Goal: Information Seeking & Learning: Learn about a topic

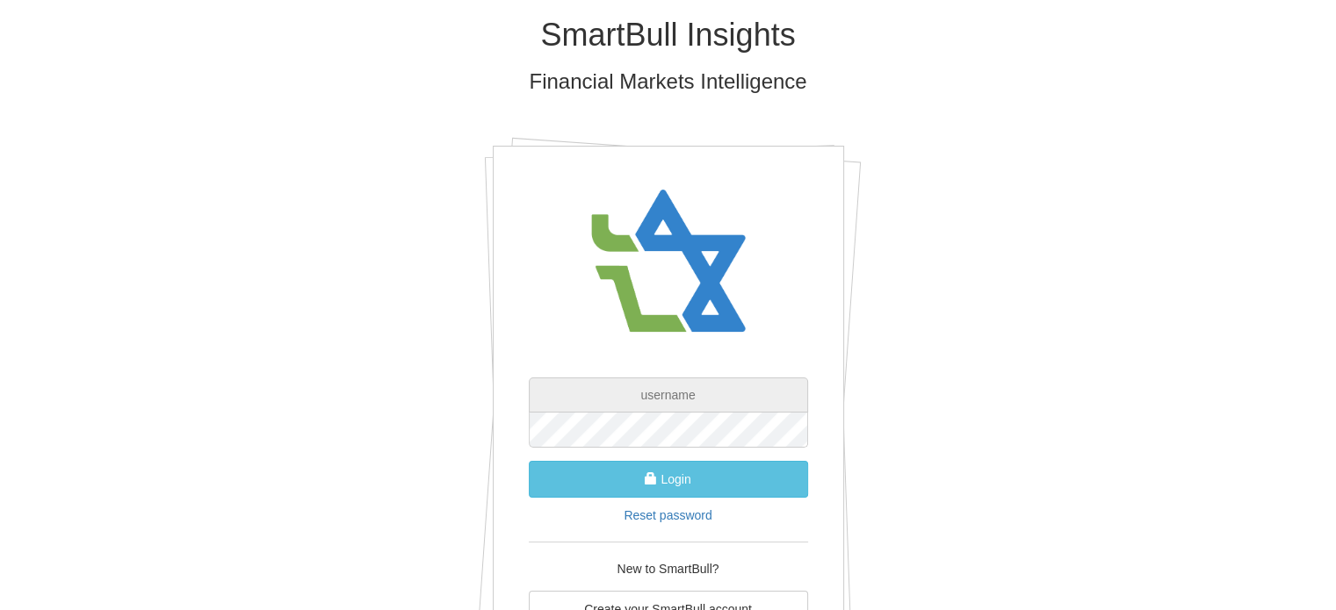
click at [718, 400] on input "text" at bounding box center [668, 395] width 279 height 35
paste input "[EMAIL_ADDRESS][DOMAIN_NAME]"
type input "[EMAIL_ADDRESS][DOMAIN_NAME]"
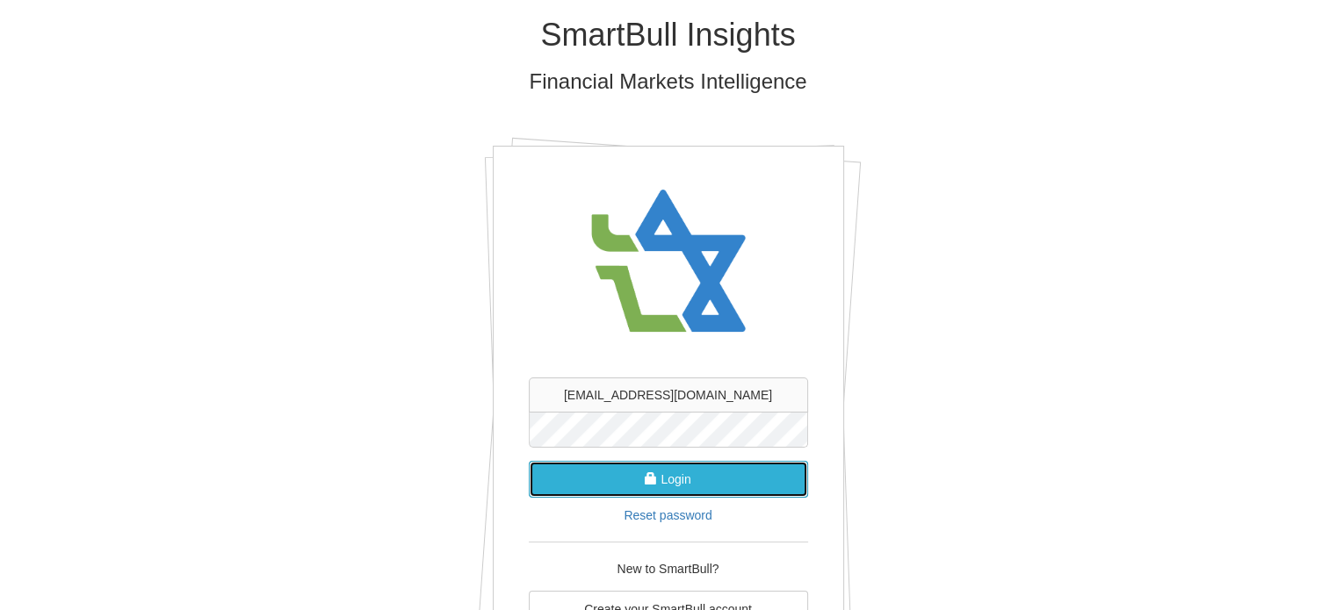
click at [663, 473] on button "Login" at bounding box center [668, 479] width 279 height 37
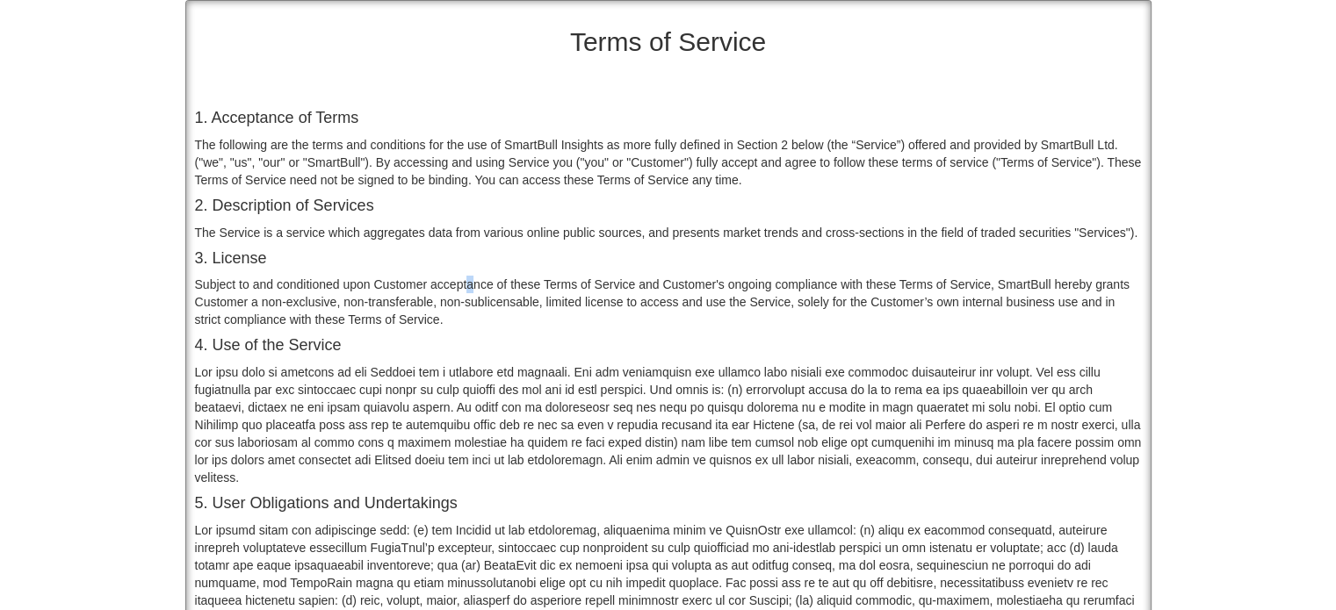
click at [471, 285] on div "Subject to and conditioned upon Customer acceptance of these Terms of Service a…" at bounding box center [668, 302] width 947 height 53
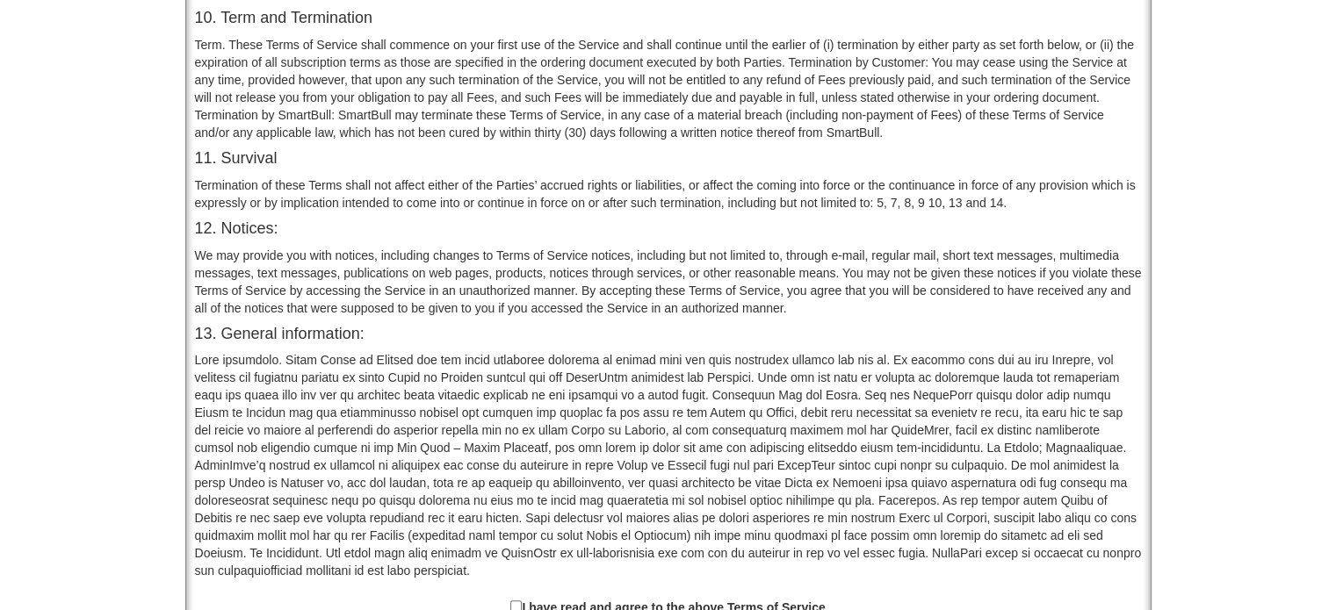
scroll to position [1440, 0]
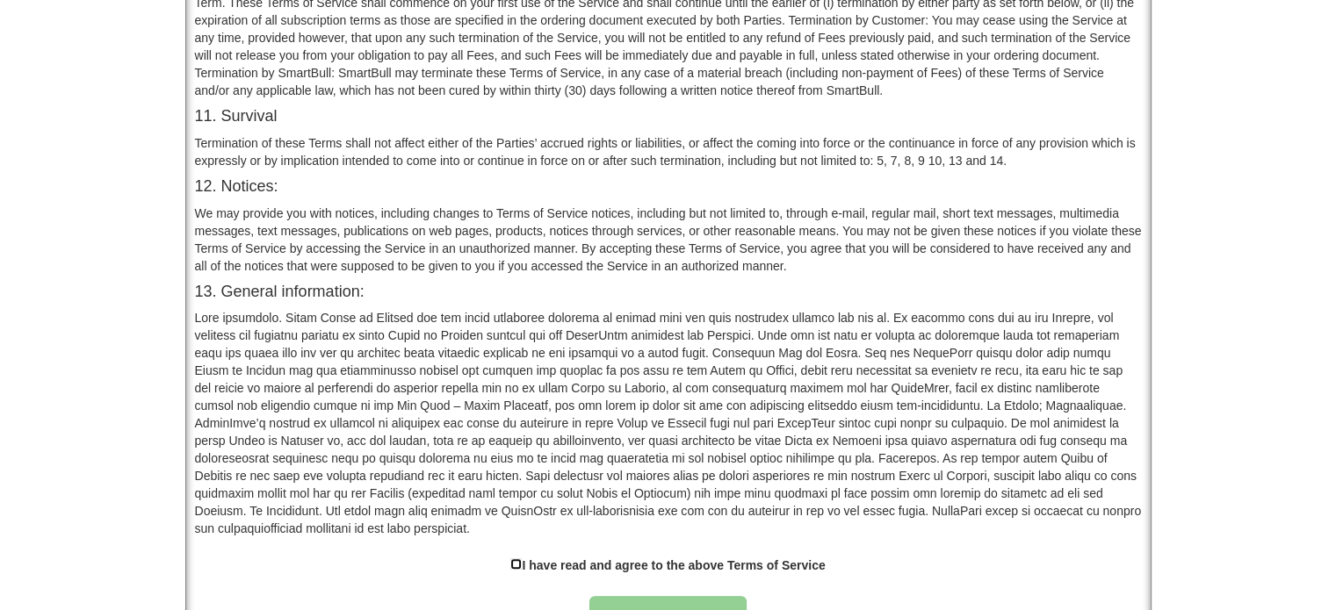
click at [519, 559] on input "checkbox" at bounding box center [515, 564] width 11 height 11
checkbox input "true"
click at [640, 596] on button "Approve" at bounding box center [668, 616] width 158 height 40
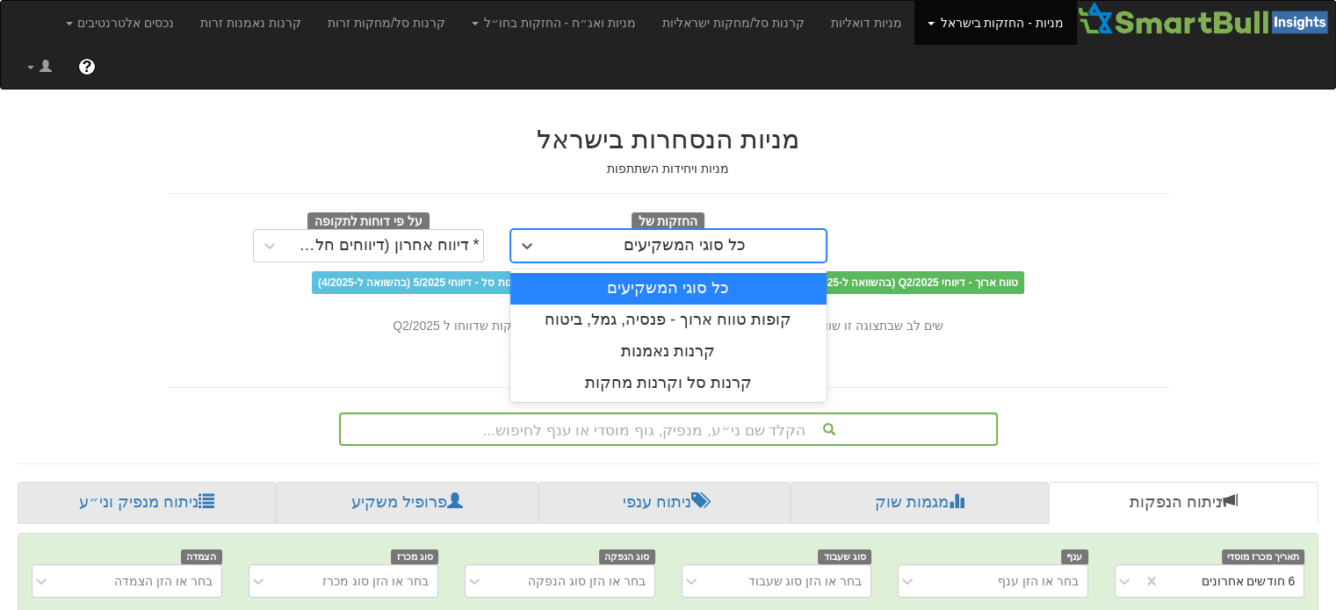
click at [646, 237] on div "כל סוגי המשקיעים" at bounding box center [685, 246] width 122 height 18
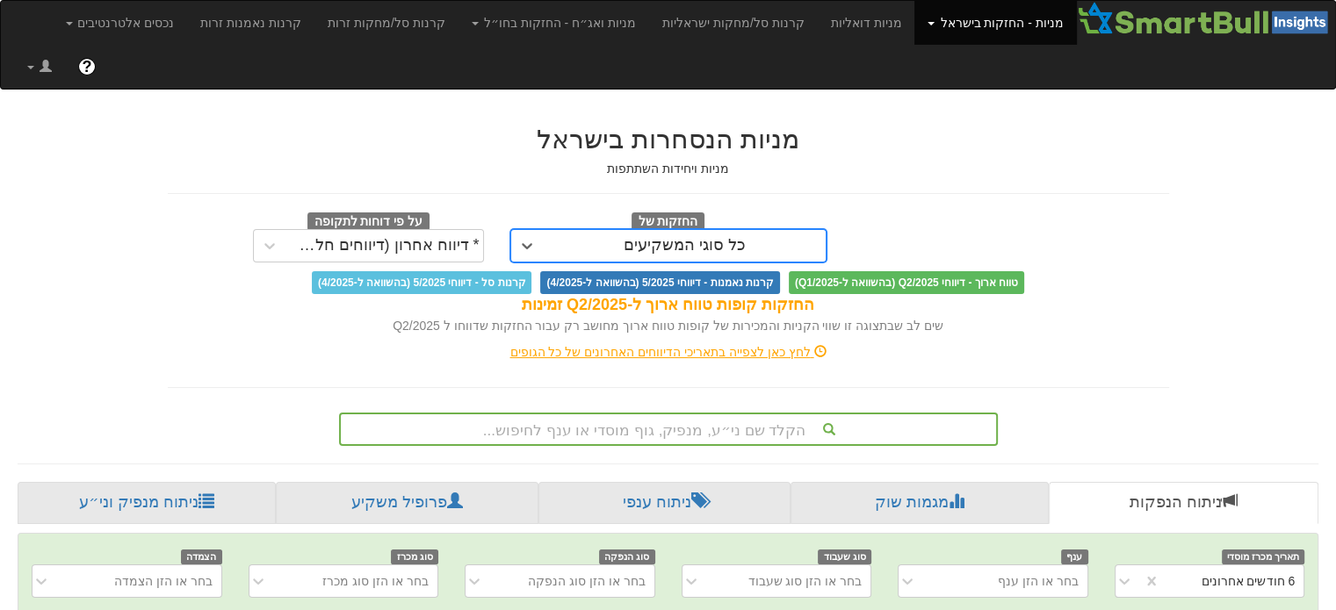
click at [646, 237] on div "כל סוגי המשקיעים" at bounding box center [685, 246] width 122 height 18
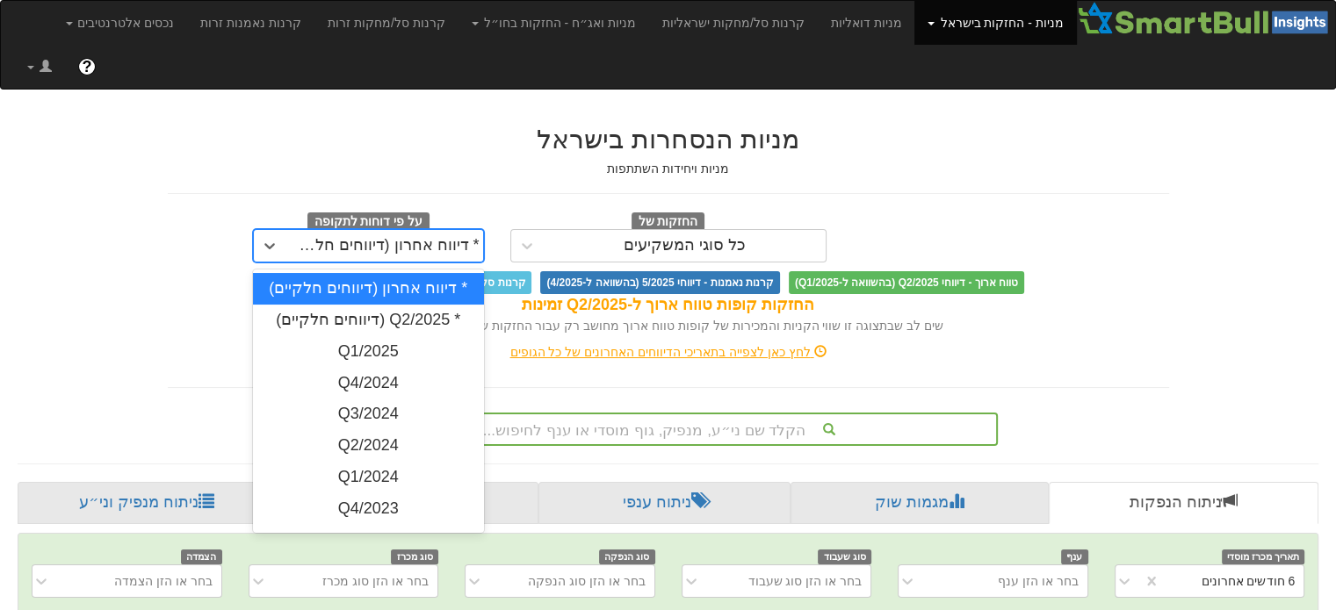
click at [410, 237] on div "* דיווח אחרון (דיווחים חלקיים)" at bounding box center [385, 246] width 190 height 18
click at [422, 336] on div "Q1/2025" at bounding box center [368, 352] width 231 height 32
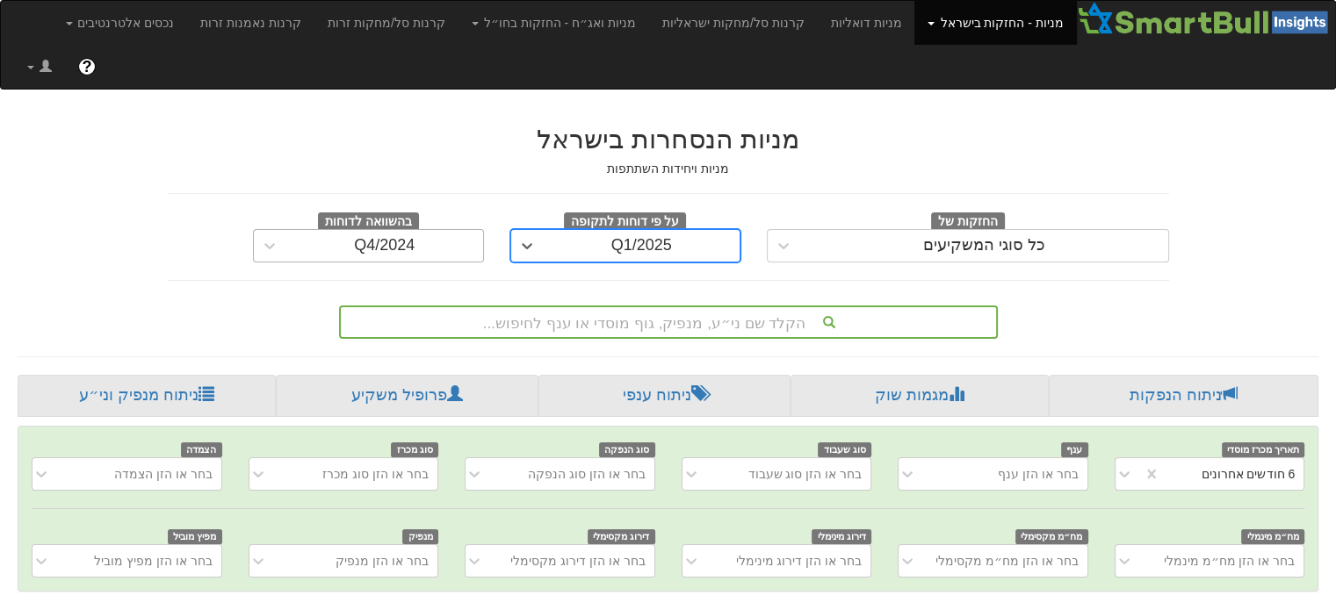
click at [322, 232] on div "Q4/2024" at bounding box center [384, 246] width 197 height 28
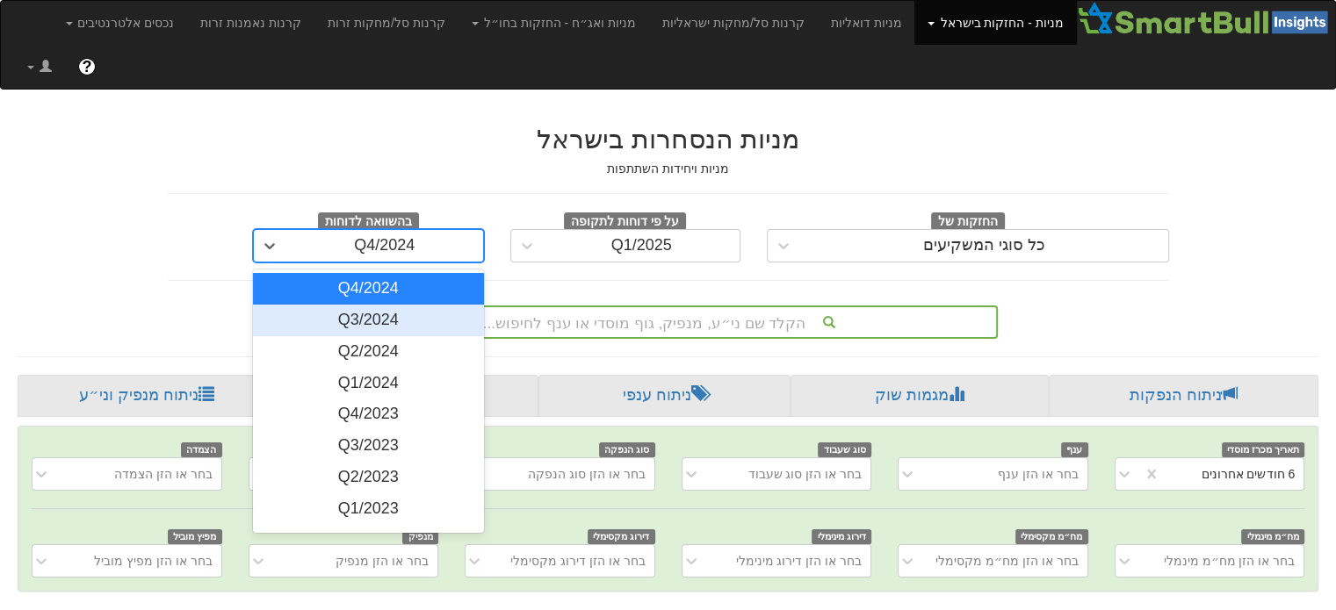
click at [341, 305] on div "Q3/2024" at bounding box center [368, 321] width 231 height 32
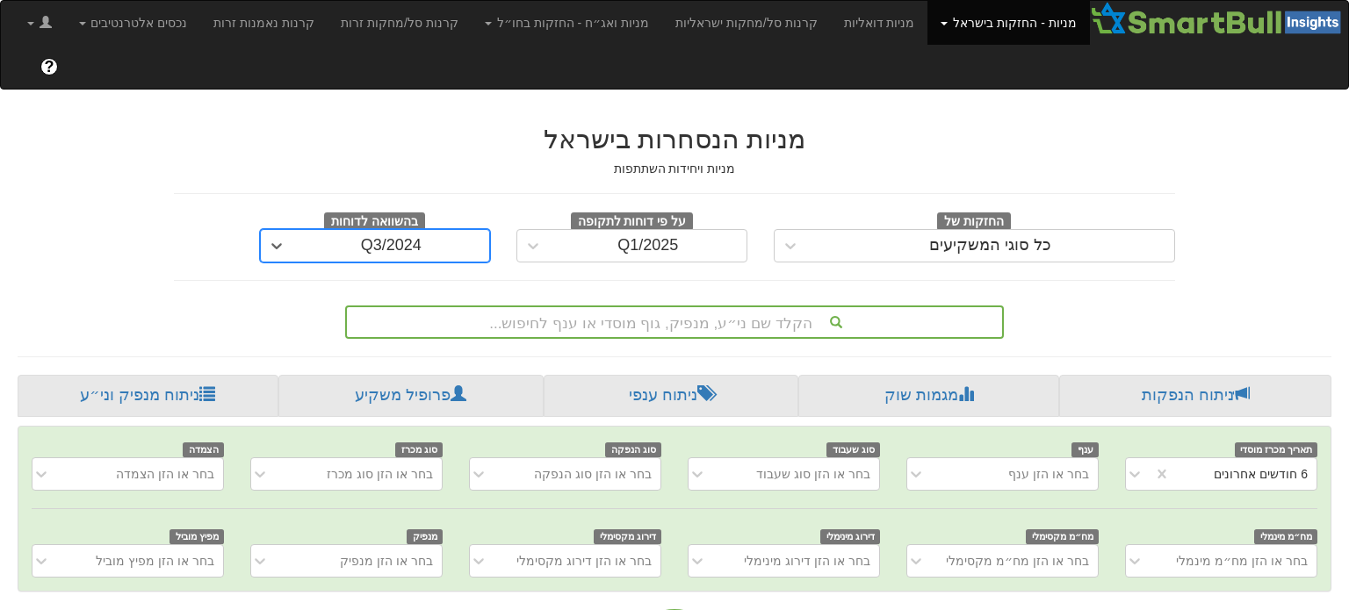
click at [361, 237] on div "Q3/2024" at bounding box center [391, 246] width 61 height 18
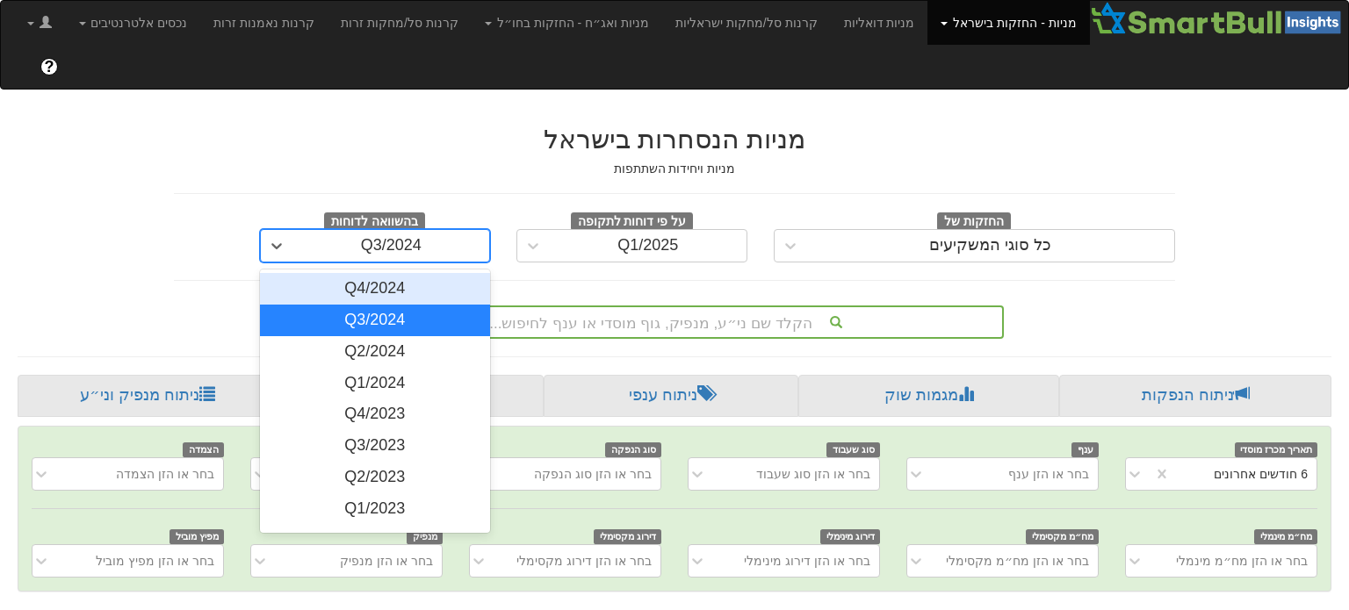
click at [357, 273] on div "Q4/2024" at bounding box center [375, 289] width 231 height 32
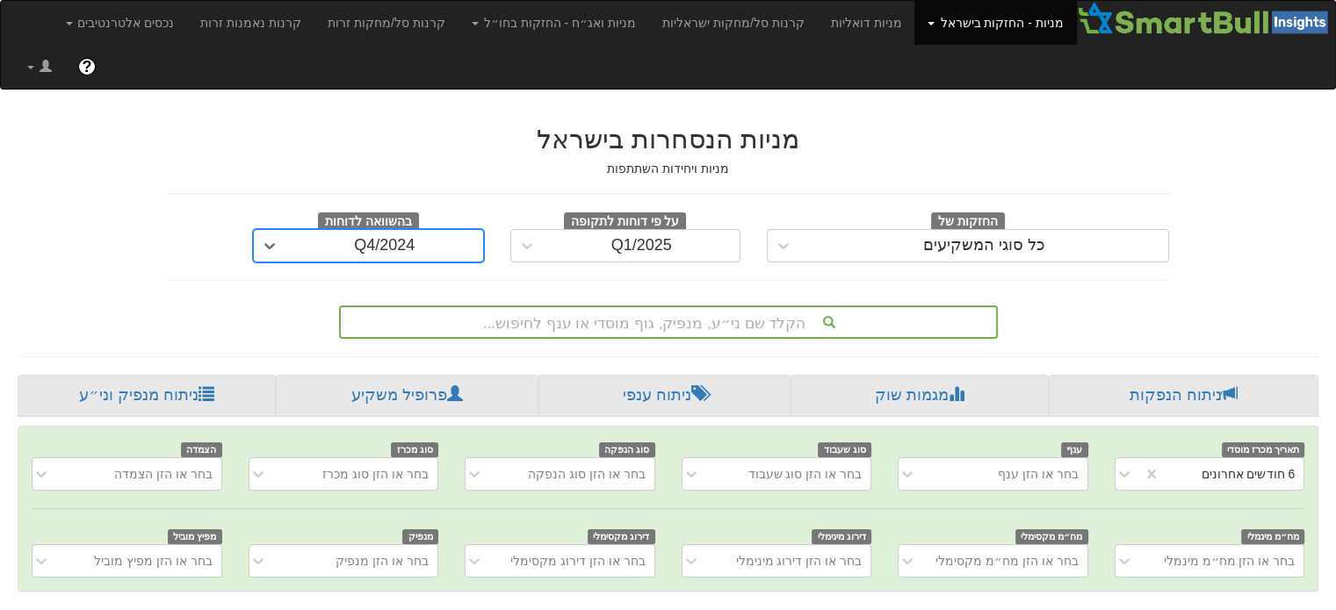
scroll to position [0, 3538]
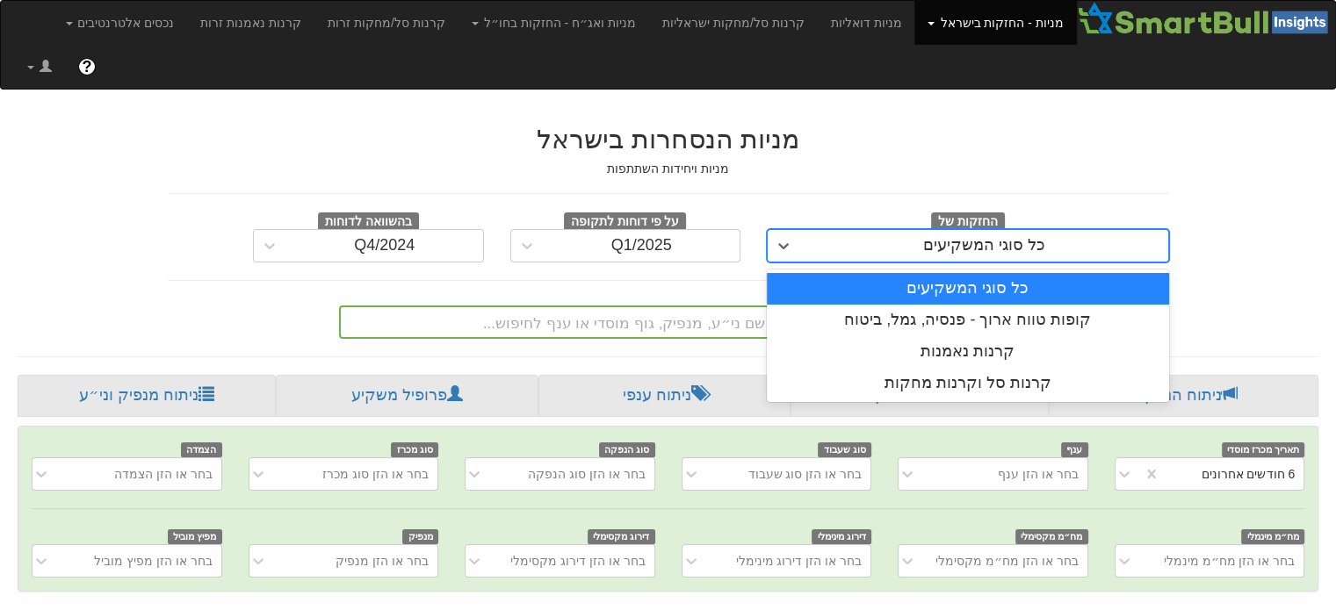
click at [805, 232] on div "כל סוגי המשקיעים" at bounding box center [984, 246] width 368 height 28
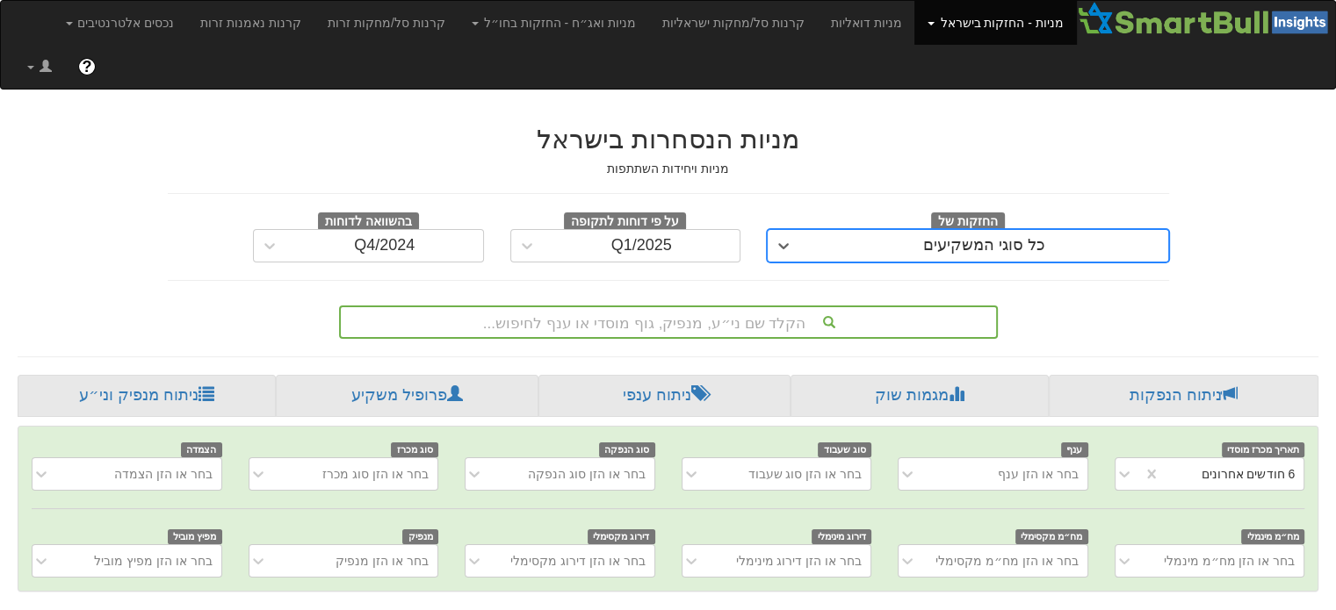
click at [809, 232] on div "כל סוגי המשקיעים" at bounding box center [984, 246] width 368 height 28
click at [180, 375] on link "ניתוח מנפיק וני״ע" at bounding box center [147, 396] width 258 height 42
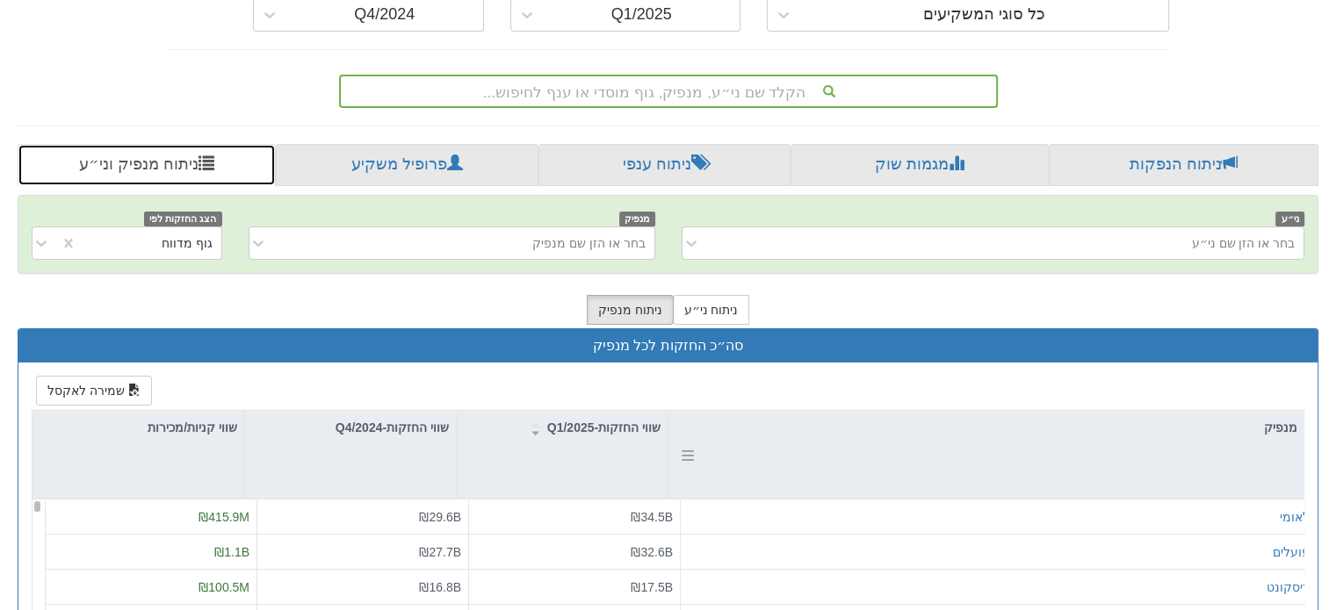
scroll to position [176, 0]
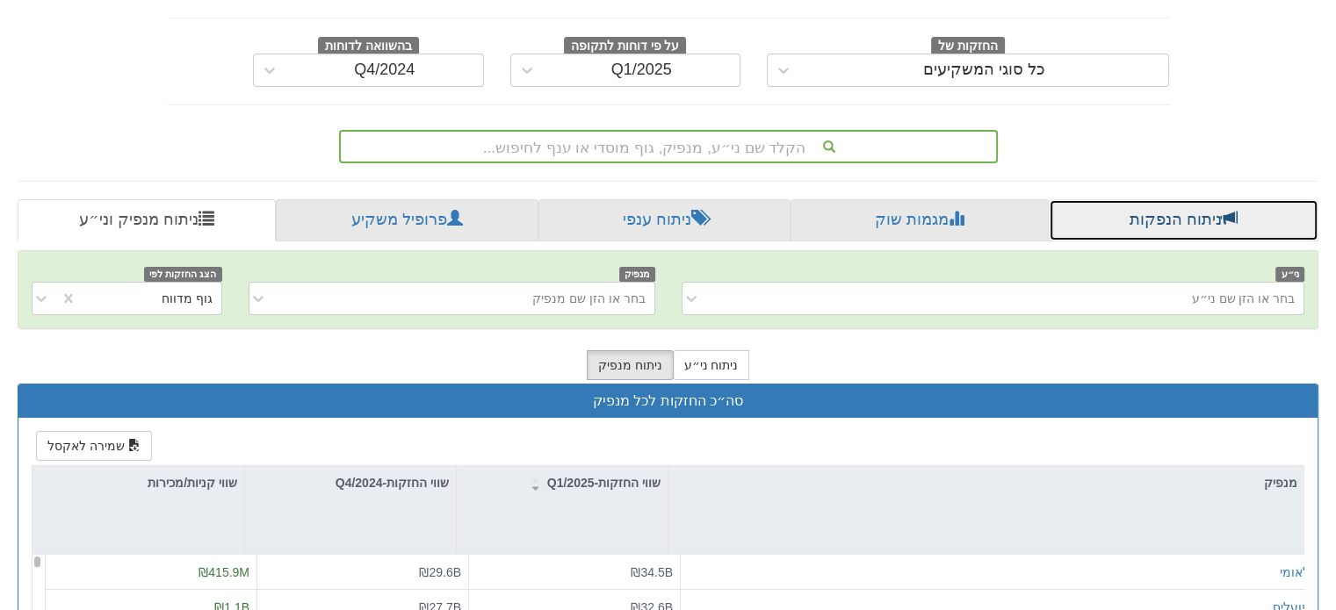
click at [1150, 199] on link "ניתוח הנפקות" at bounding box center [1184, 220] width 270 height 42
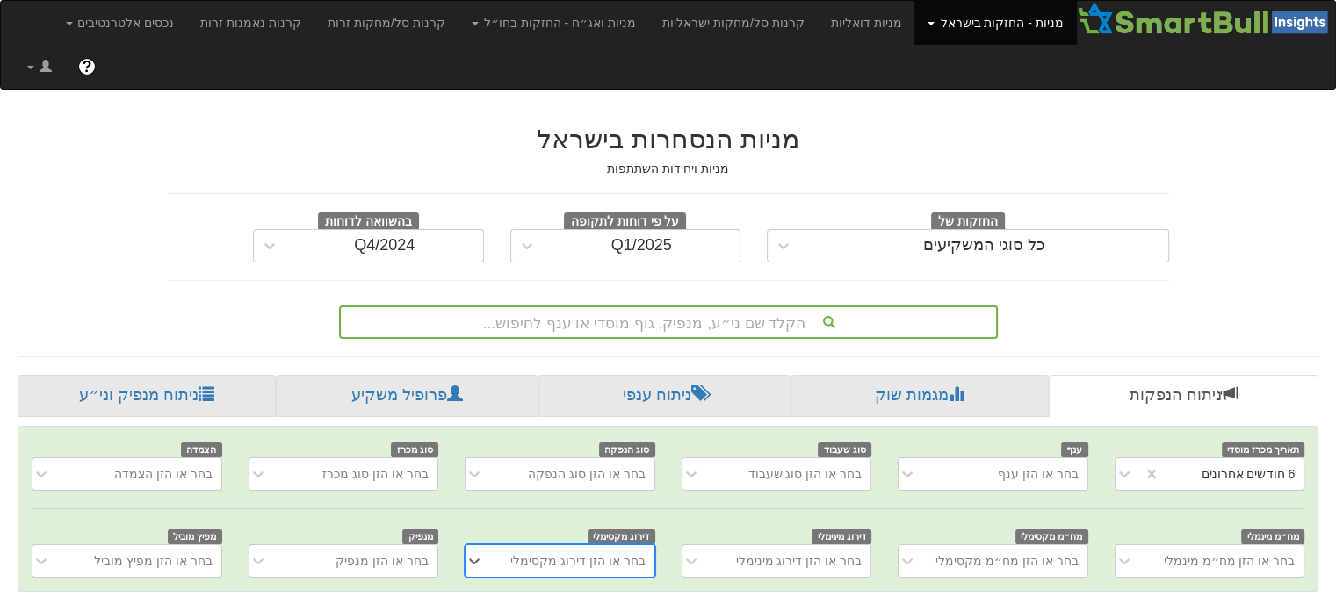
click at [981, 20] on link "מניות - החזקות בישראל" at bounding box center [995, 23] width 162 height 44
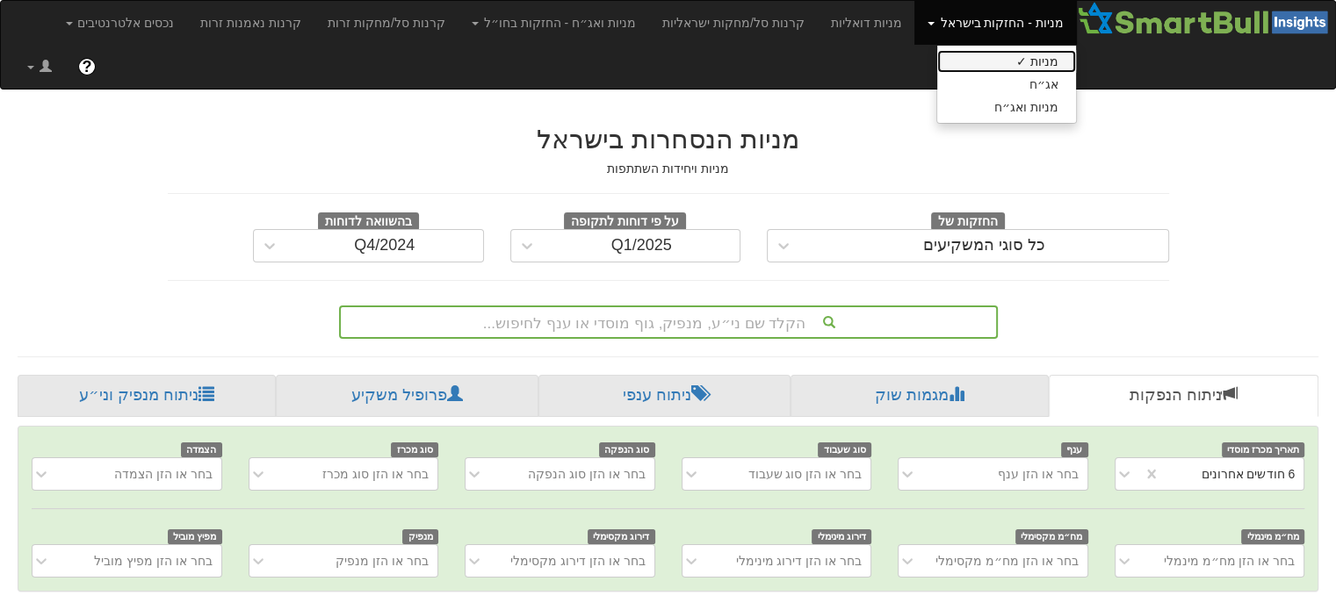
click at [1034, 60] on link "מניות ✓" at bounding box center [1006, 61] width 139 height 23
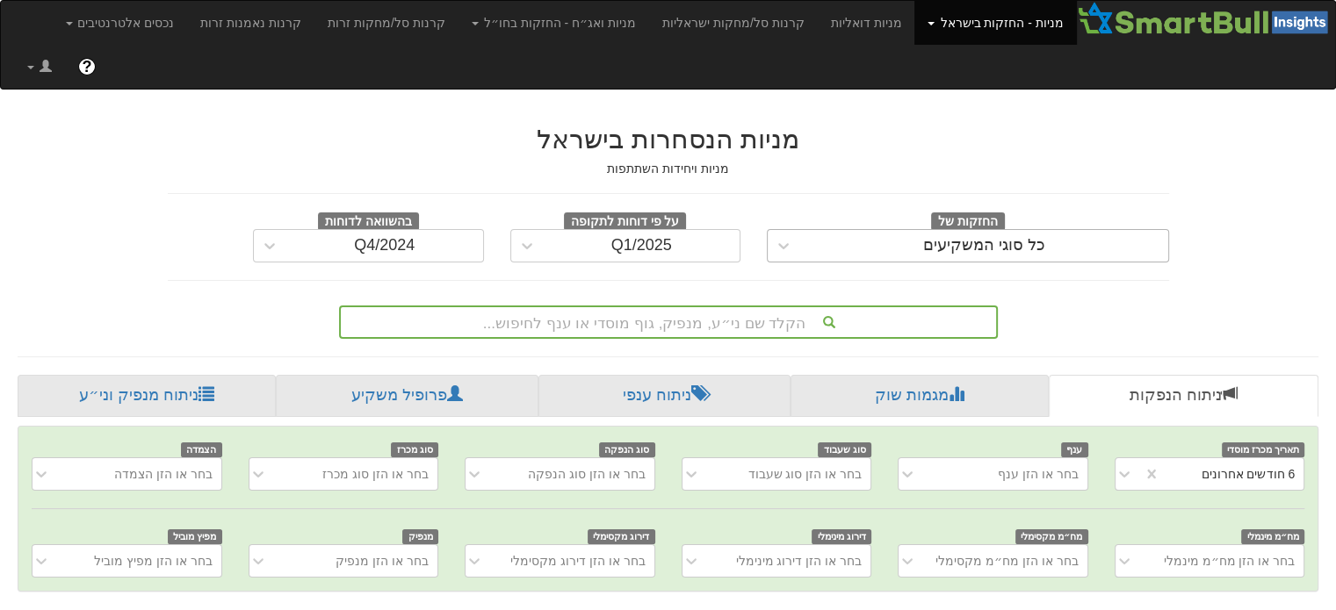
click at [1037, 237] on div "כל סוגי המשקיעים" at bounding box center [984, 246] width 122 height 18
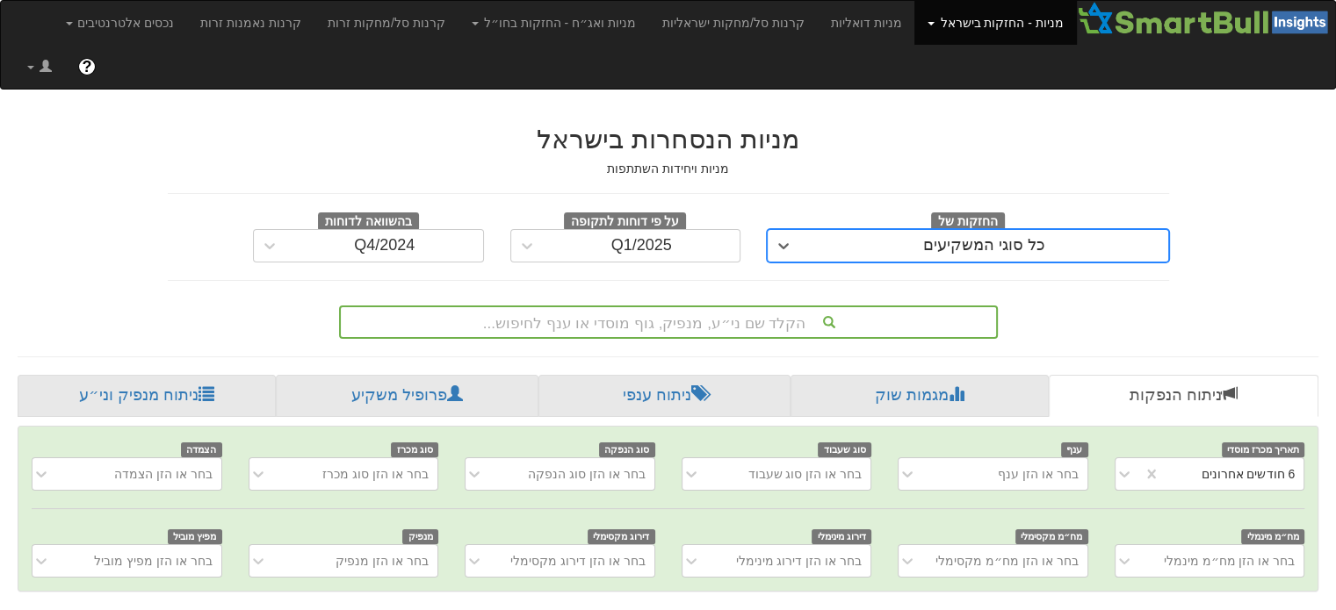
click at [1036, 237] on div "כל סוגי המשקיעים" at bounding box center [984, 246] width 122 height 18
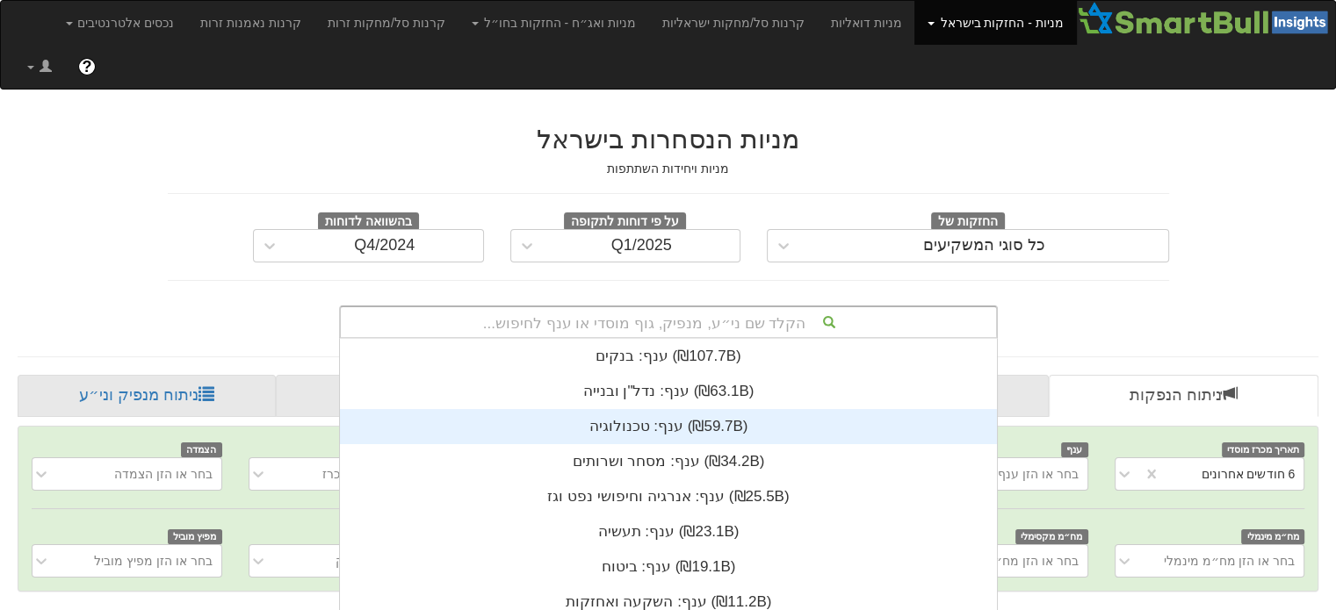
scroll to position [121, 0]
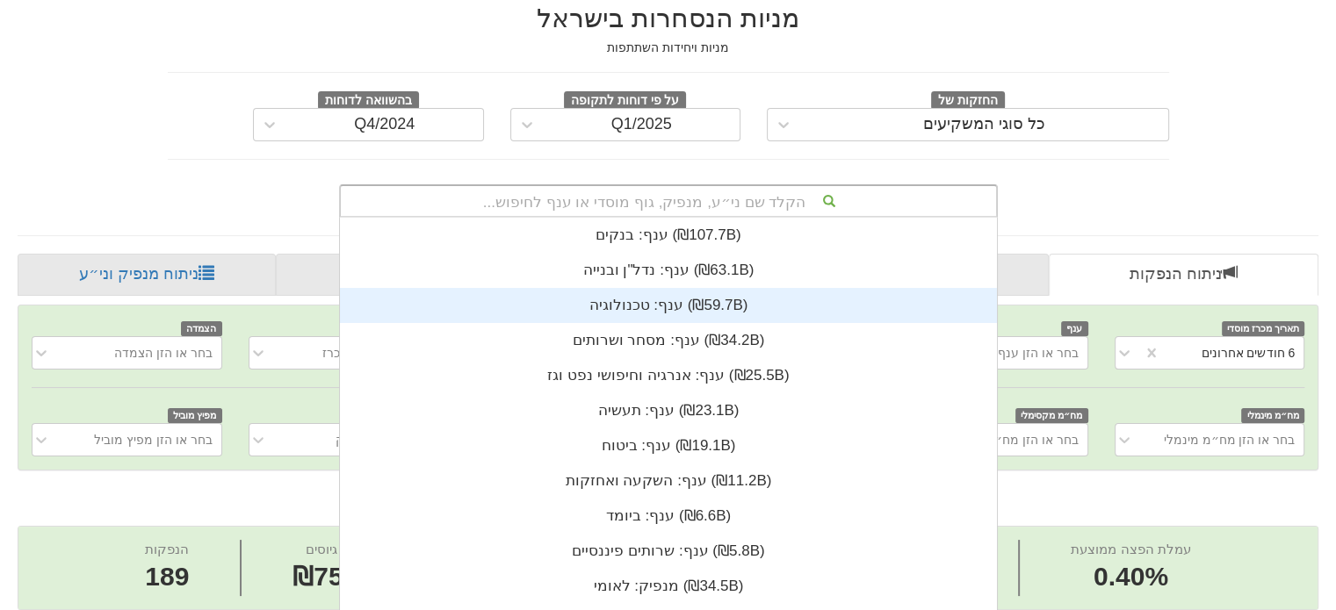
click at [689, 218] on div "הקלד שם ני״ע, מנפיק, גוף מוסדי או ענף לחיפוש... ענף: ‏בנקים ‎(₪107.7B)‎ ענף: ‏נ…" at bounding box center [668, 200] width 659 height 33
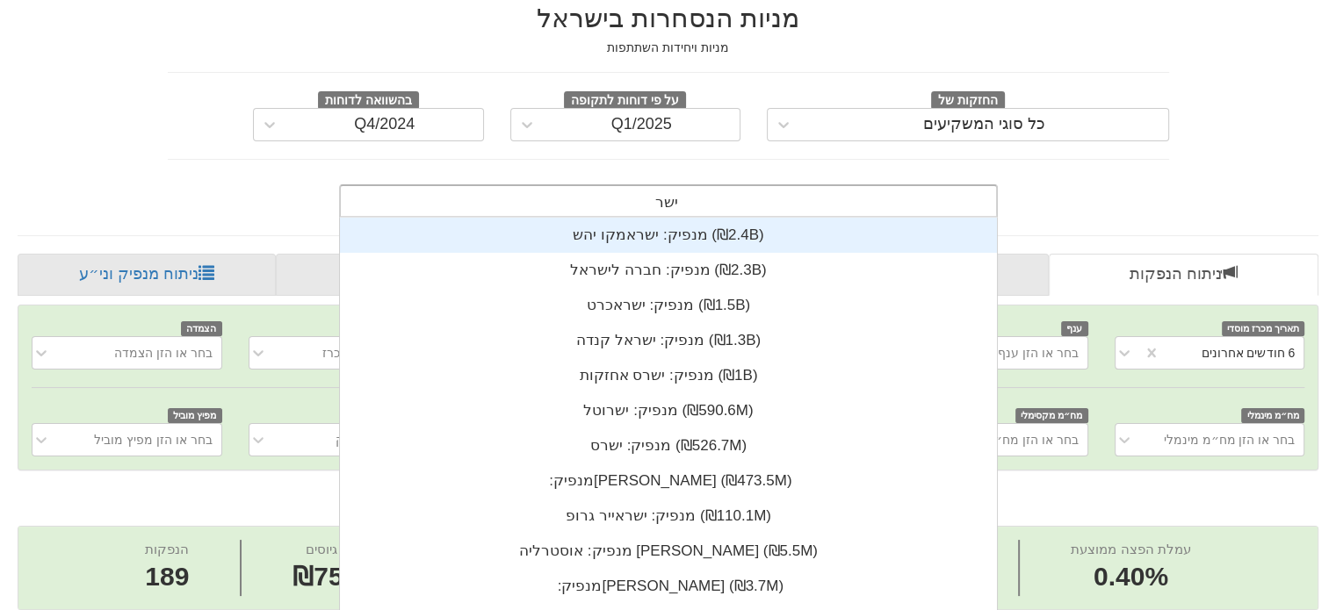
type input "[PERSON_NAME]"
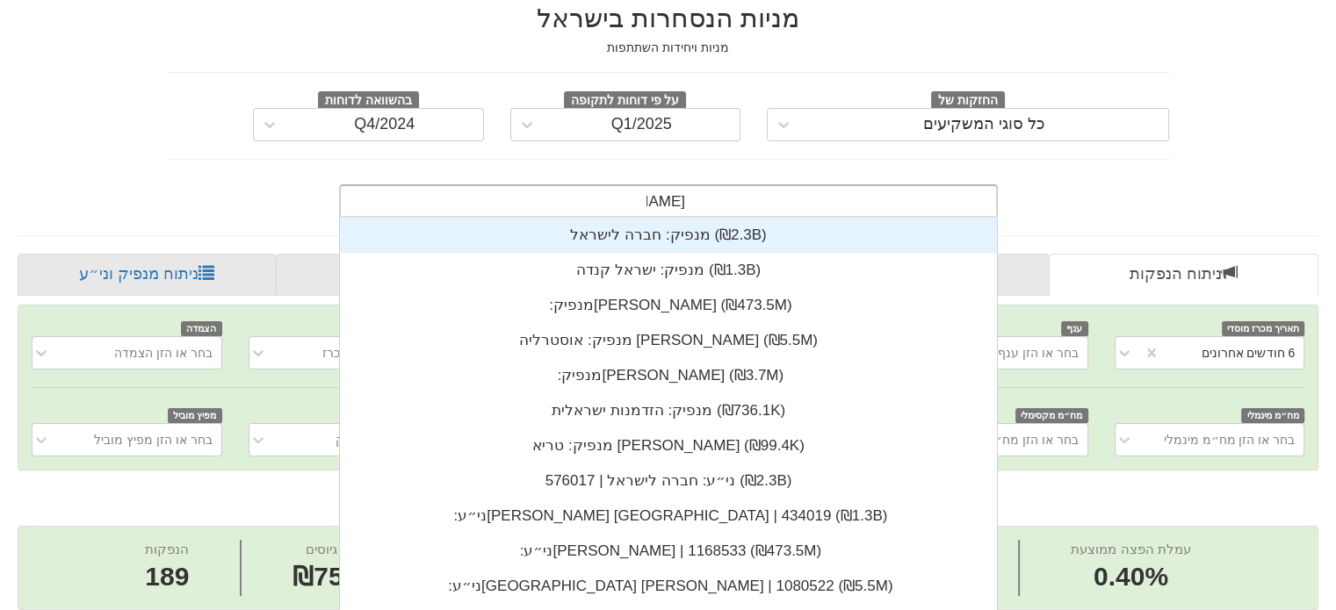
scroll to position [422, 0]
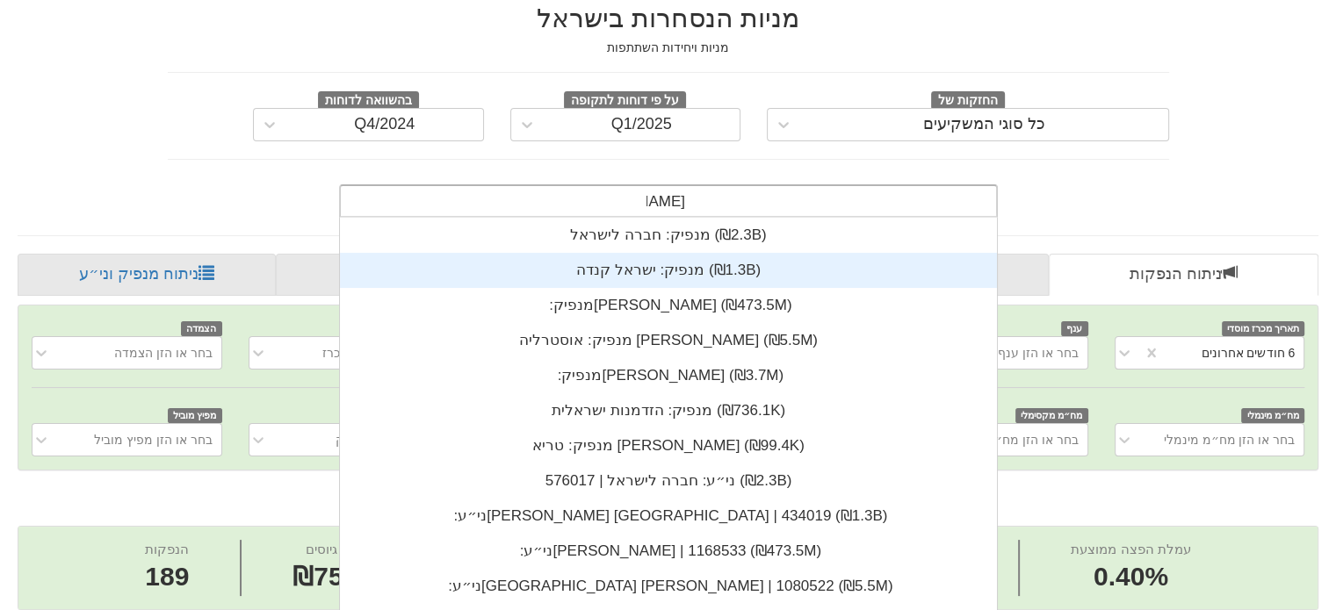
click at [646, 253] on div "מנפיק: ‏ישראל קנדה ‎(₪1.3B)‎" at bounding box center [668, 270] width 657 height 35
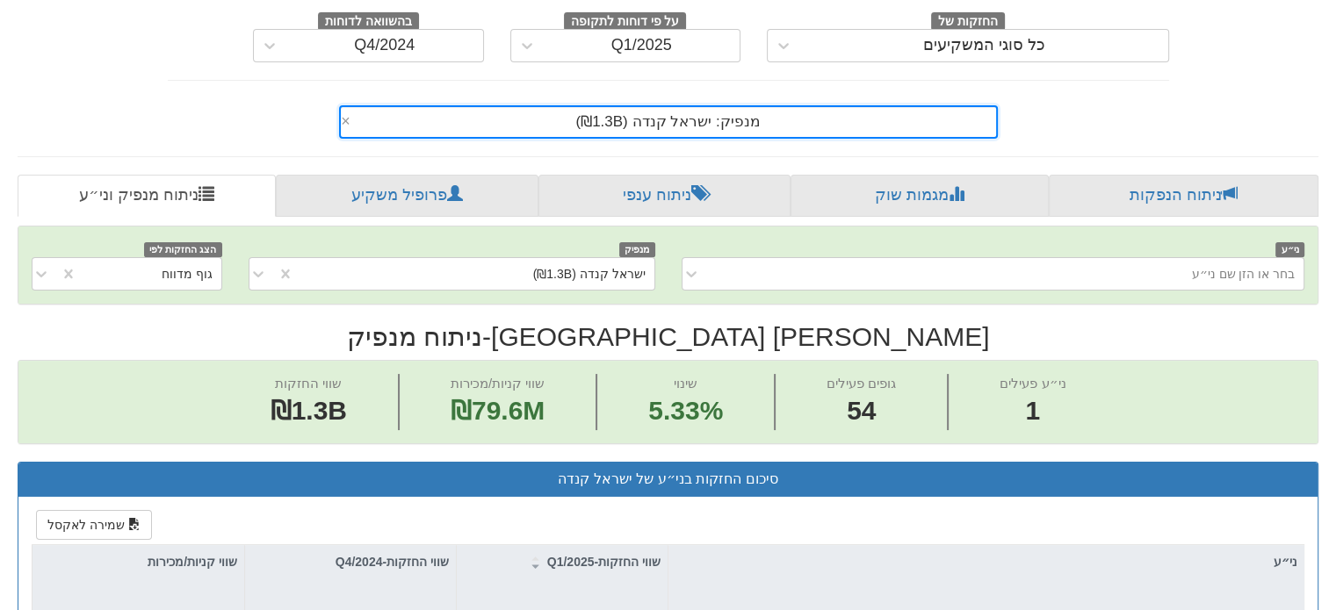
scroll to position [351, 0]
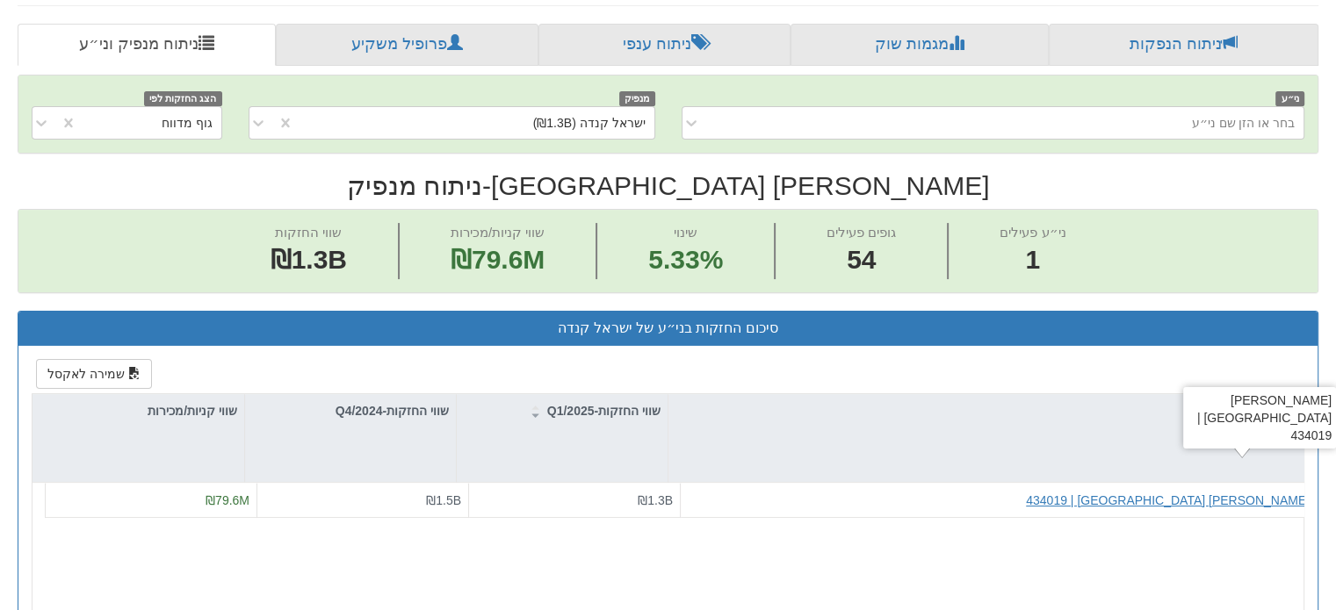
click at [1231, 492] on div "[PERSON_NAME] [GEOGRAPHIC_DATA] | 434019" at bounding box center [1168, 501] width 284 height 18
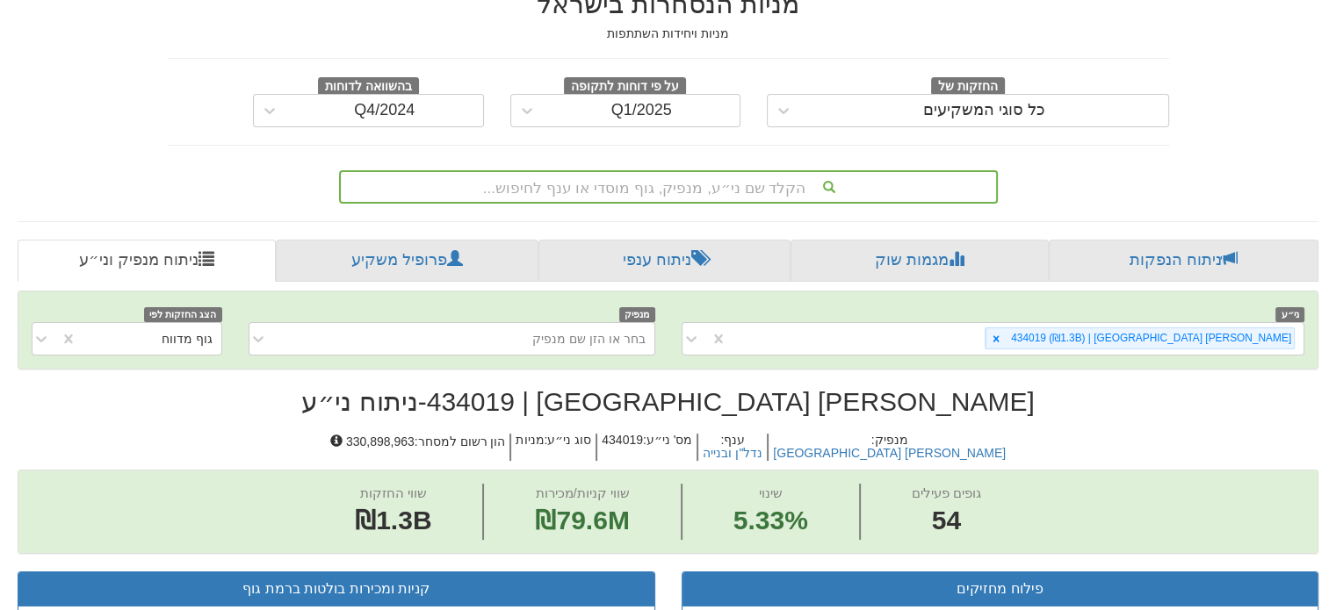
scroll to position [88, 0]
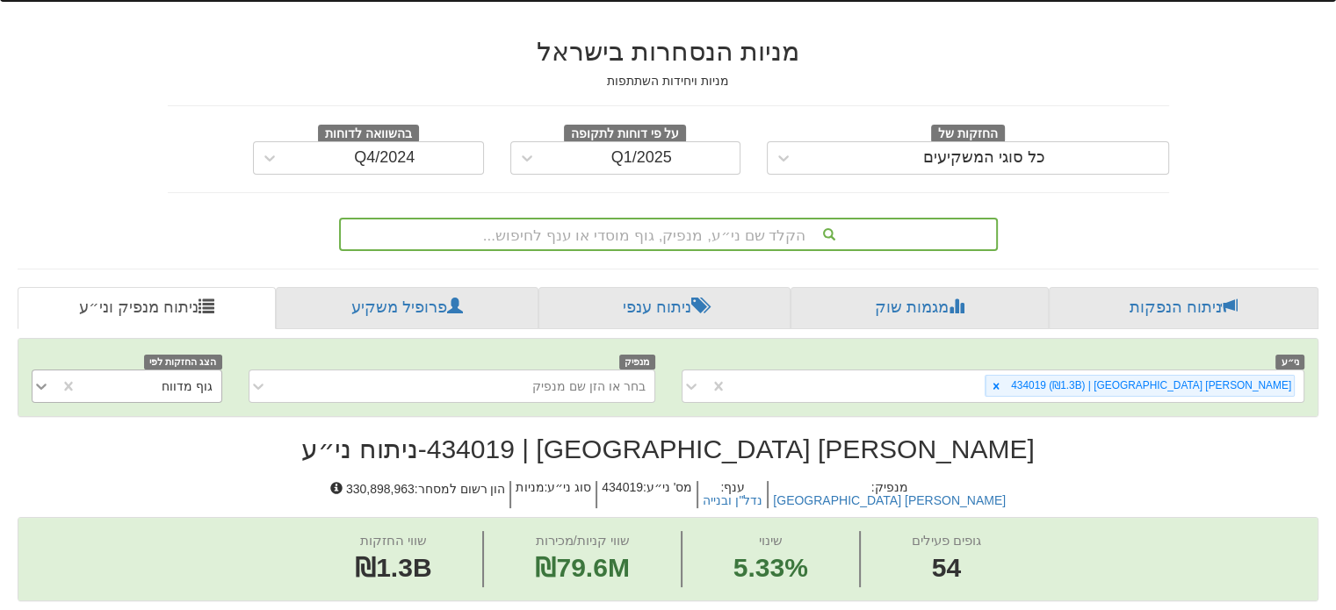
click at [46, 378] on icon at bounding box center [41, 387] width 18 height 18
click at [392, 435] on h2 "[PERSON_NAME] [GEOGRAPHIC_DATA] | 434019 - ניתוח ני״ע" at bounding box center [668, 449] width 1301 height 29
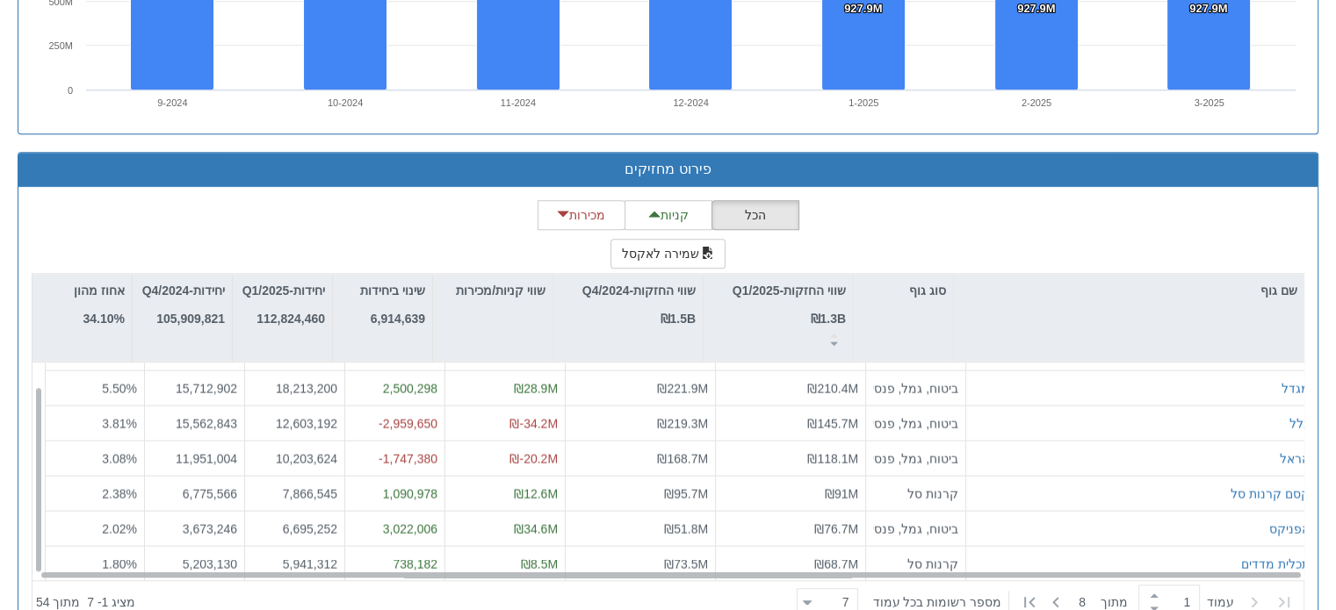
scroll to position [26, 0]
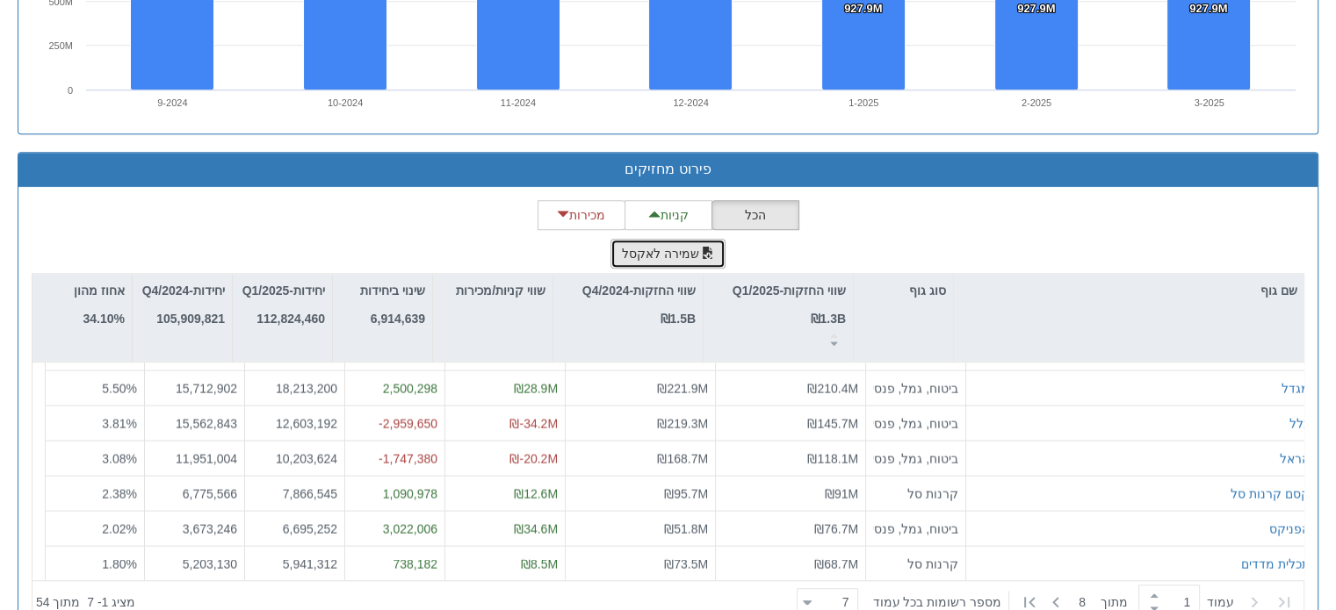
click at [691, 239] on button "שמירה לאקסל" at bounding box center [668, 254] width 116 height 30
click at [664, 239] on button "שמירה לאקסל" at bounding box center [668, 254] width 116 height 30
click at [682, 239] on button "שמירה לאקסל" at bounding box center [668, 254] width 116 height 30
drag, startPoint x: 682, startPoint y: 203, endPoint x: 712, endPoint y: 203, distance: 30.7
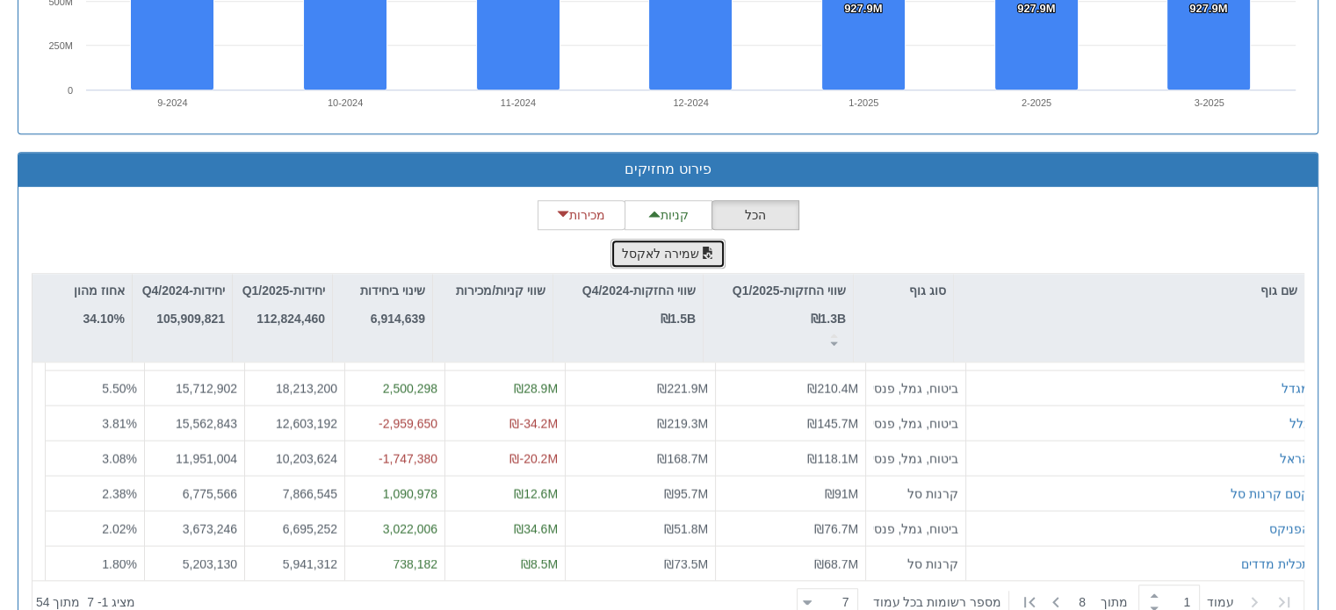
click at [712, 239] on button "שמירה לאקסל" at bounding box center [668, 254] width 116 height 30
click at [705, 247] on span "button" at bounding box center [708, 253] width 12 height 12
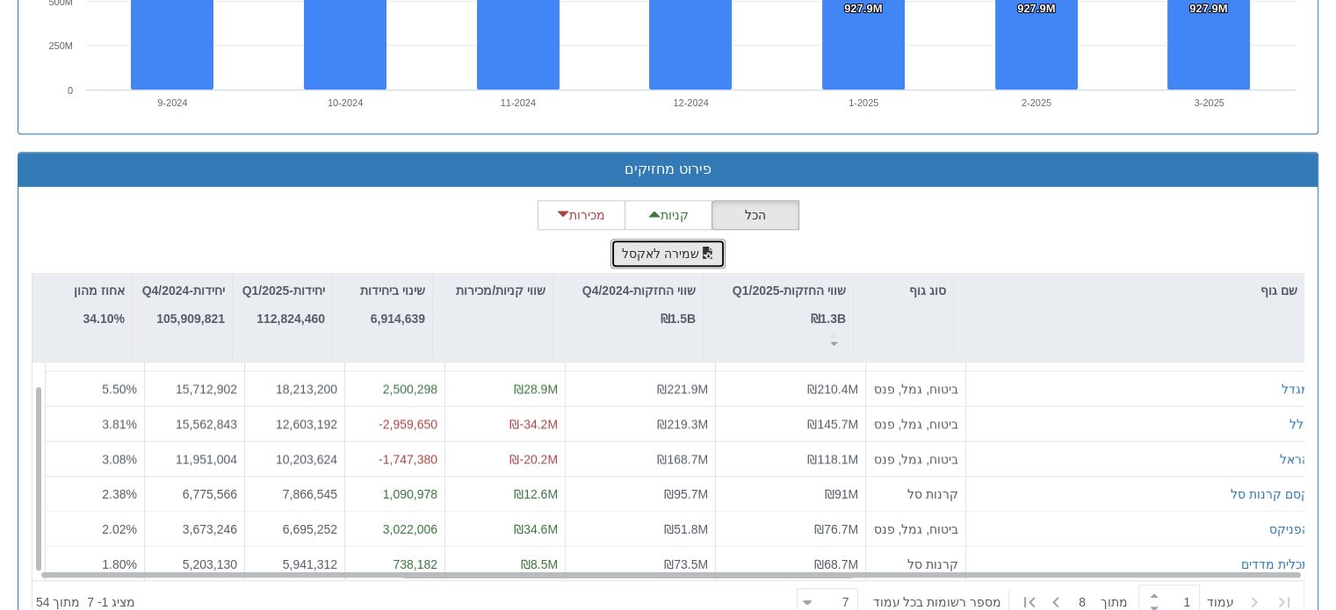
scroll to position [0, 0]
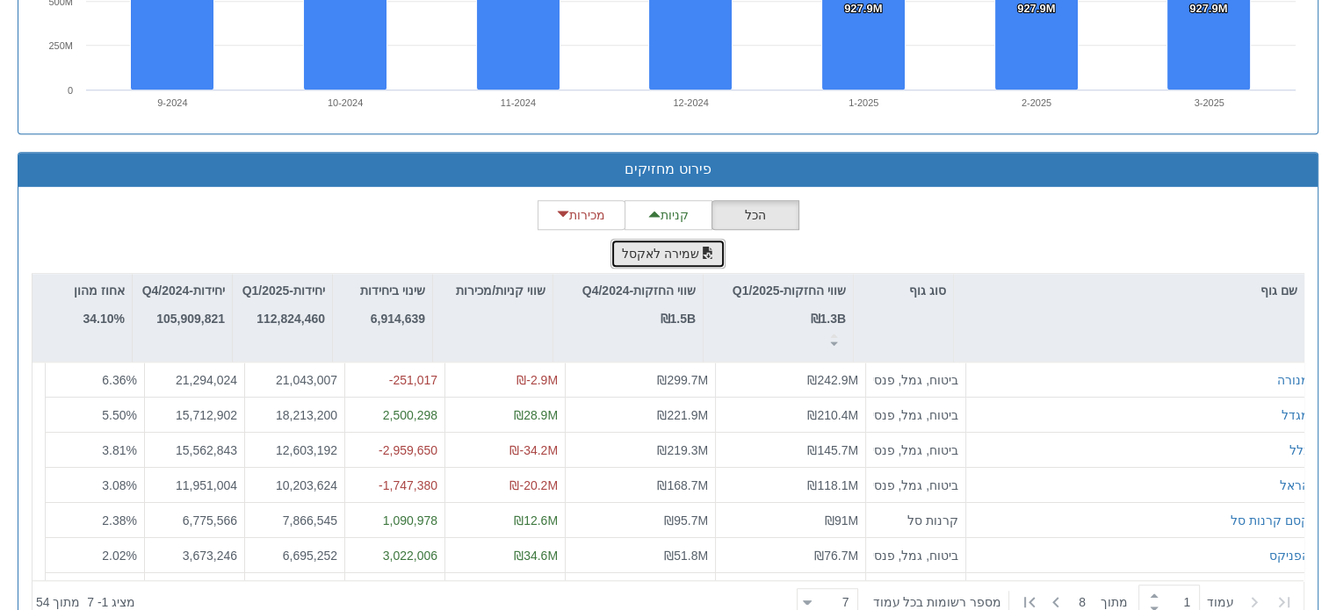
click at [692, 239] on button "שמירה לאקסל" at bounding box center [668, 254] width 116 height 30
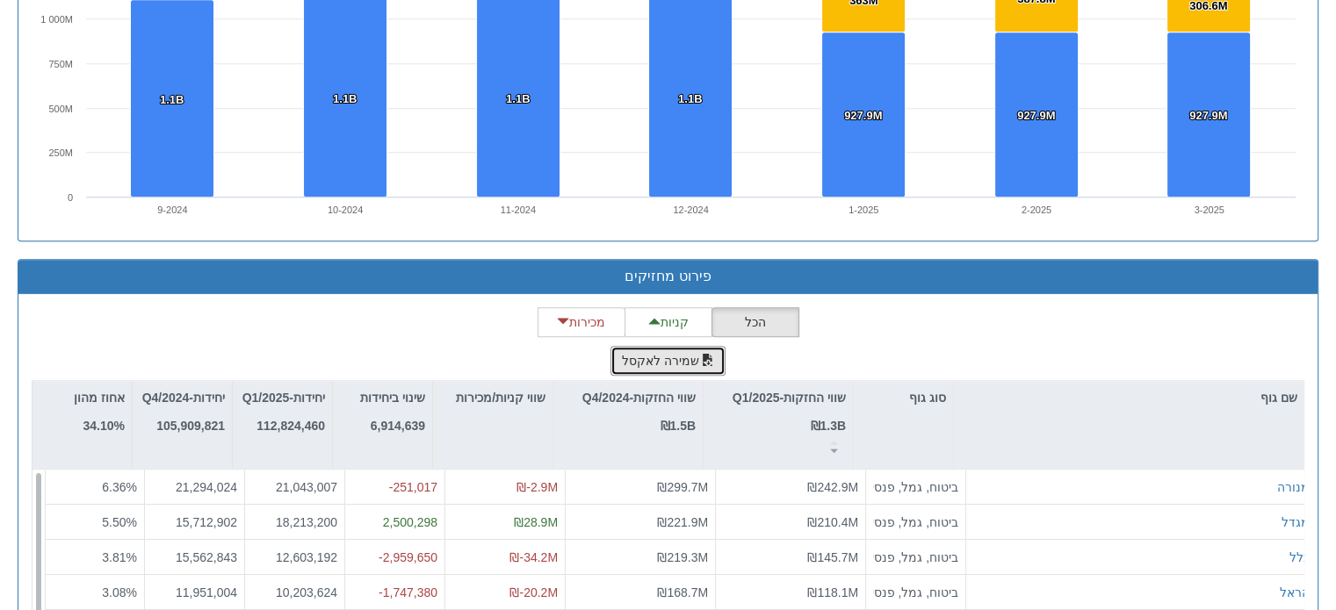
scroll to position [1417, 0]
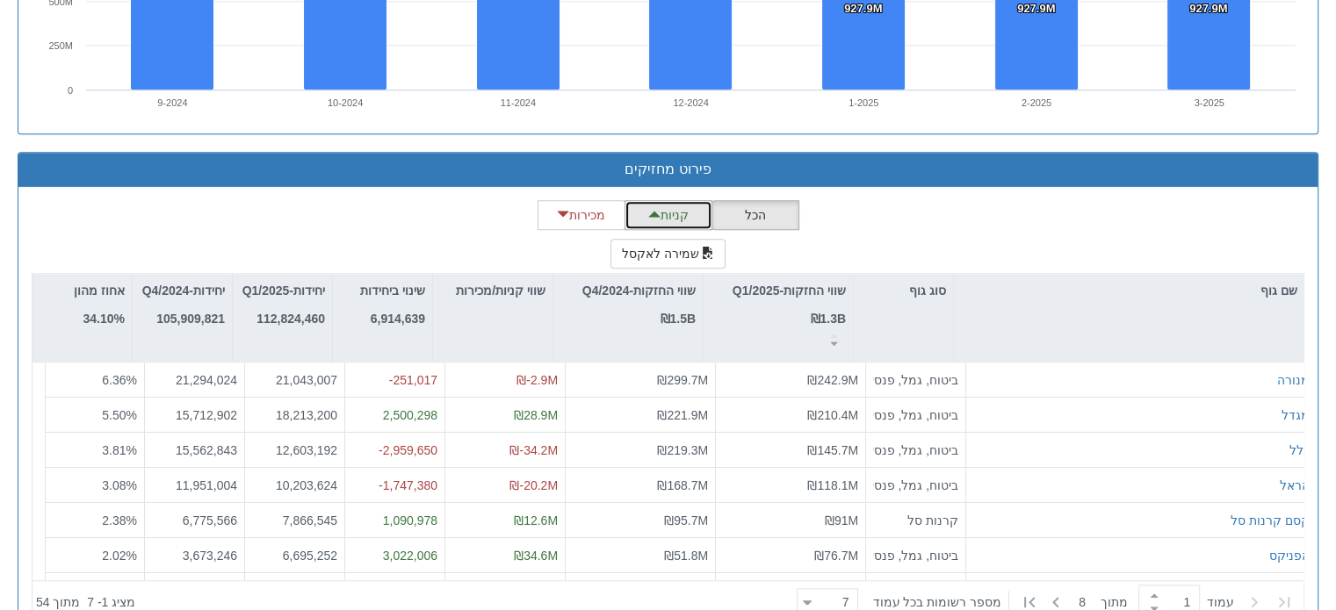
click at [653, 208] on span "button" at bounding box center [654, 214] width 12 height 12
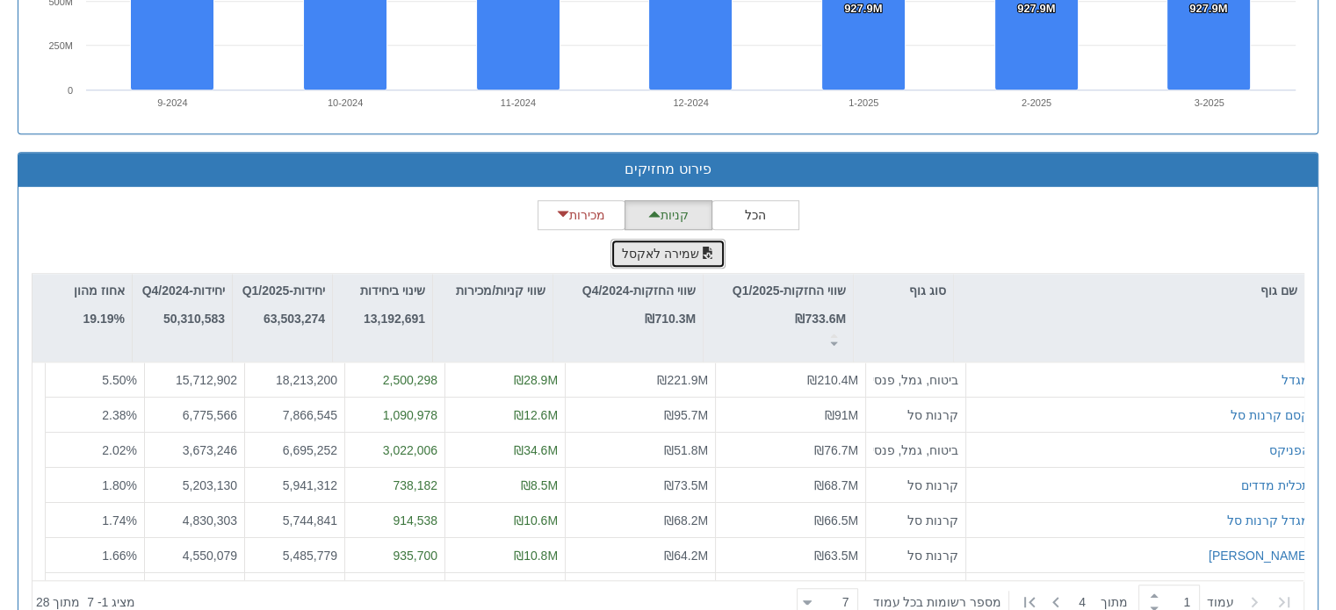
click at [692, 239] on button "שמירה לאקסל" at bounding box center [668, 254] width 116 height 30
click at [734, 200] on button "הכל" at bounding box center [755, 215] width 88 height 30
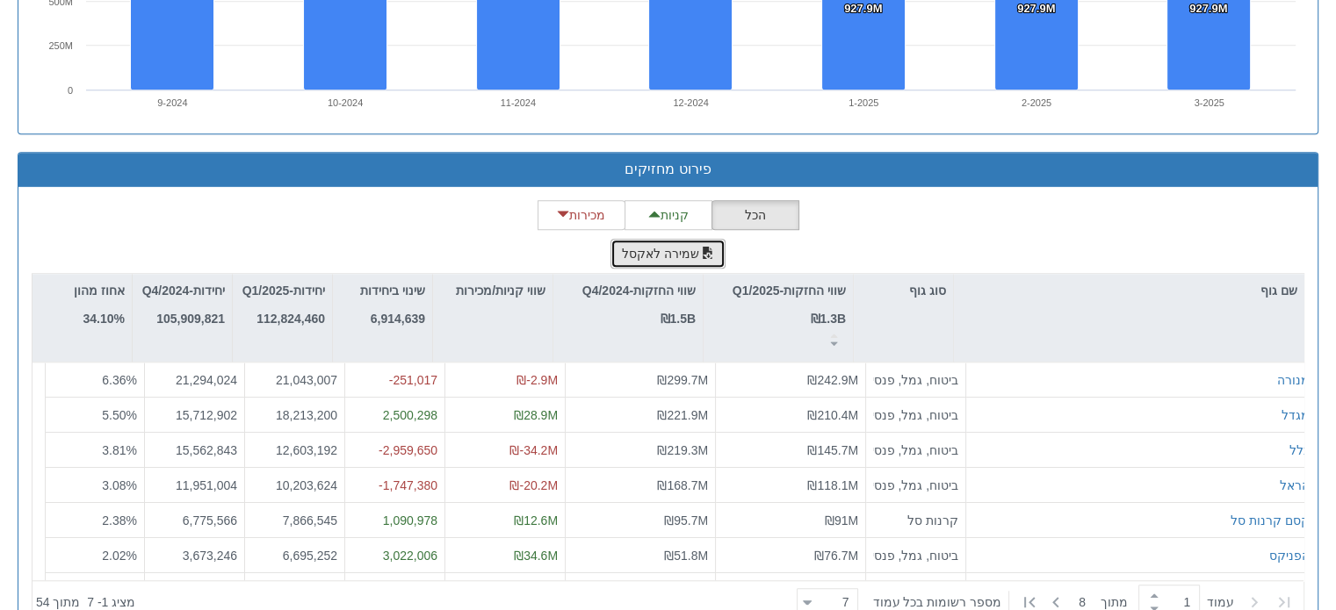
click at [702, 247] on span "button" at bounding box center [708, 253] width 12 height 12
click at [812, 601] on icon at bounding box center [807, 603] width 9 height 4
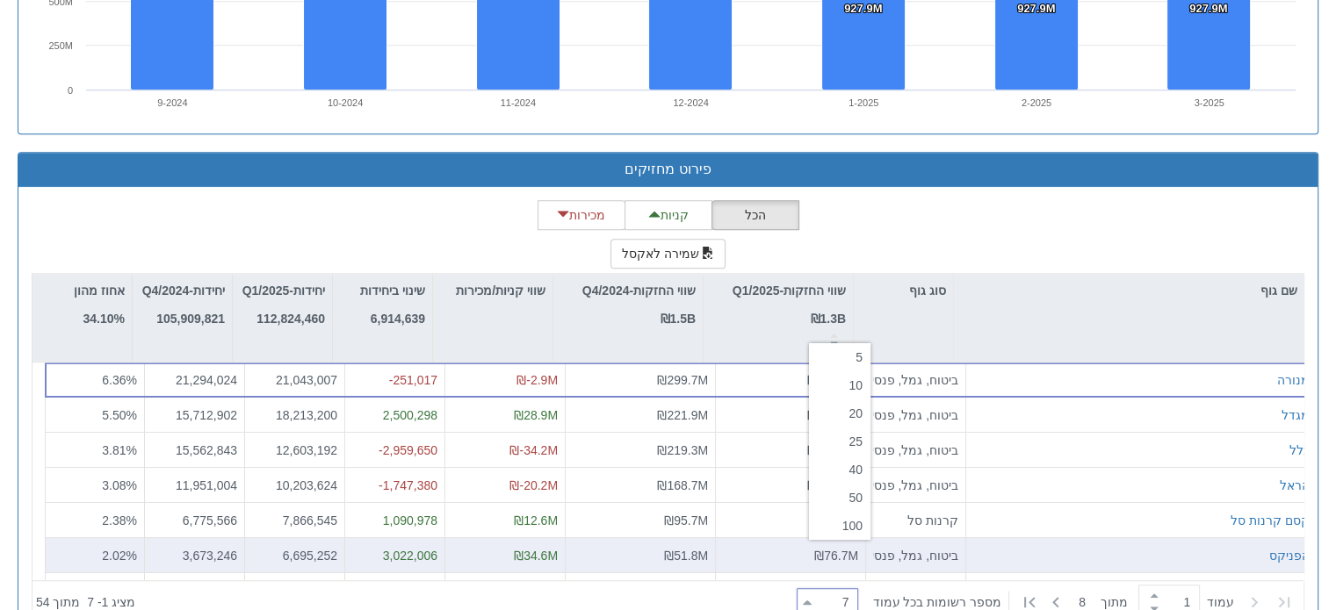
click at [842, 516] on div "100" at bounding box center [839, 526] width 61 height 28
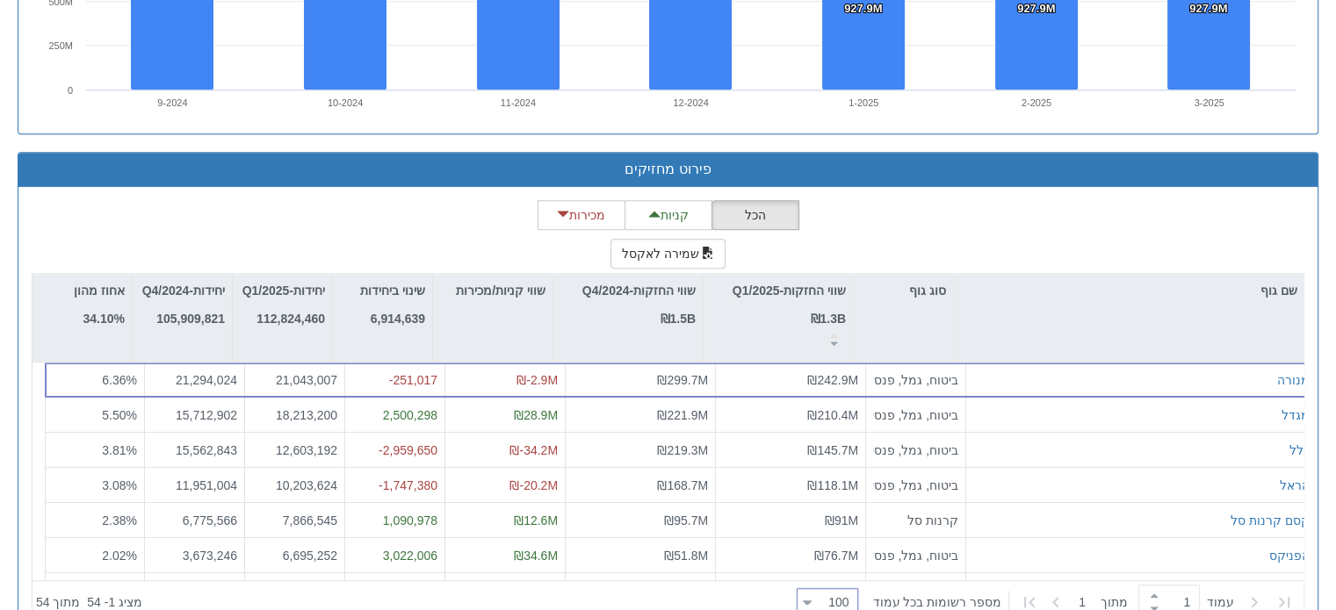
click at [749, 583] on div at bounding box center [465, 602] width 647 height 39
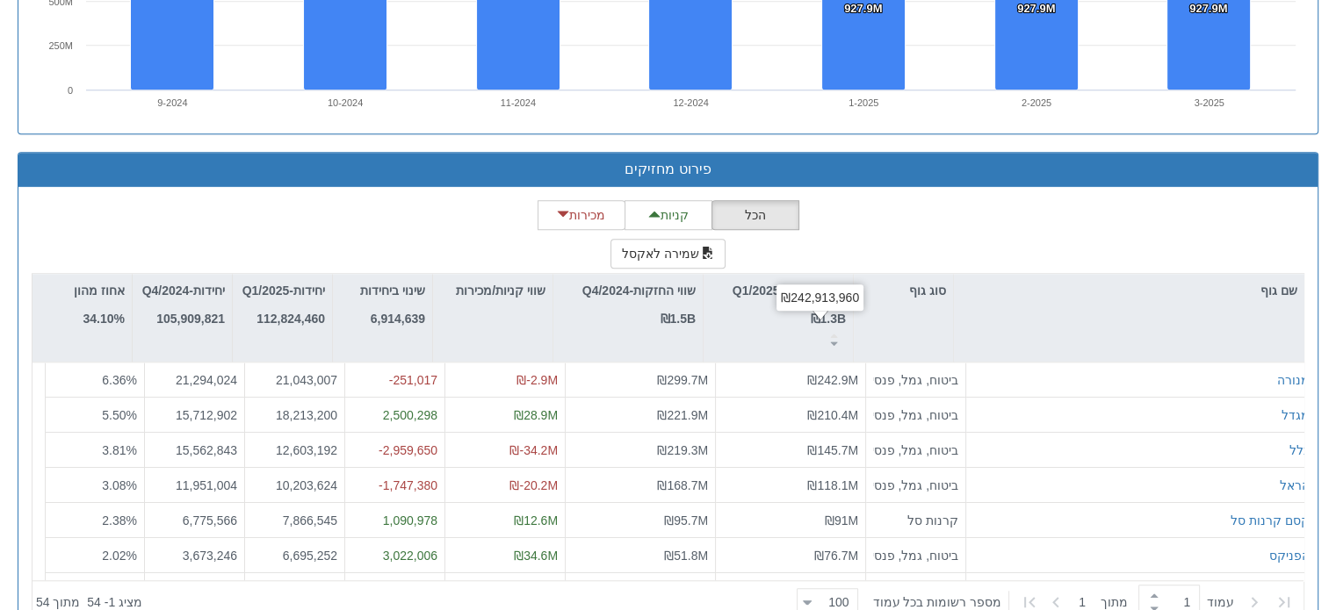
click at [913, 200] on div "הכל קניות מכירות שמירה לאקסל שם גוף סוג גוף שווי החזקות-Q1/2025 ₪1.3B שווי החזק…" at bounding box center [668, 412] width 1273 height 424
click at [812, 591] on div at bounding box center [807, 603] width 9 height 24
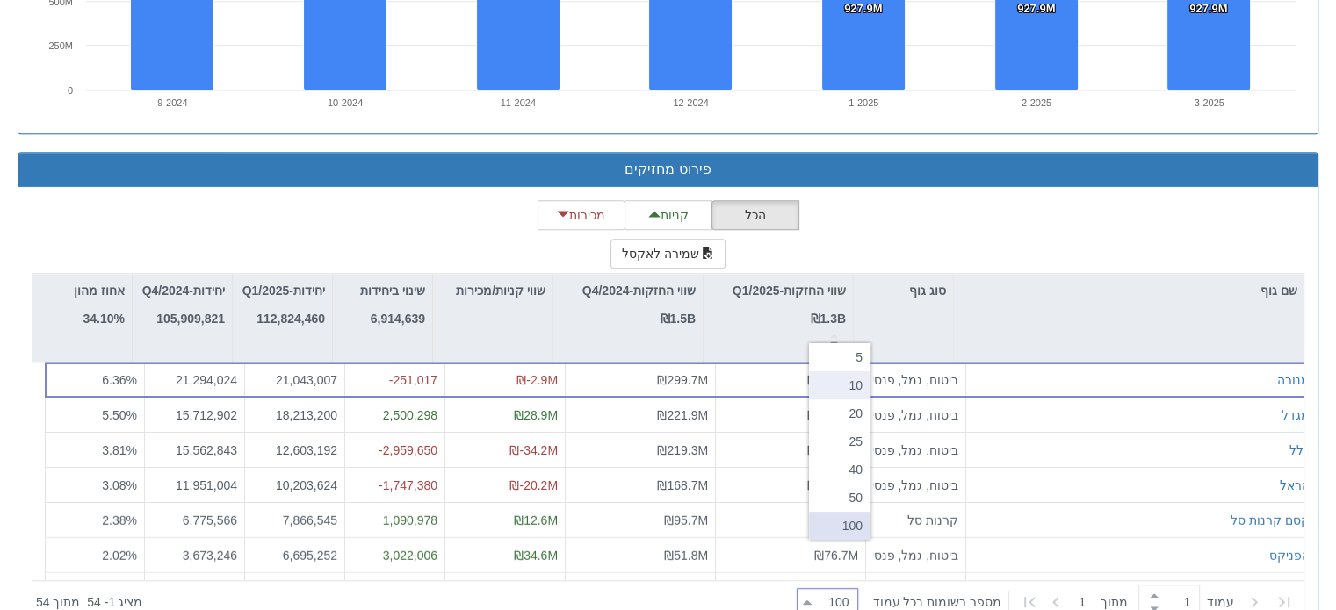
click at [829, 382] on div "10" at bounding box center [839, 386] width 61 height 28
click at [812, 591] on div at bounding box center [807, 603] width 9 height 24
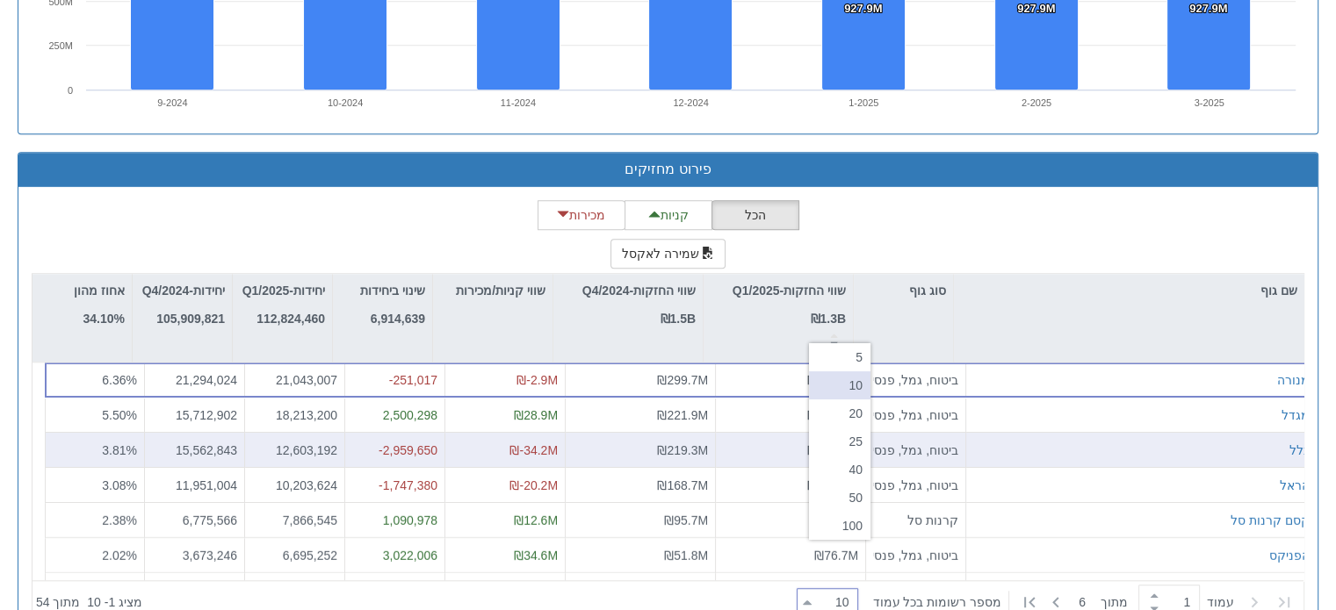
click at [843, 359] on div "5" at bounding box center [839, 357] width 61 height 28
type input "5"
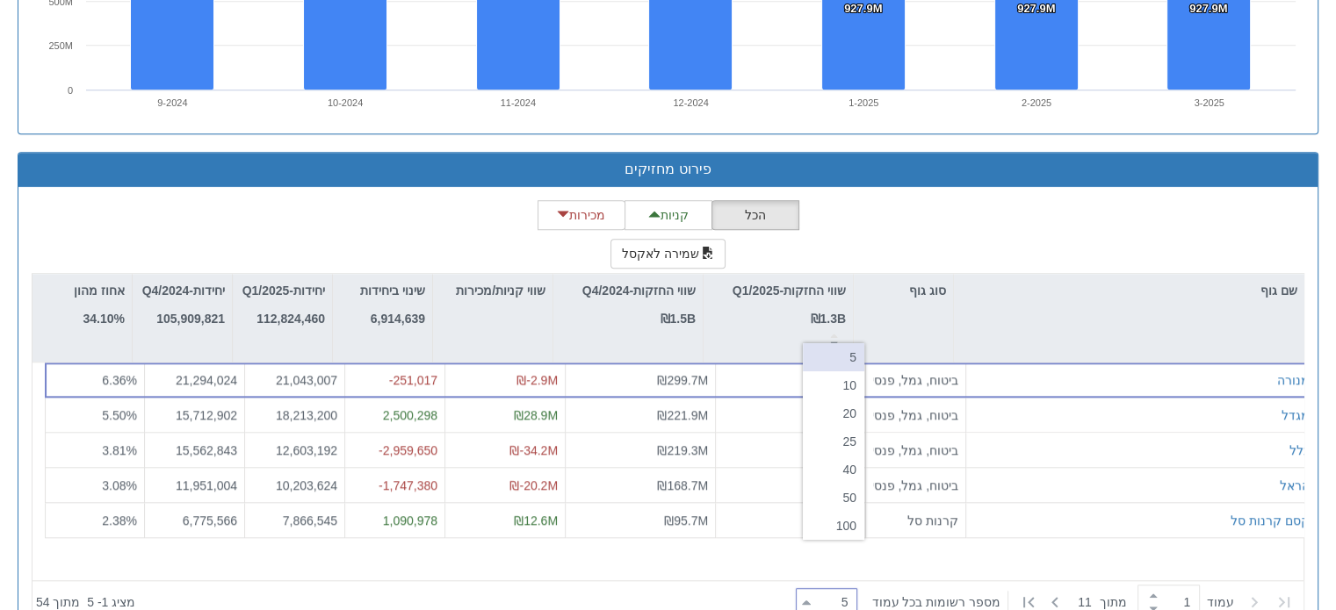
click at [891, 583] on div "‏עמוד 1 ‏ מתוך 11 ‏מספר רשומות בכל עמוד 5 5" at bounding box center [1044, 602] width 511 height 39
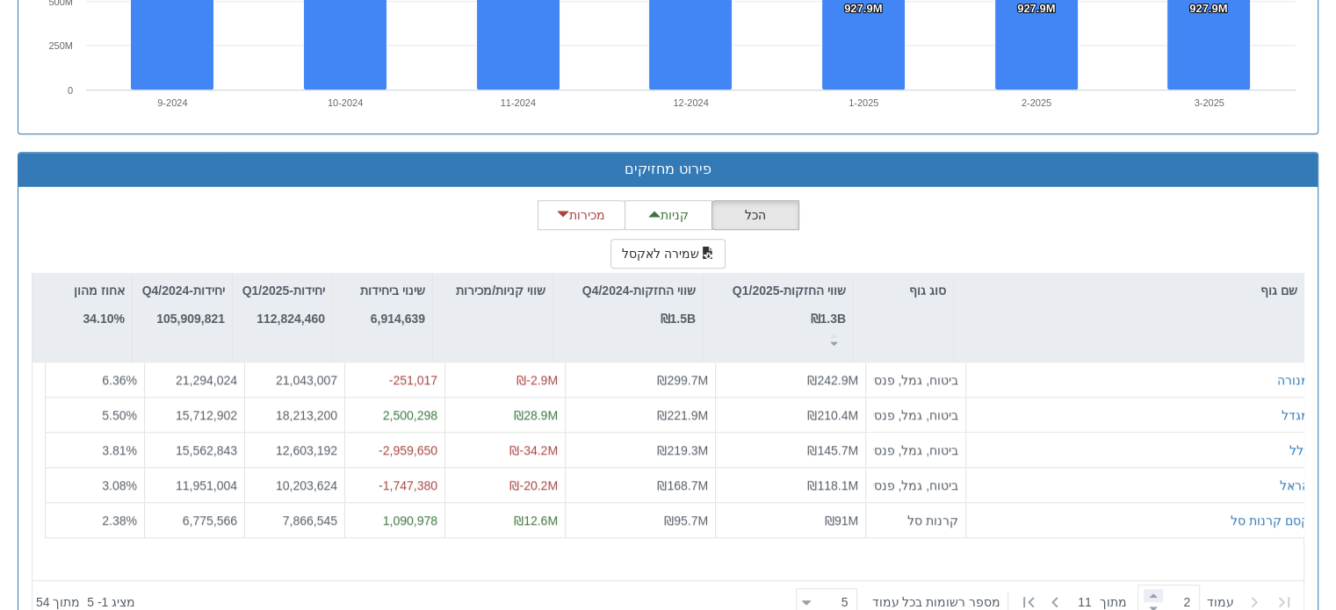
click at [1144, 589] on span at bounding box center [1153, 595] width 19 height 13
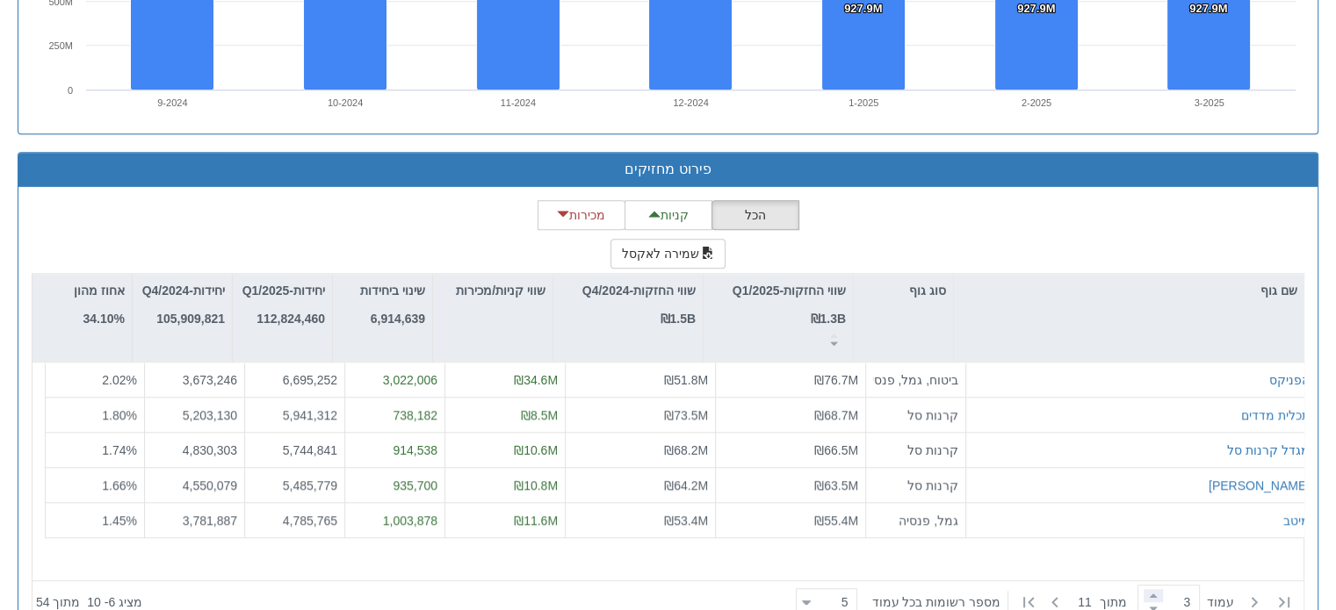
click at [1144, 589] on span at bounding box center [1153, 595] width 19 height 13
type input "3"
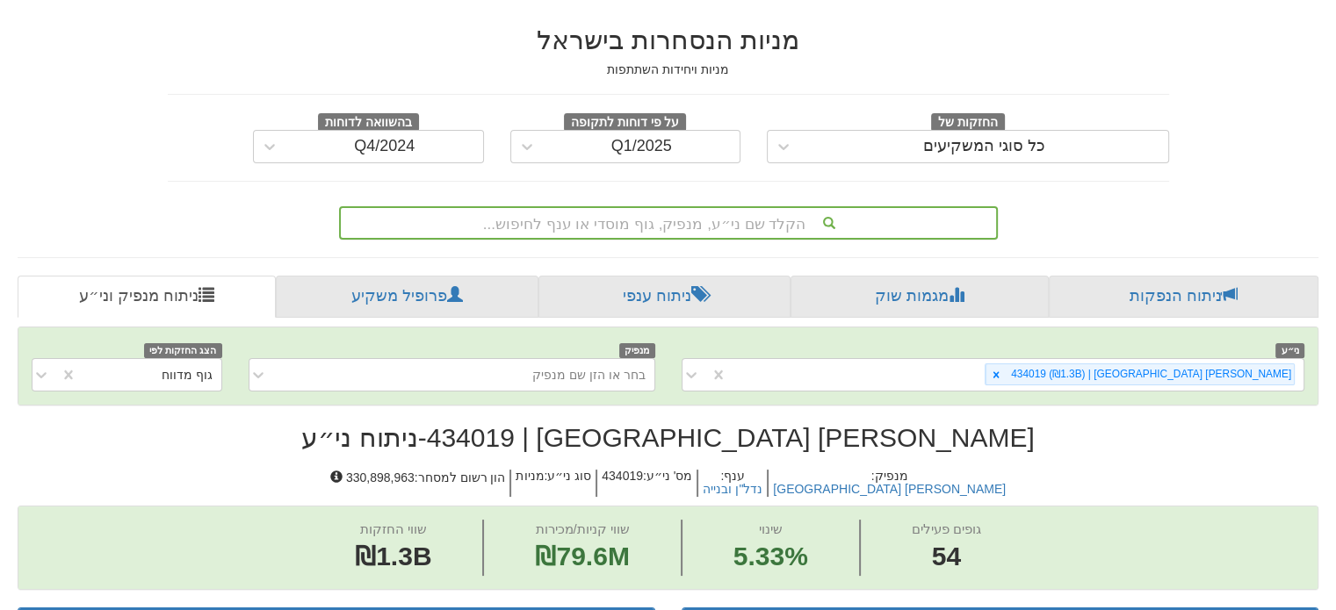
scroll to position [121, 0]
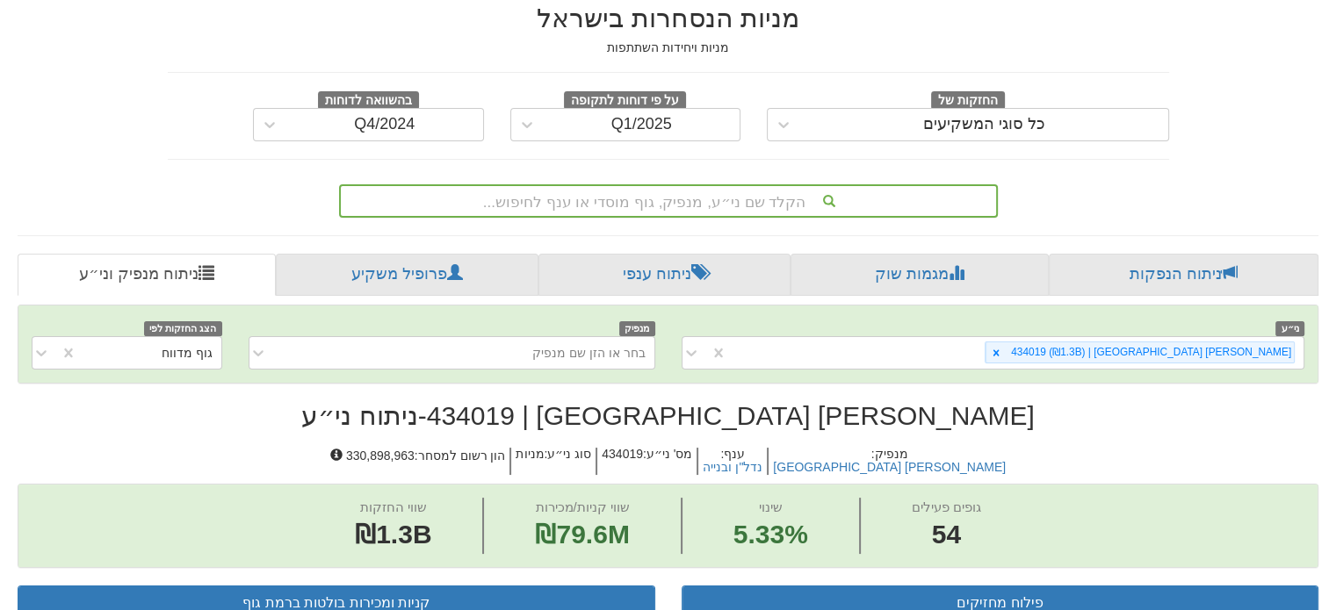
click at [769, 184] on div "הקלד שם ני״ע, מנפיק, גוף מוסדי או ענף לחיפוש..." at bounding box center [668, 200] width 659 height 33
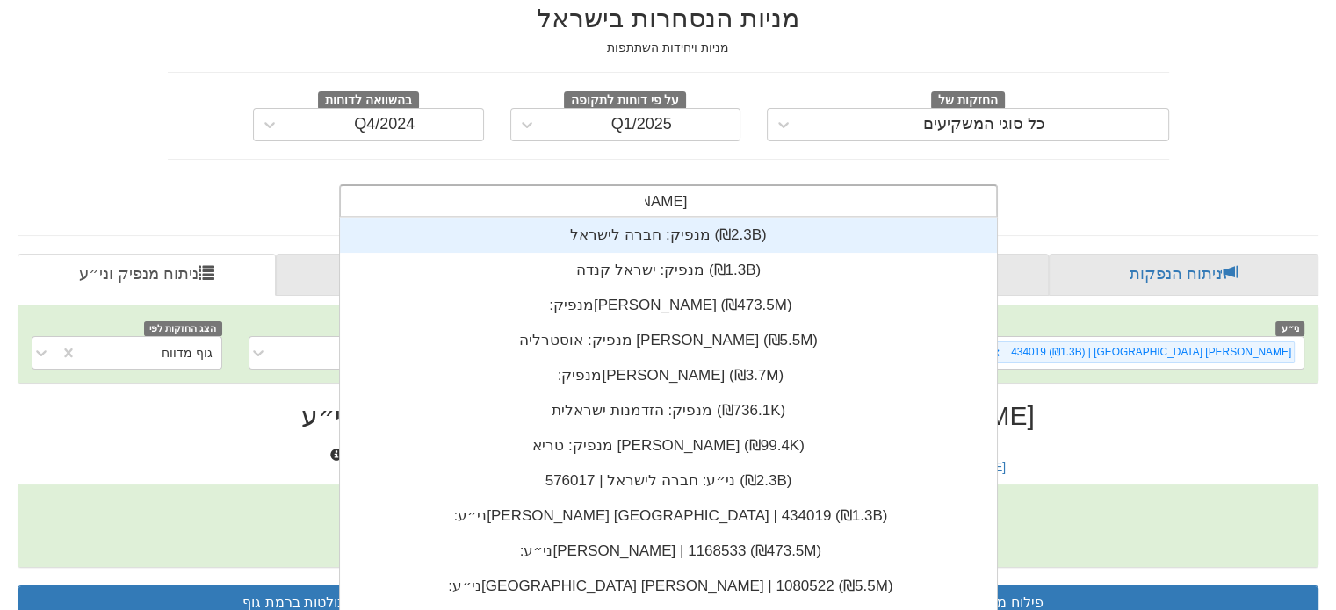
scroll to position [70, 0]
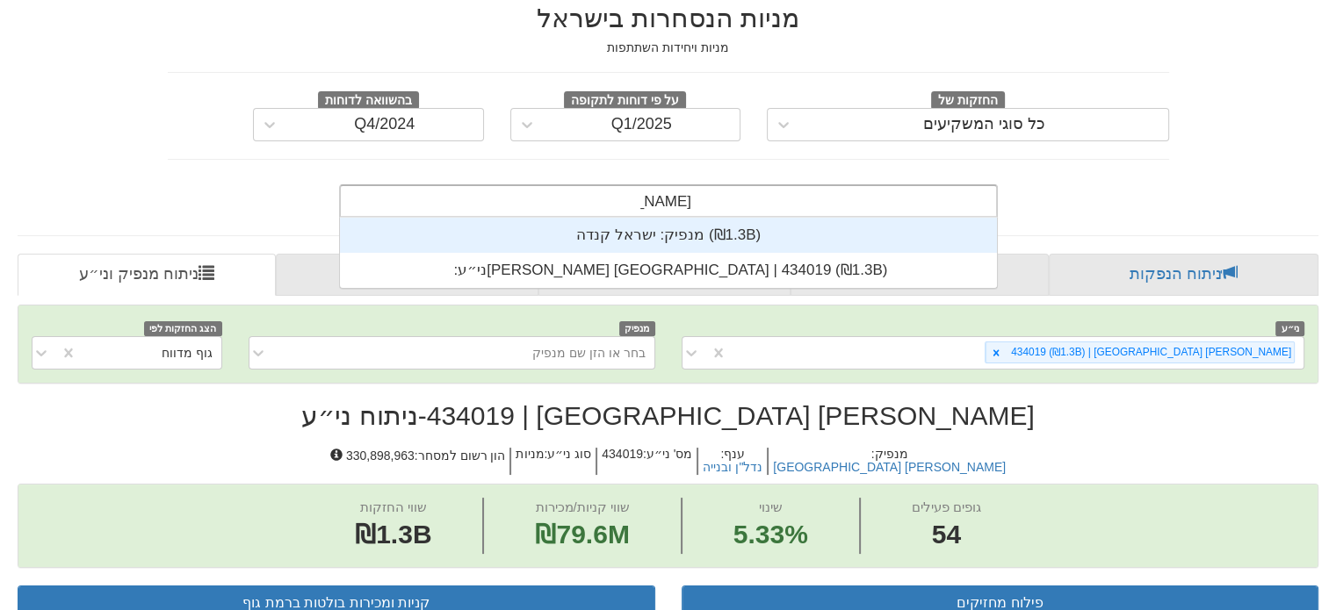
type input "[PERSON_NAME] קנ"
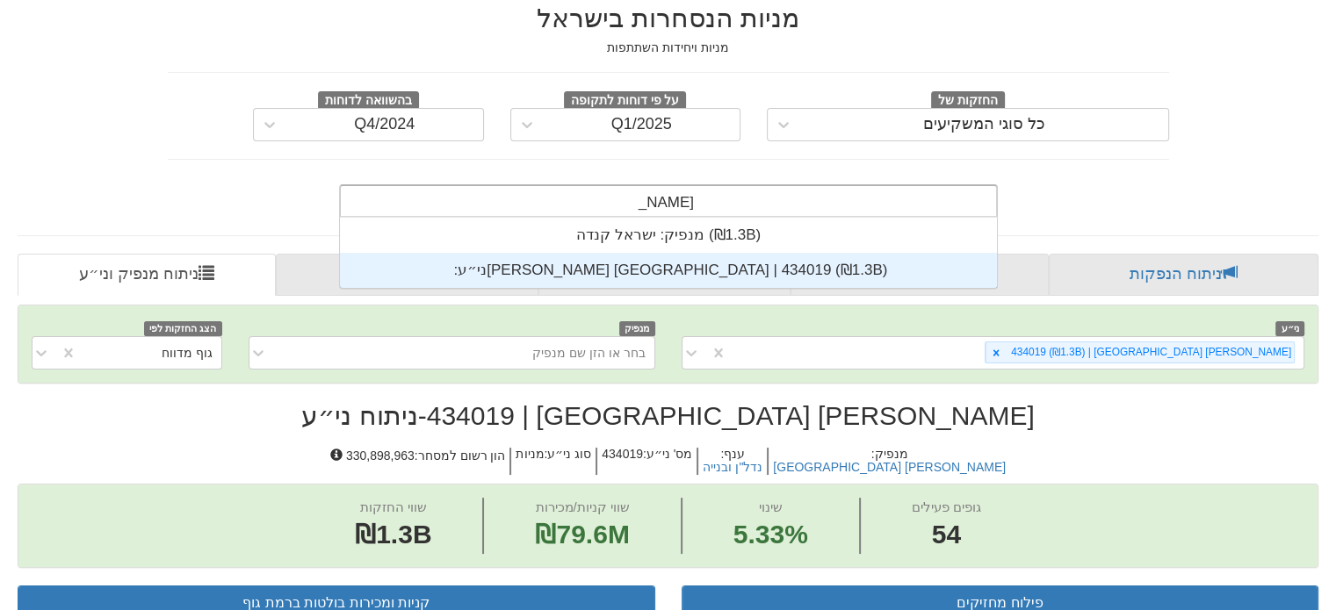
click at [658, 253] on div "ני״ע: ‏[PERSON_NAME] [GEOGRAPHIC_DATA] | 434019 ‎(₪1.3B)‎" at bounding box center [668, 270] width 657 height 35
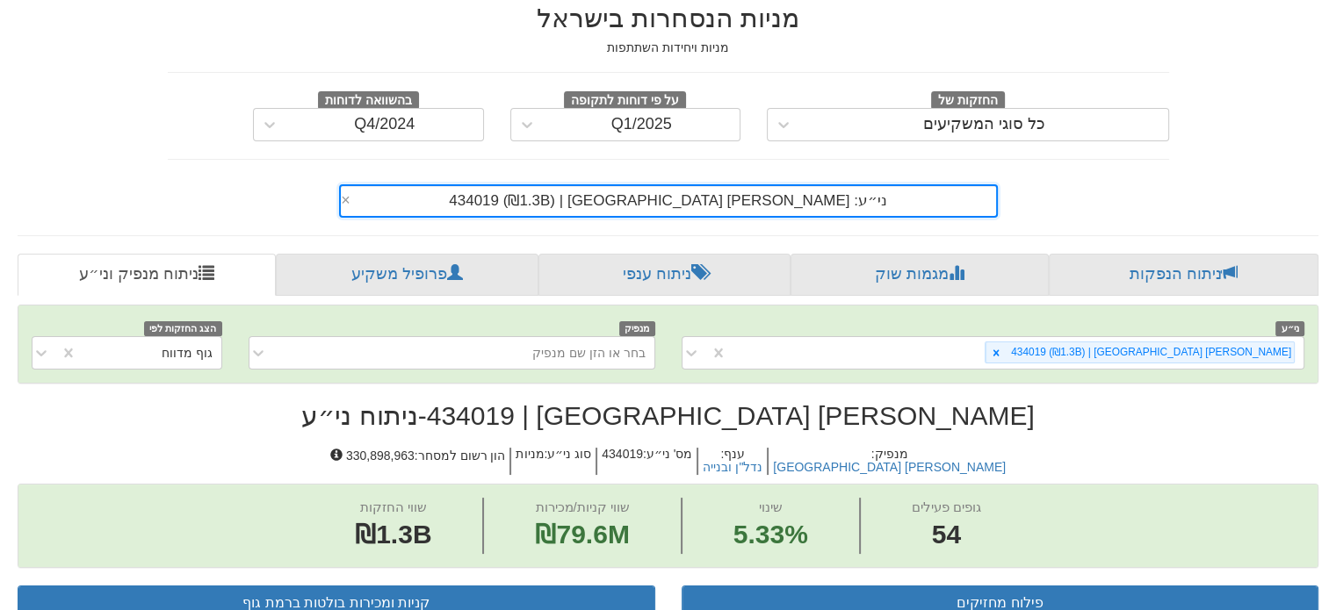
click at [530, 186] on div "ני״ע: ‏[PERSON_NAME] [GEOGRAPHIC_DATA] | 434019 ‎(₪1.3B)‎" at bounding box center [668, 201] width 655 height 30
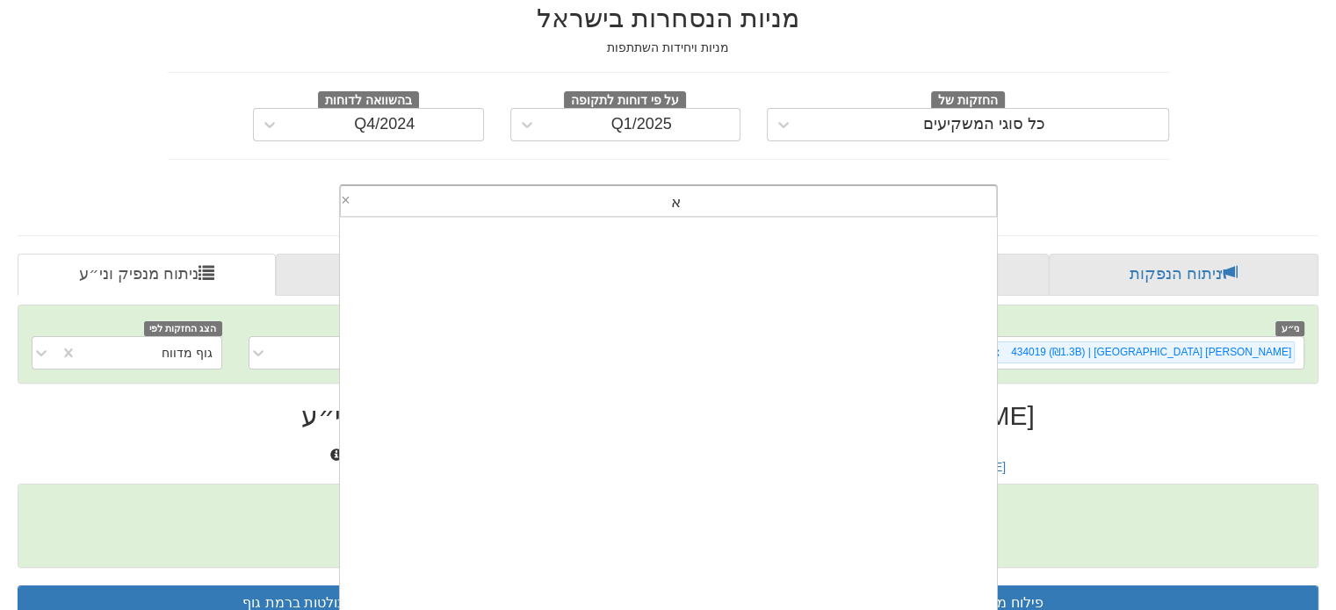
scroll to position [0, 0]
type input "[PERSON_NAME]"
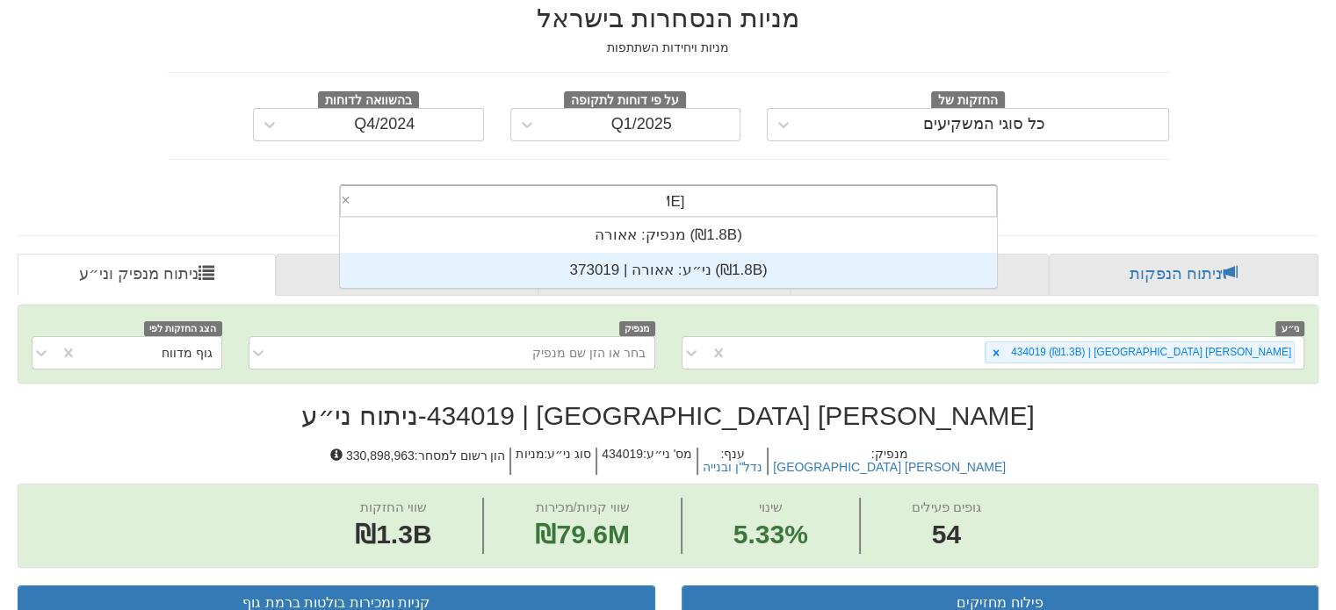
click at [633, 253] on div "ני״ע: ‏אאורה | 373019 ‎(₪1.8B)‎" at bounding box center [668, 270] width 657 height 35
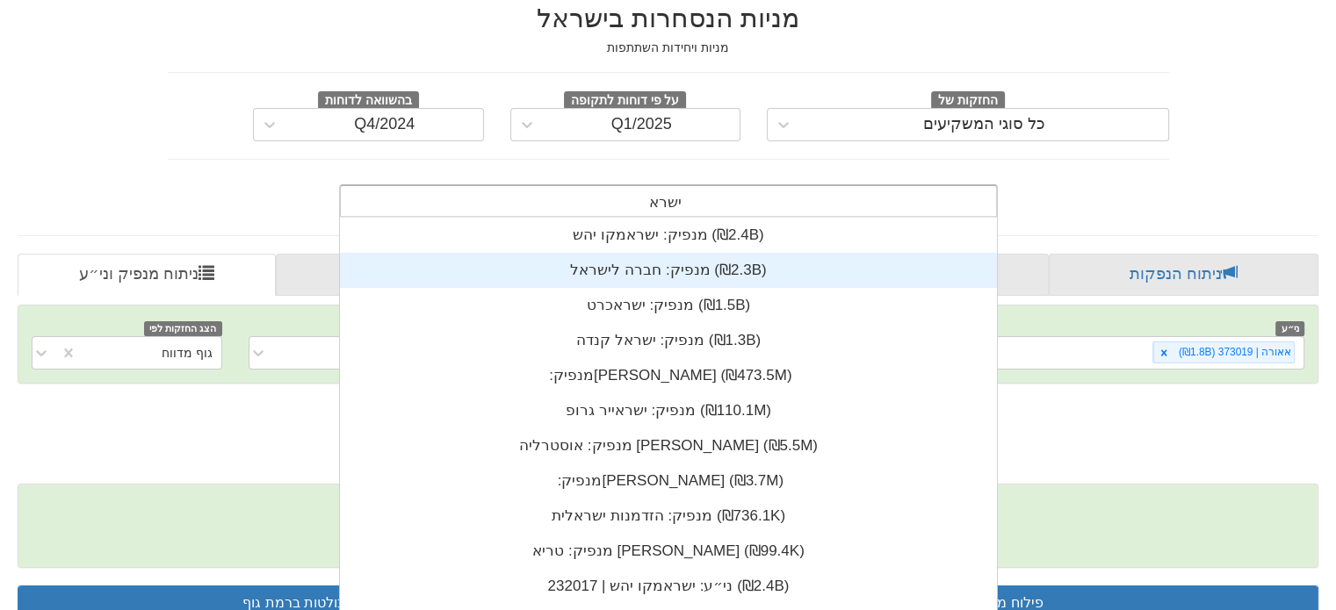
type input "[PERSON_NAME]"
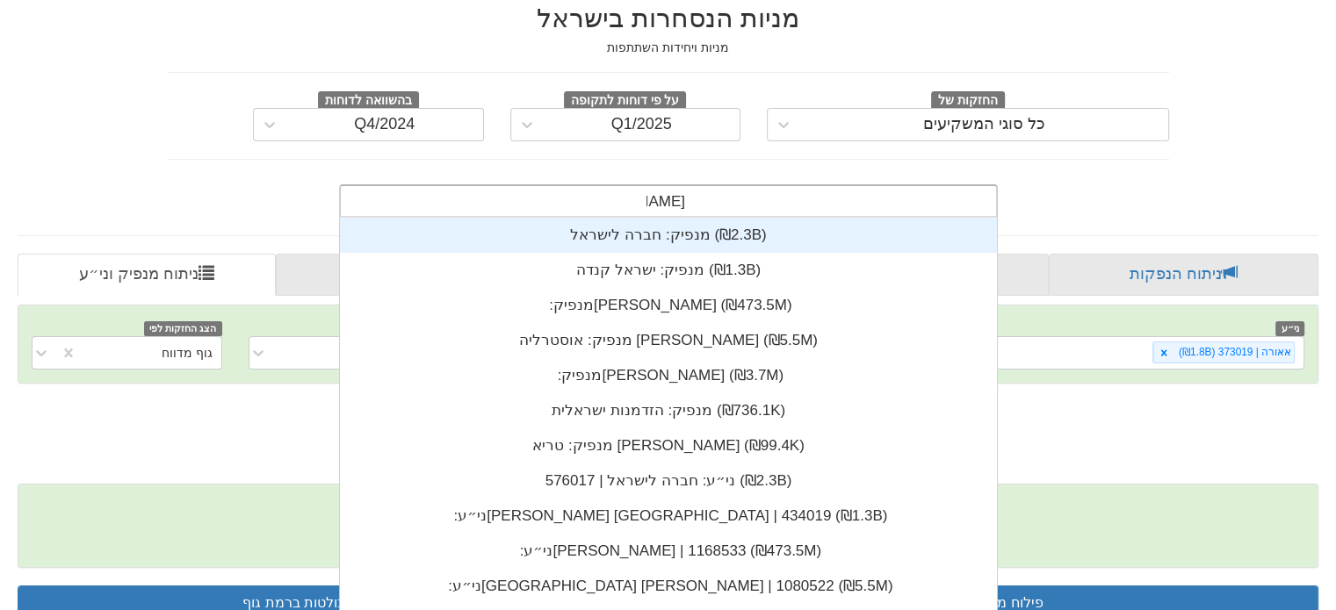
scroll to position [422, 0]
click at [644, 253] on div "מנפיק: ‏ישראל קנדה ‎(₪1.3B)‎" at bounding box center [668, 270] width 657 height 35
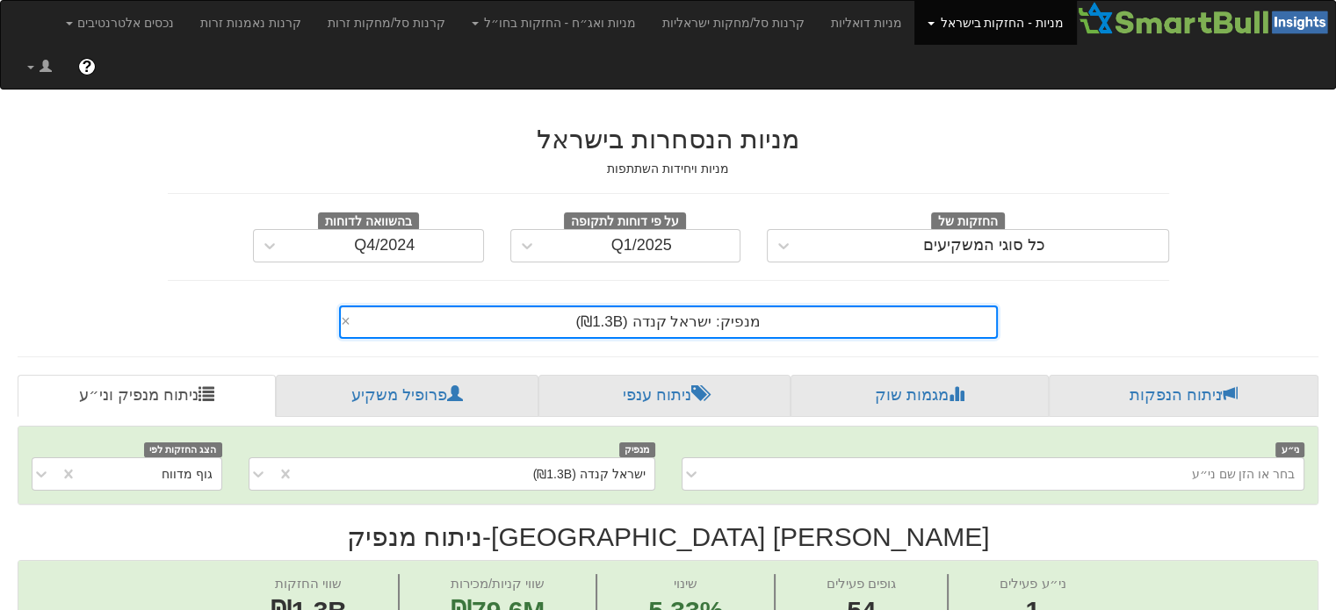
scroll to position [0, 3538]
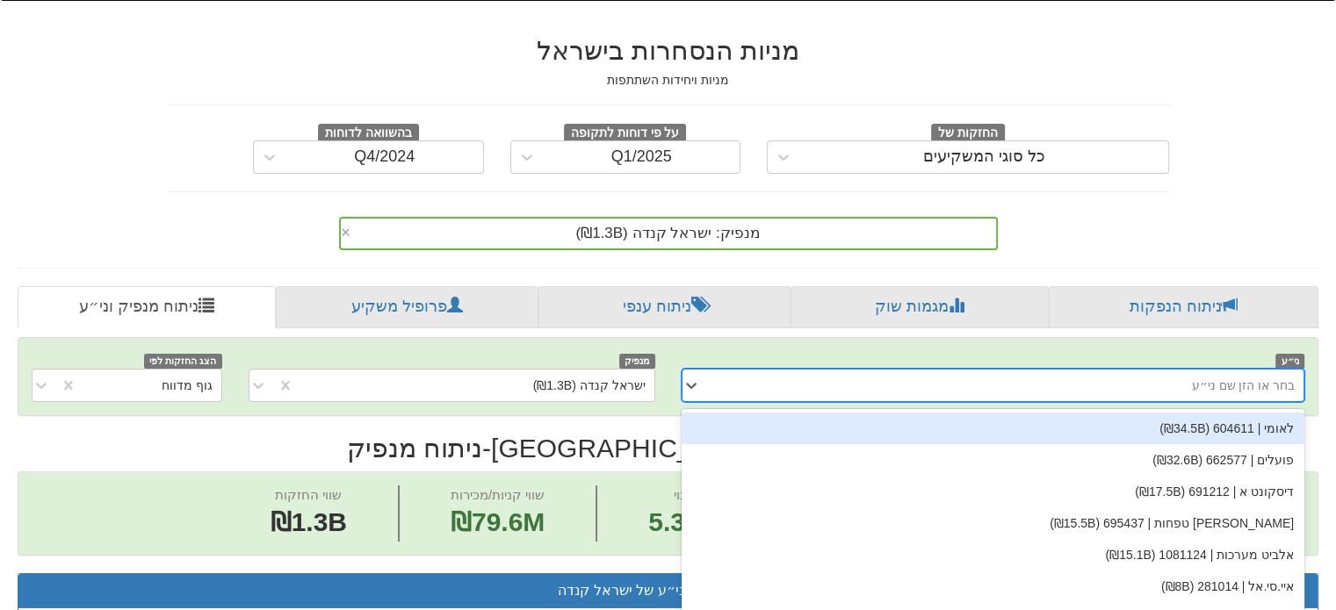
click at [1041, 402] on div "option לאומי | 604611 (₪34.5B) focused, 1 of 499. 499 results available. Use Up…" at bounding box center [994, 385] width 624 height 33
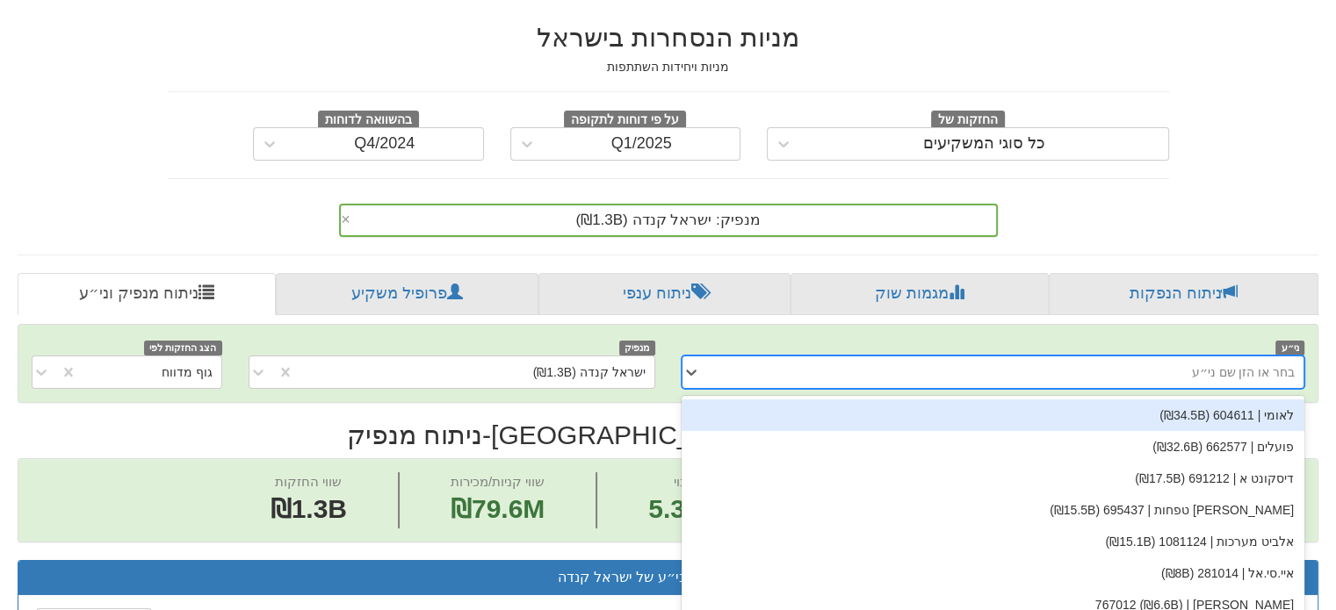
scroll to position [112, 0]
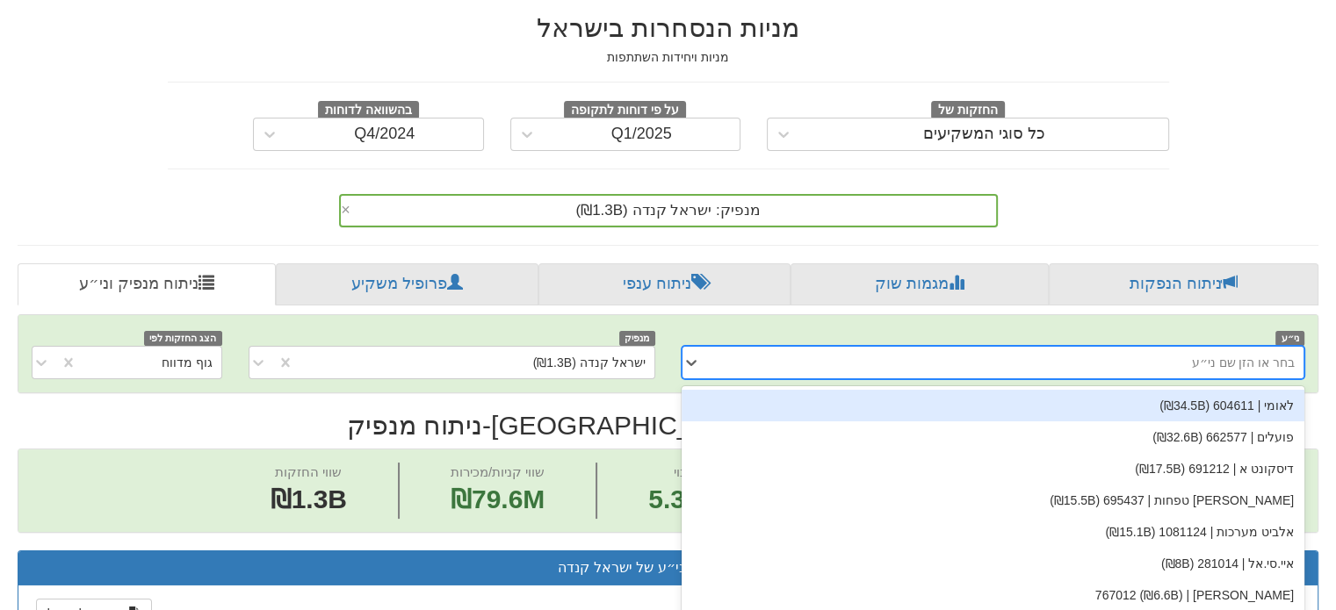
click at [1026, 349] on div "בחר או הזן שם ני״ע" at bounding box center [1007, 363] width 595 height 28
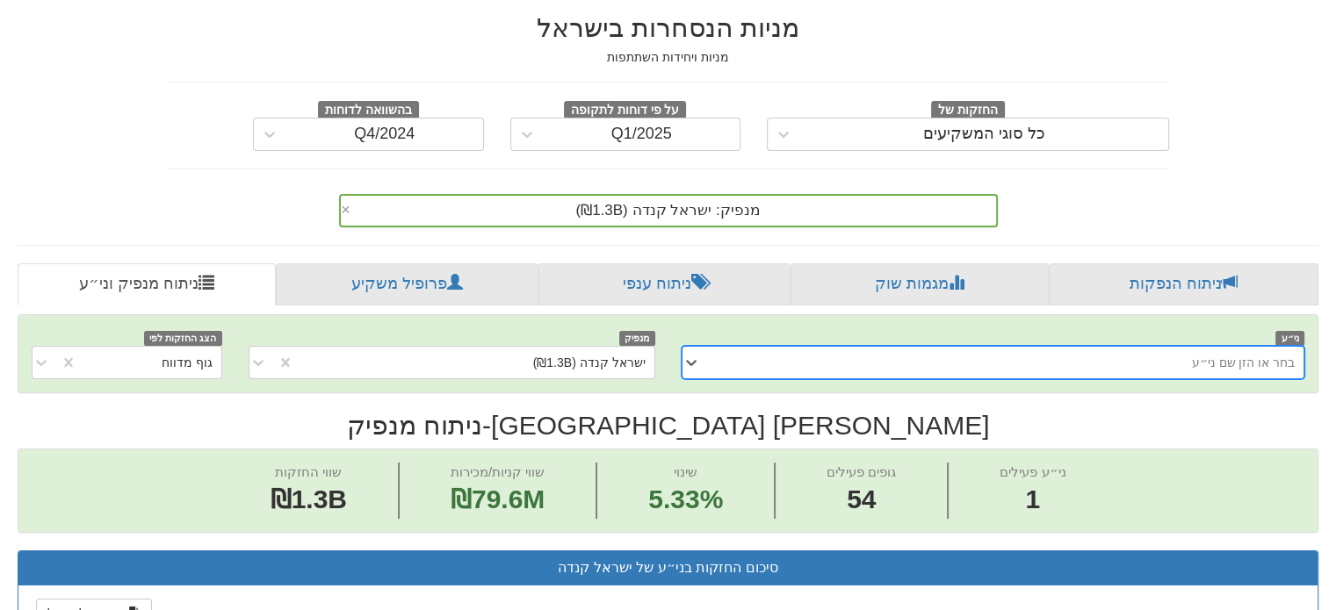
click at [969, 349] on div "בחר או הזן שם ני״ע" at bounding box center [1007, 363] width 595 height 28
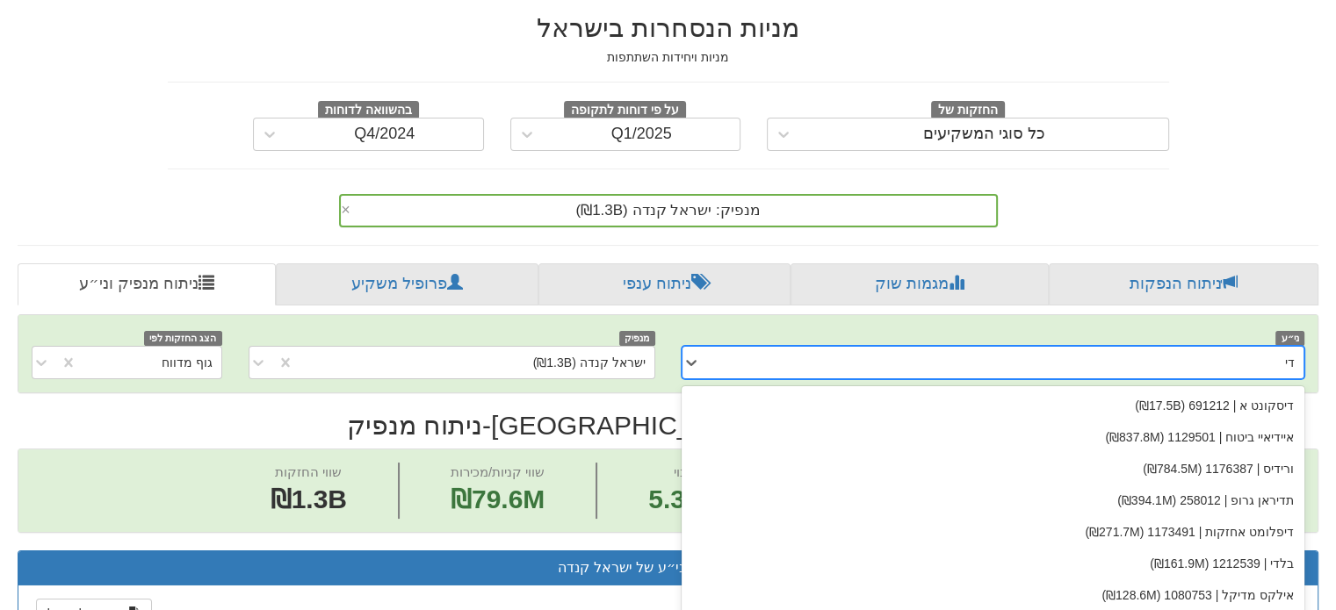
type input "ד"
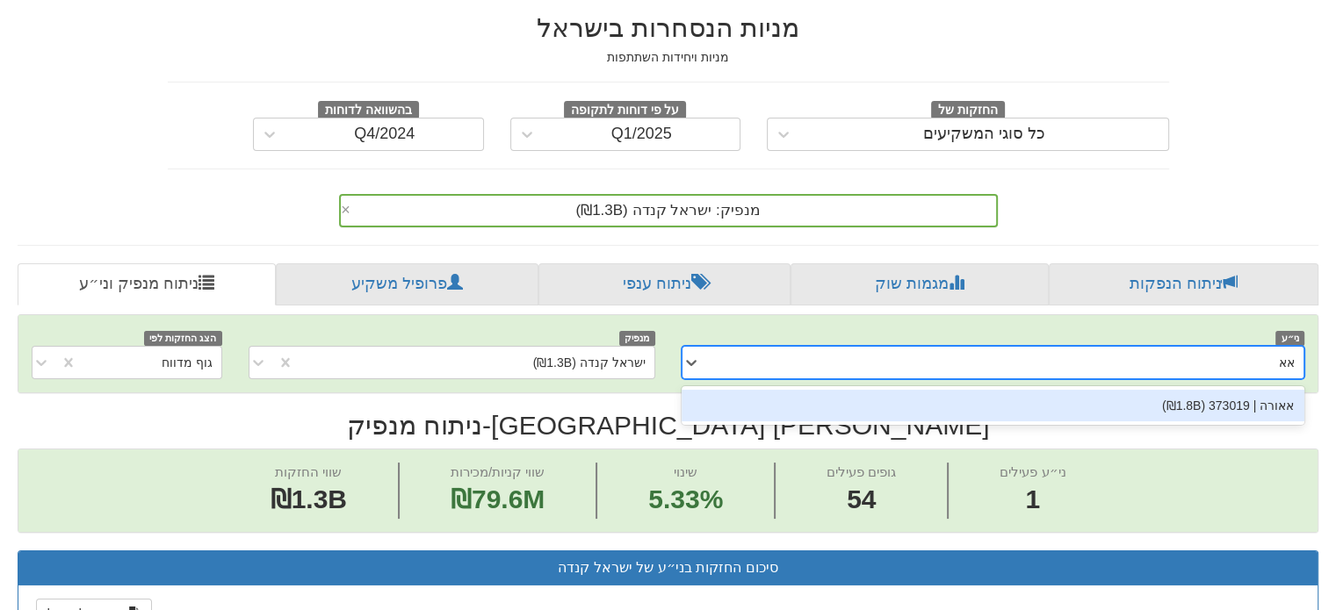
type input "[PERSON_NAME]"
click at [1072, 390] on div "אאורה | 373019 (₪1.8B)" at bounding box center [994, 406] width 624 height 32
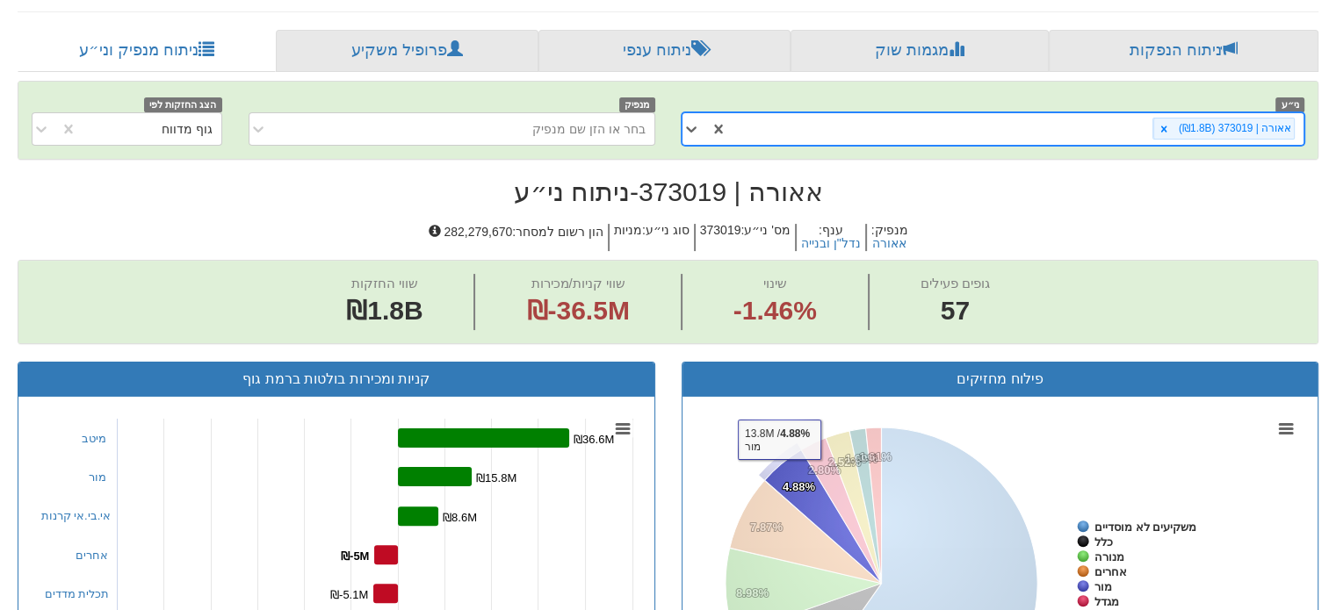
scroll to position [99, 0]
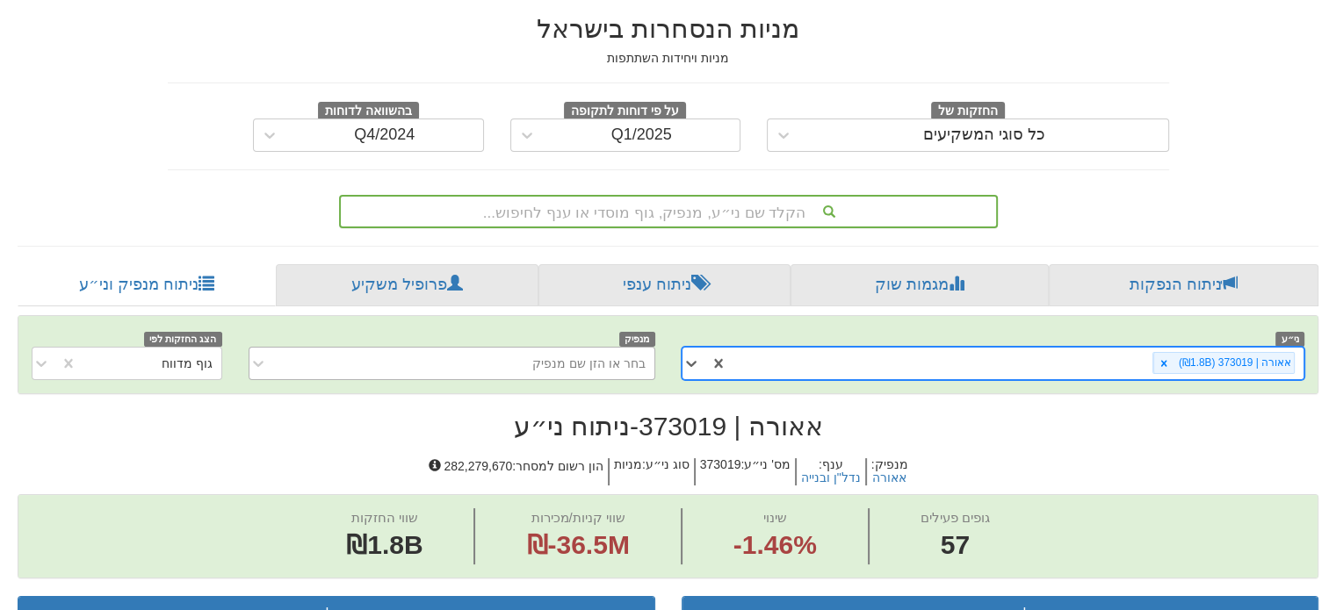
click at [615, 350] on div "בחר או הזן שם מנפיק" at bounding box center [466, 364] width 378 height 28
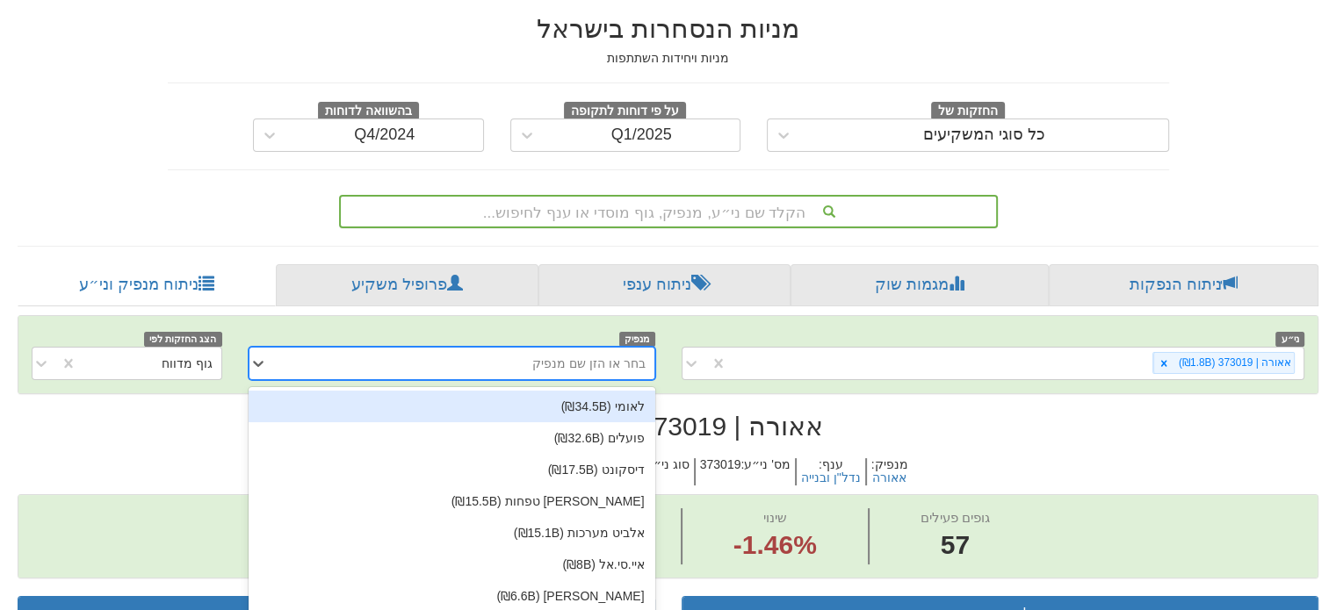
scroll to position [112, 0]
click at [615, 349] on div "בחר או הזן שם מנפיק" at bounding box center [466, 363] width 378 height 28
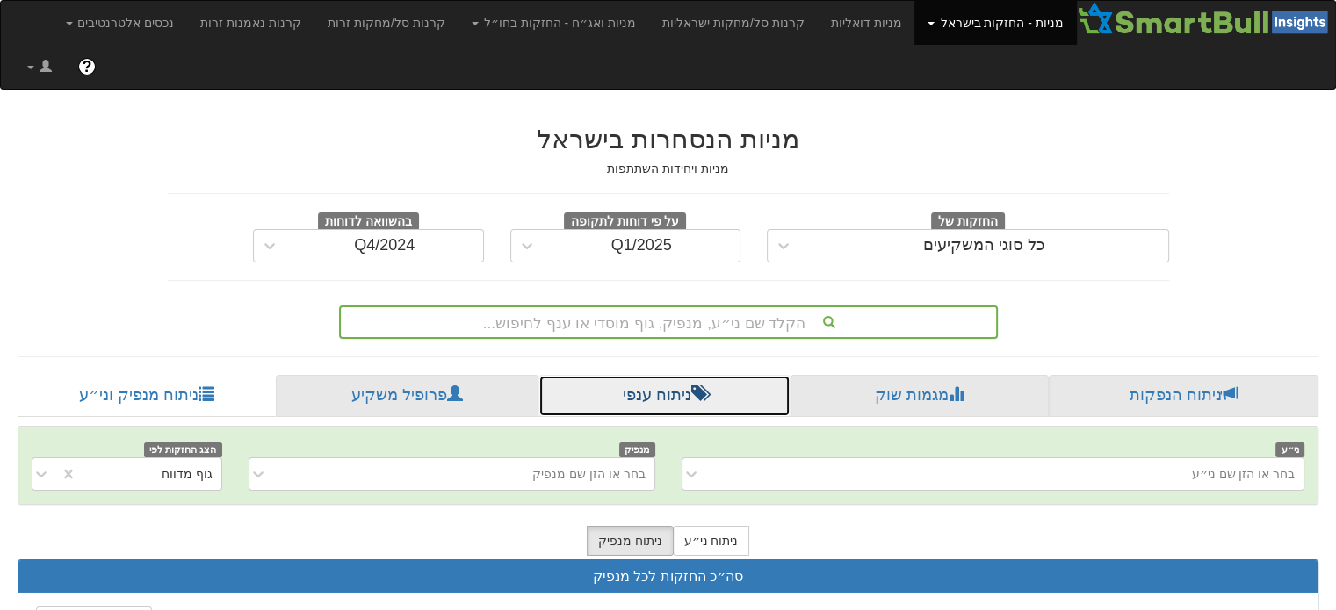
click at [666, 375] on link "ניתוח ענפי" at bounding box center [664, 396] width 252 height 42
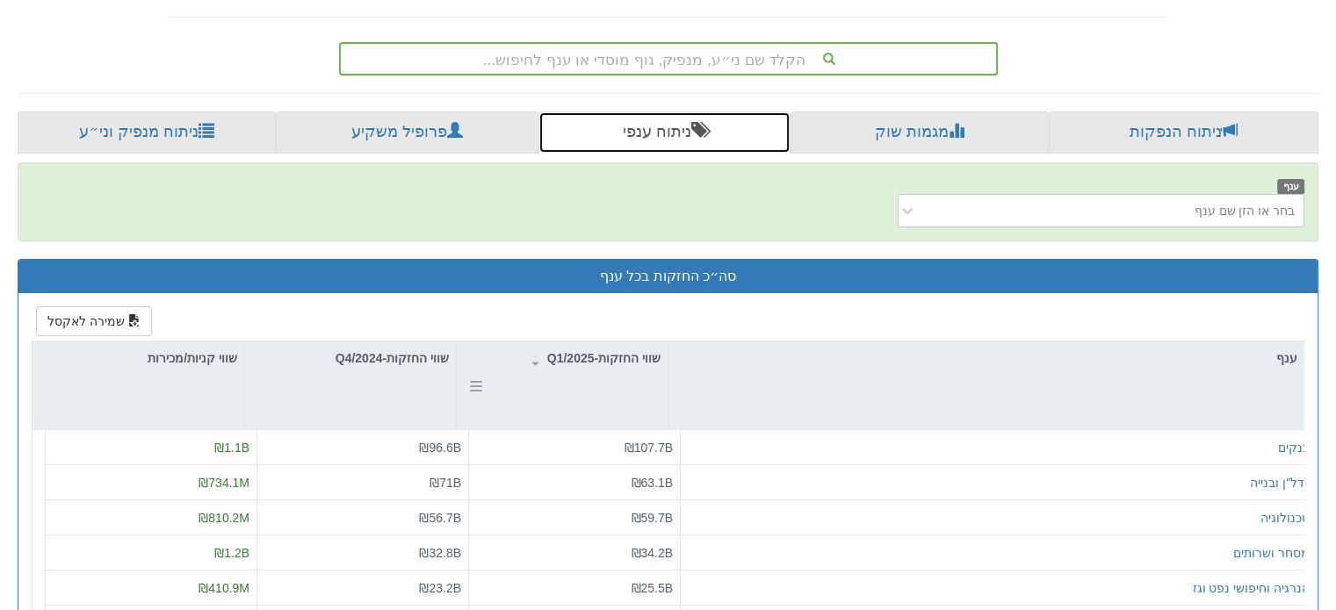
scroll to position [176, 0]
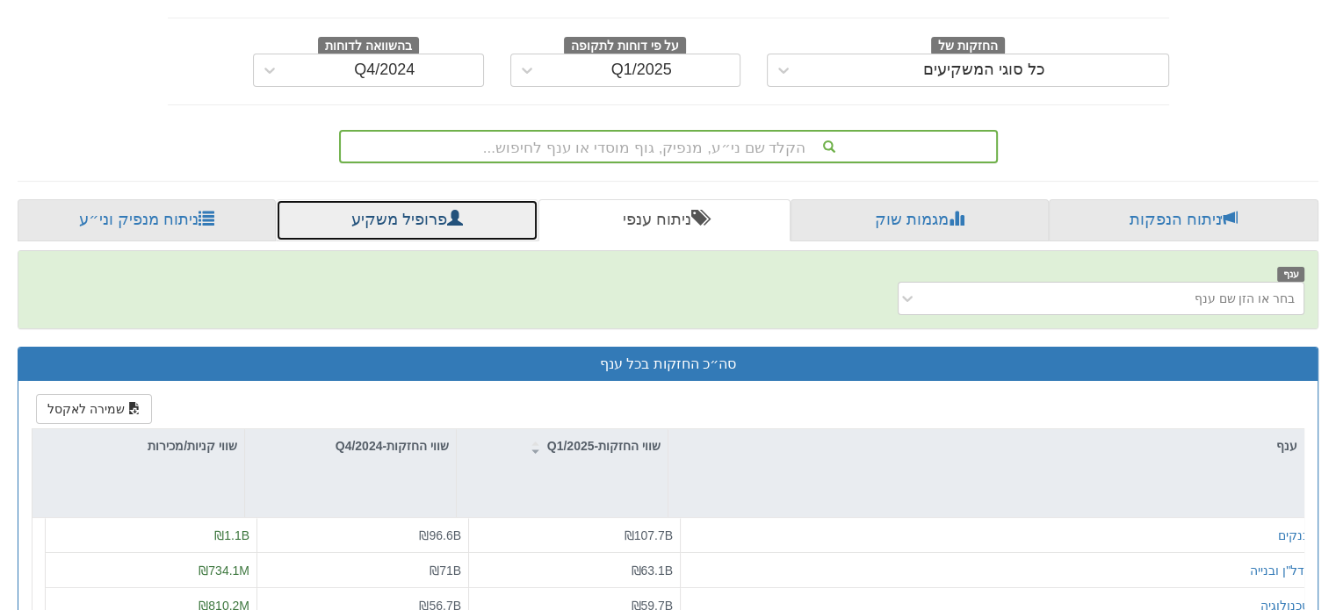
click at [367, 199] on link "פרופיל משקיע" at bounding box center [407, 220] width 263 height 42
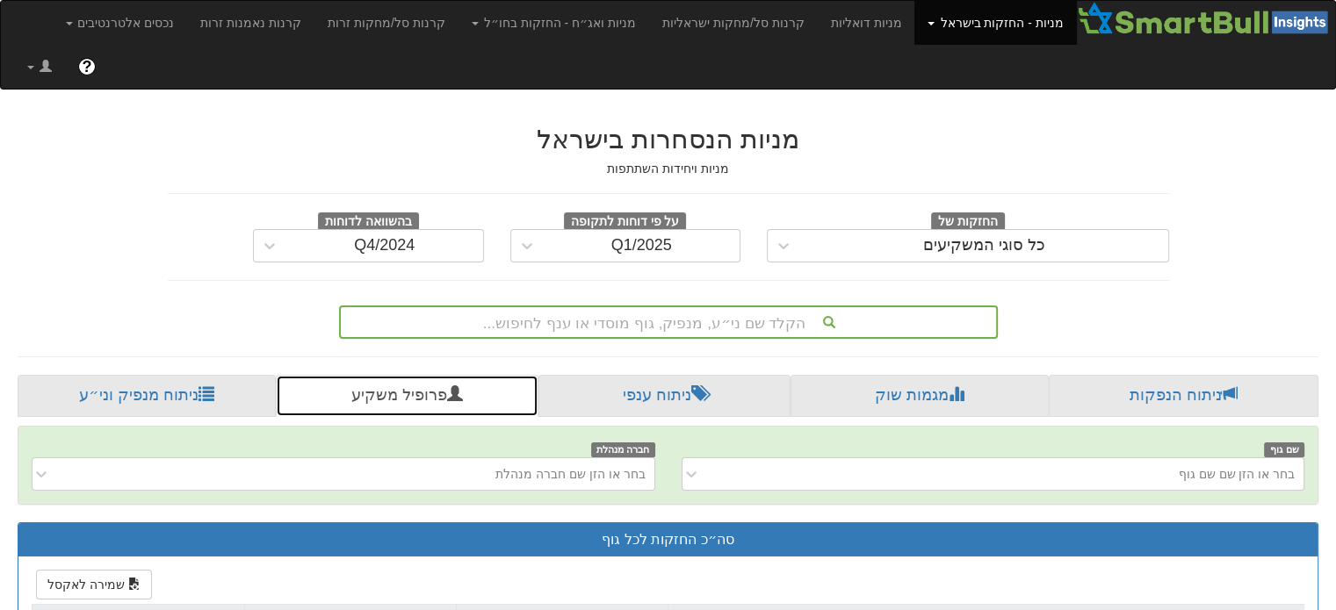
scroll to position [176, 0]
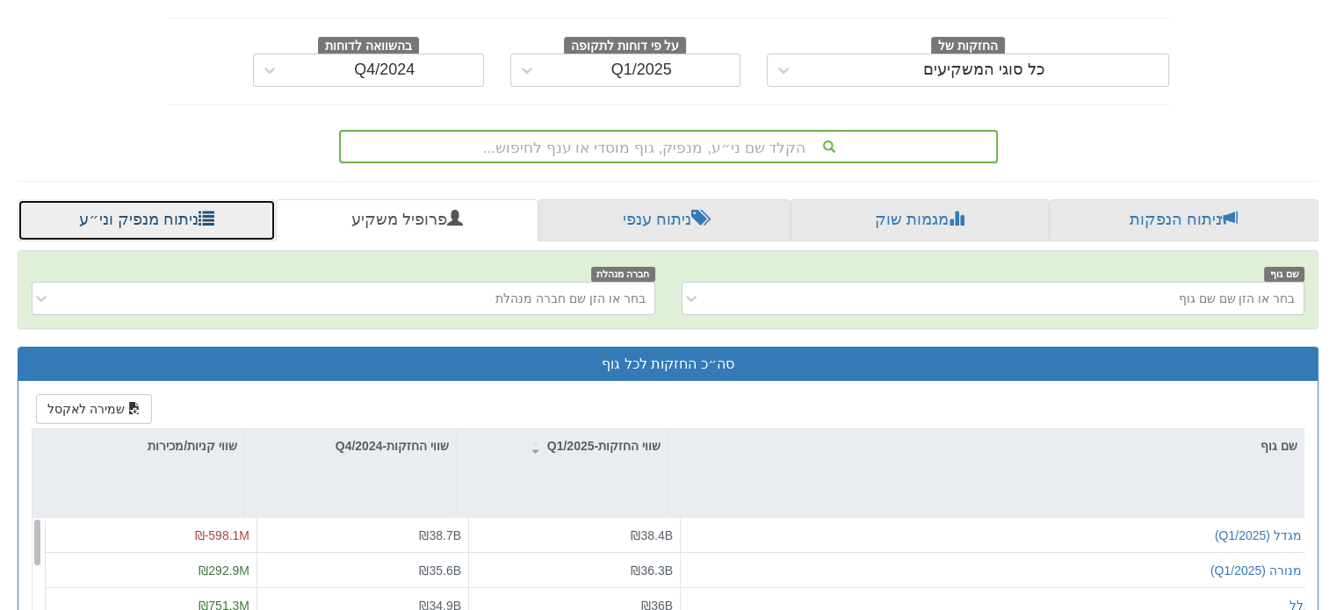
click at [162, 199] on link "ניתוח מנפיק וני״ע" at bounding box center [147, 220] width 258 height 42
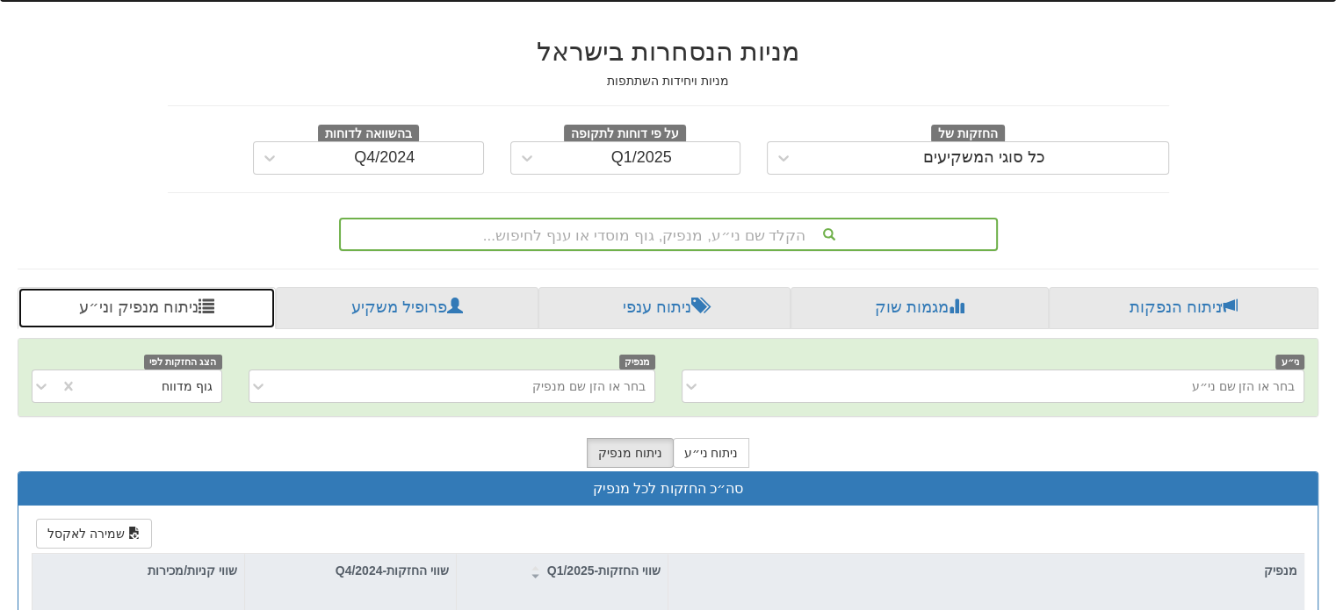
scroll to position [176, 0]
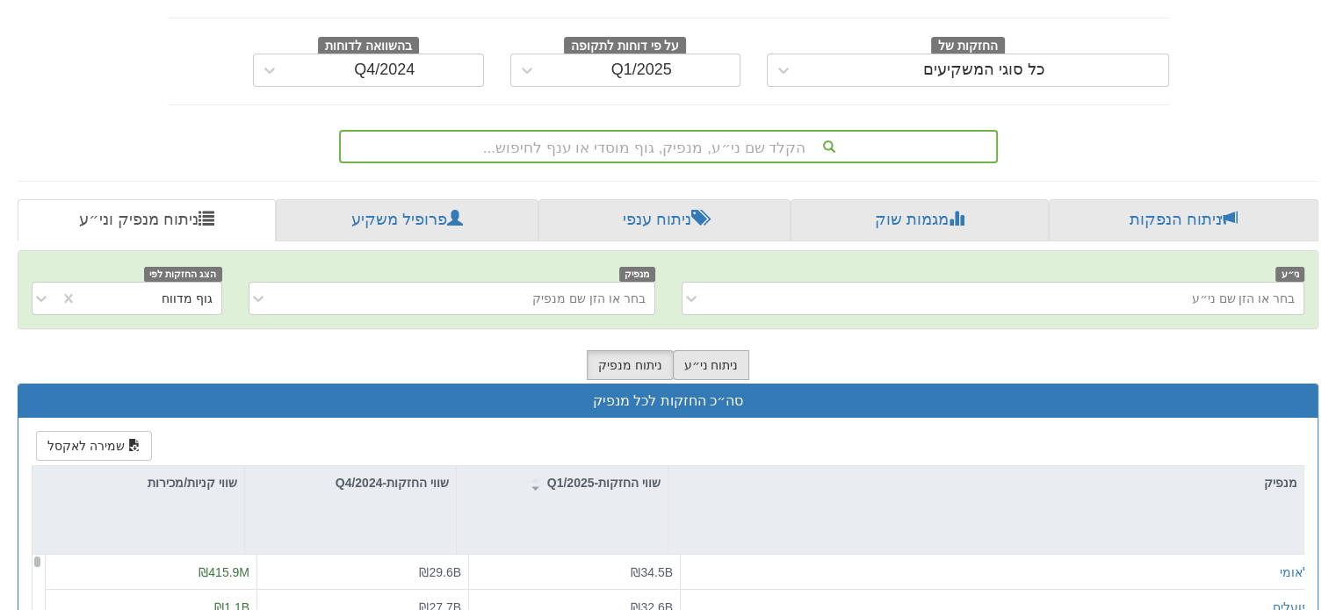
click at [705, 350] on button "ניתוח ני״ע" at bounding box center [711, 365] width 77 height 30
click at [655, 350] on button "ניתוח מנפיק" at bounding box center [630, 365] width 87 height 30
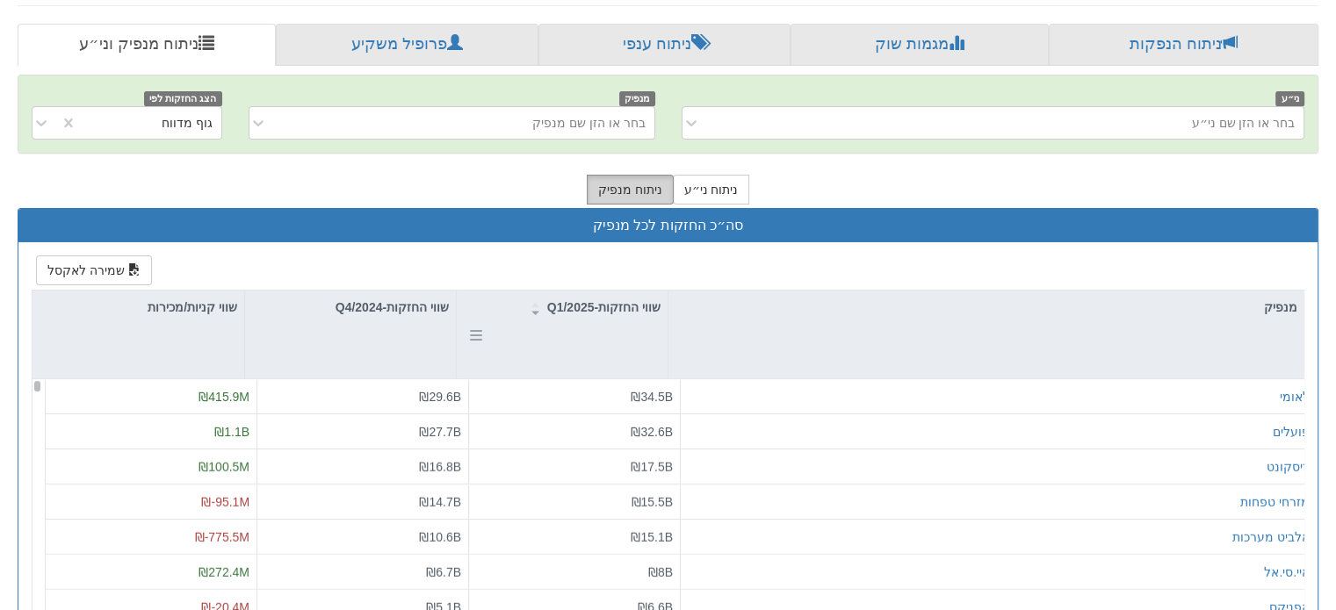
scroll to position [0, 0]
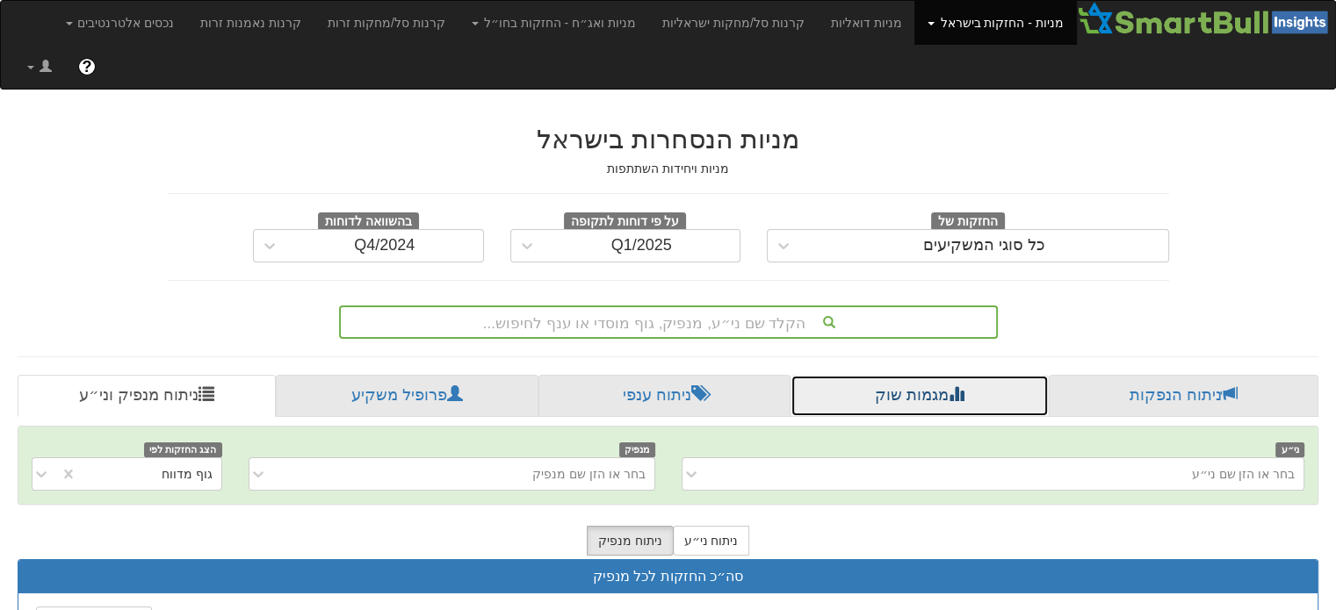
click at [859, 375] on link "מגמות שוק" at bounding box center [919, 396] width 259 height 42
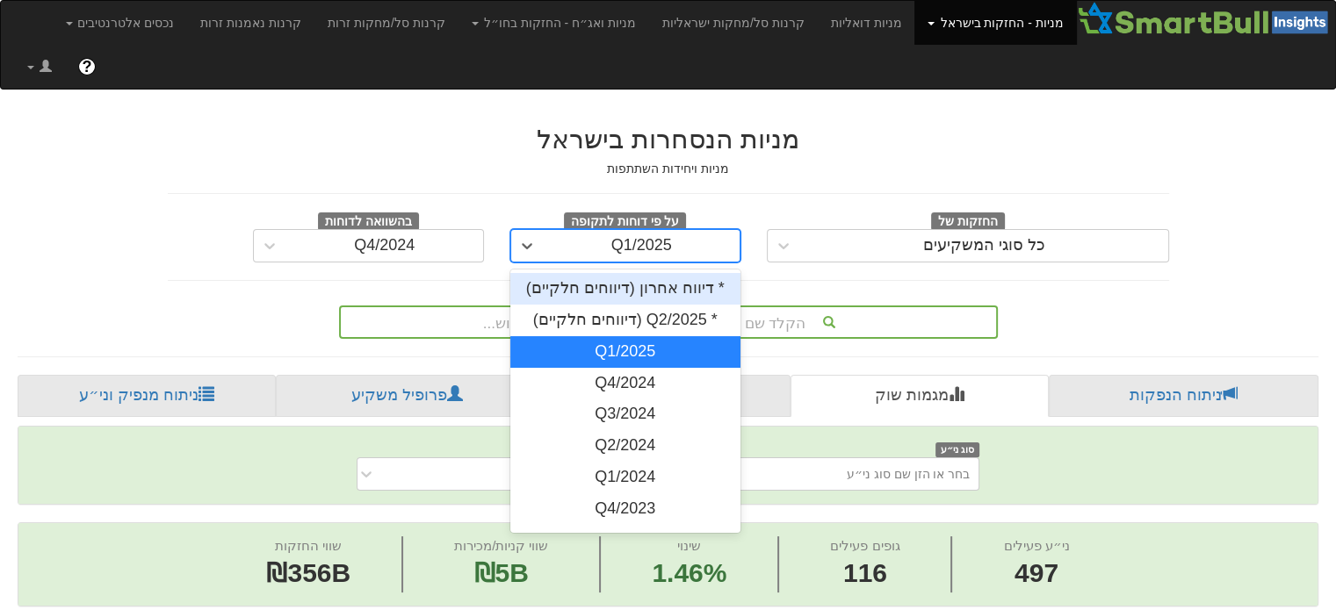
click at [554, 232] on div "Q1/2025" at bounding box center [642, 246] width 197 height 28
click at [558, 273] on div "* דיווח אחרון (דיווחים חלקיים)" at bounding box center [625, 289] width 231 height 32
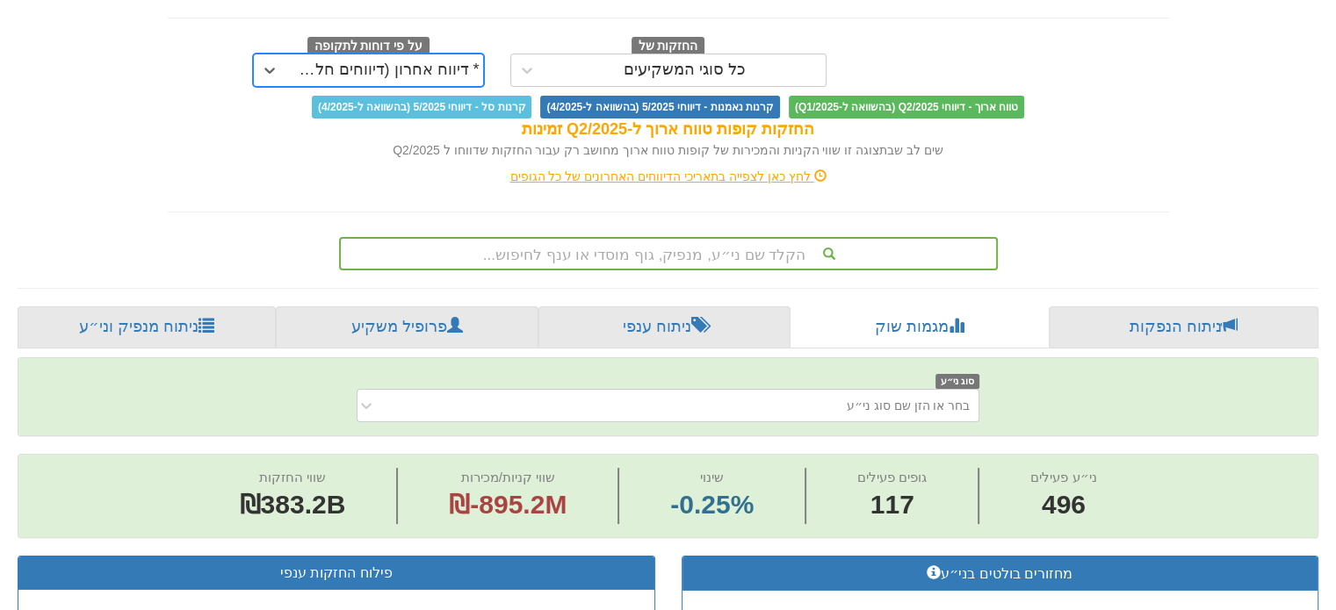
scroll to position [263, 0]
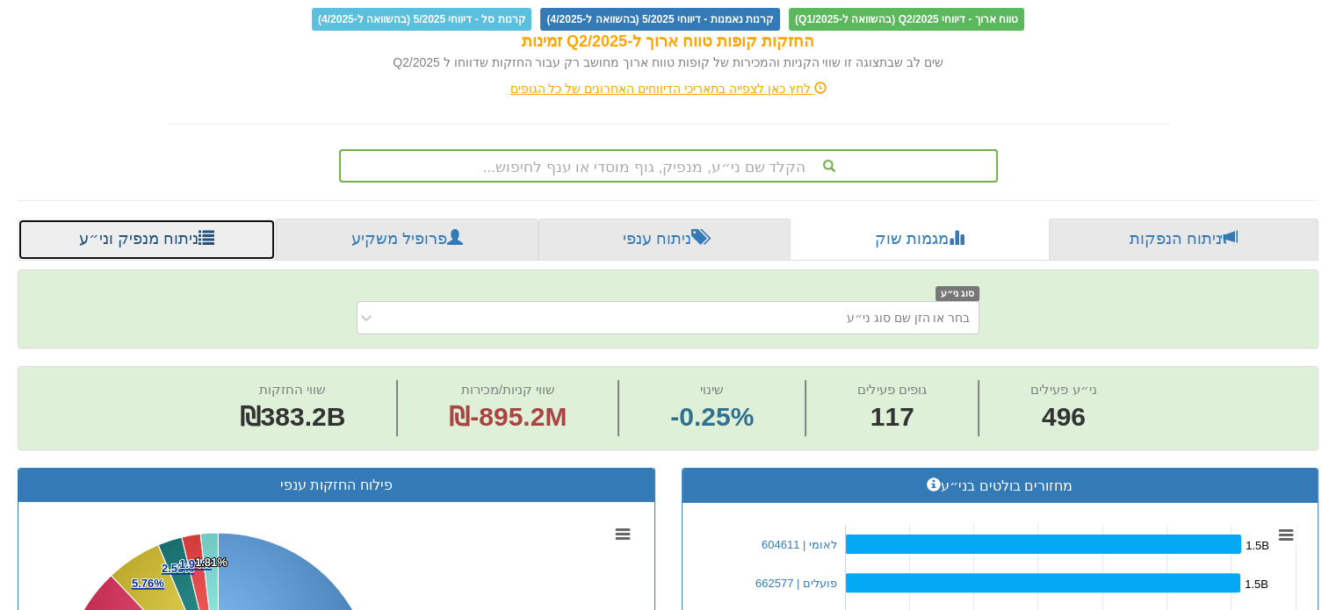
click at [184, 219] on link "ניתוח מנפיק וני״ע" at bounding box center [147, 240] width 258 height 42
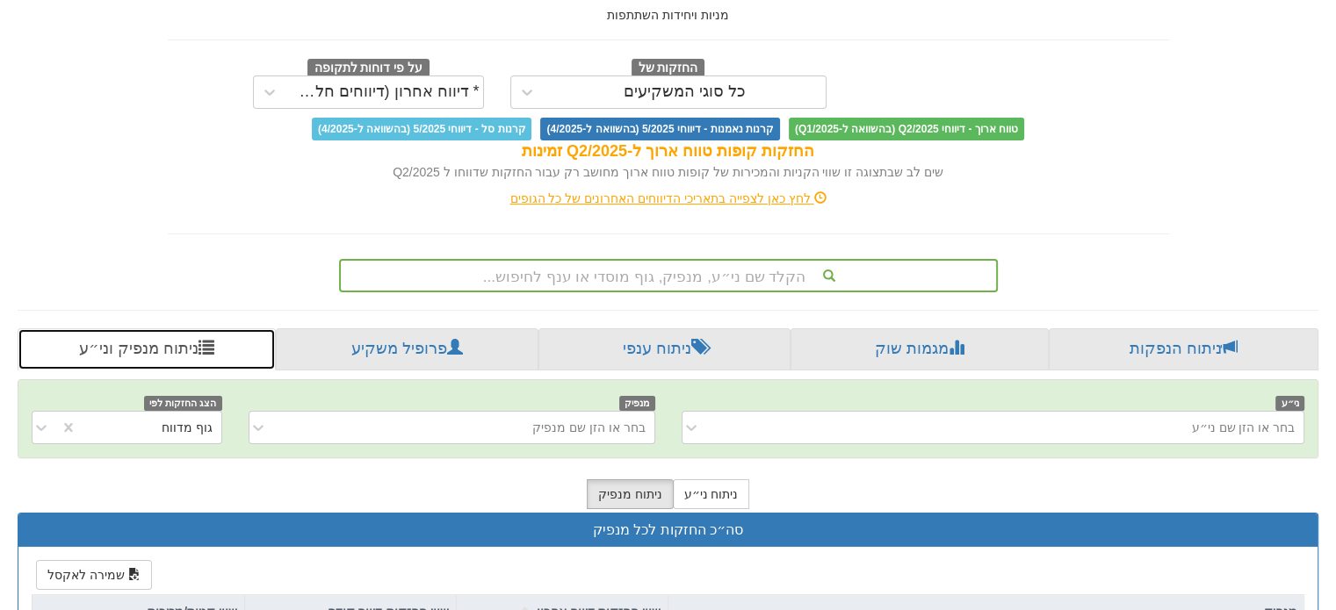
scroll to position [176, 0]
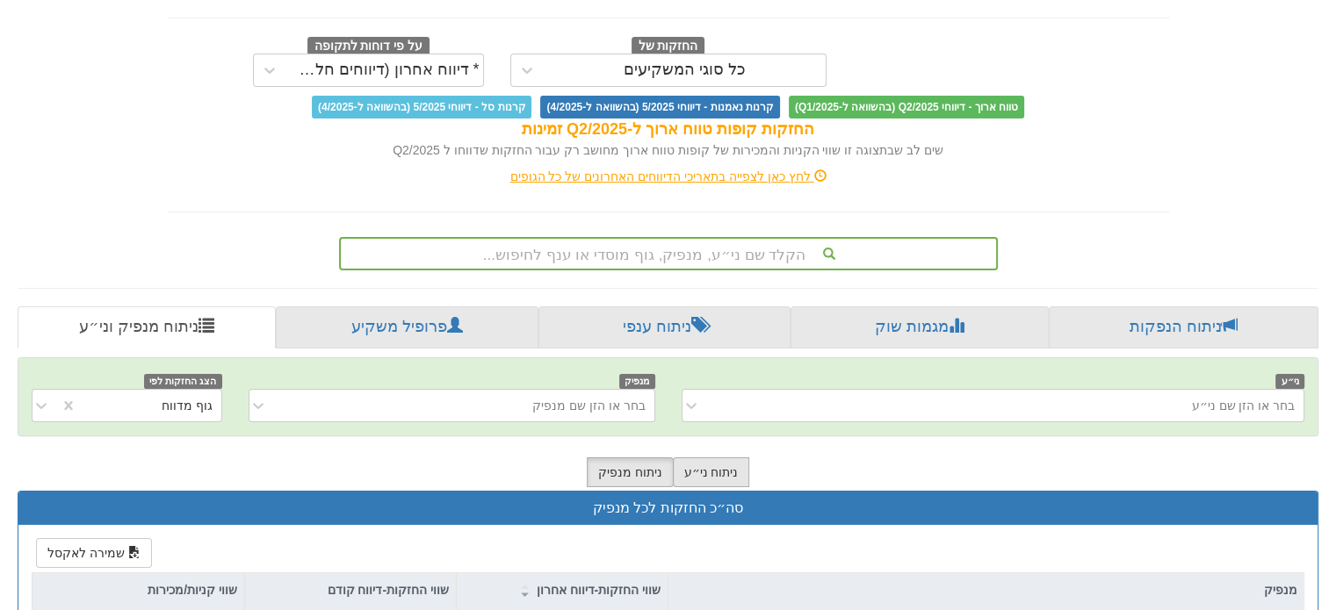
click at [722, 458] on button "ניתוח ני״ע" at bounding box center [711, 473] width 77 height 30
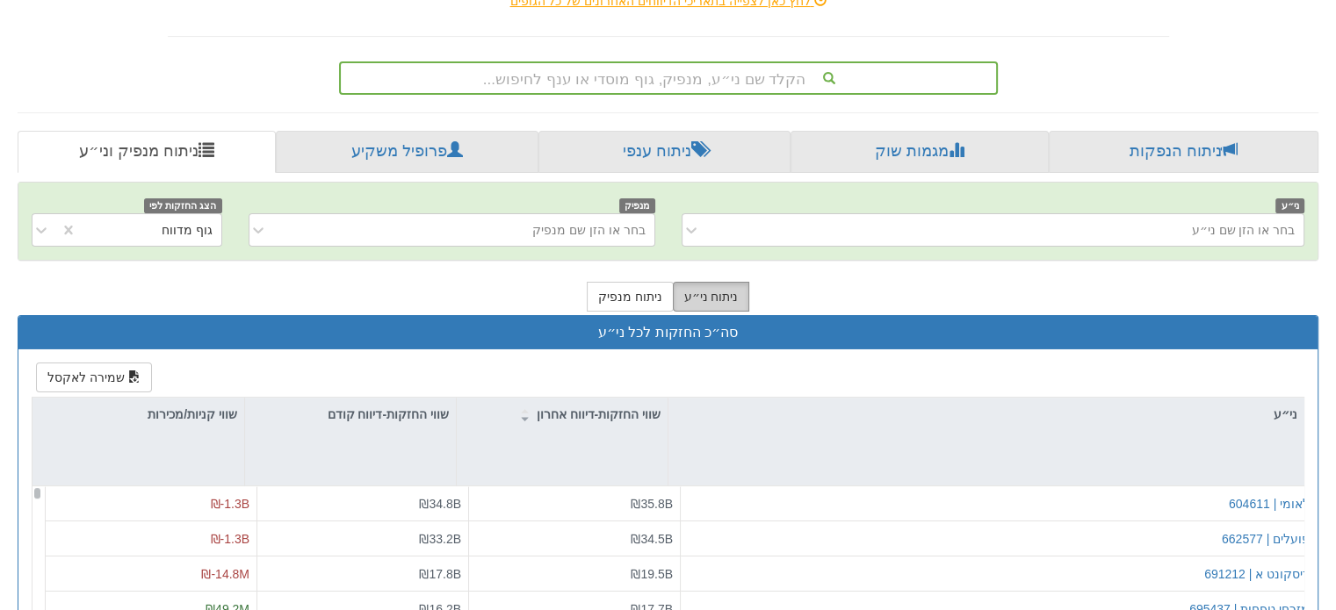
scroll to position [263, 0]
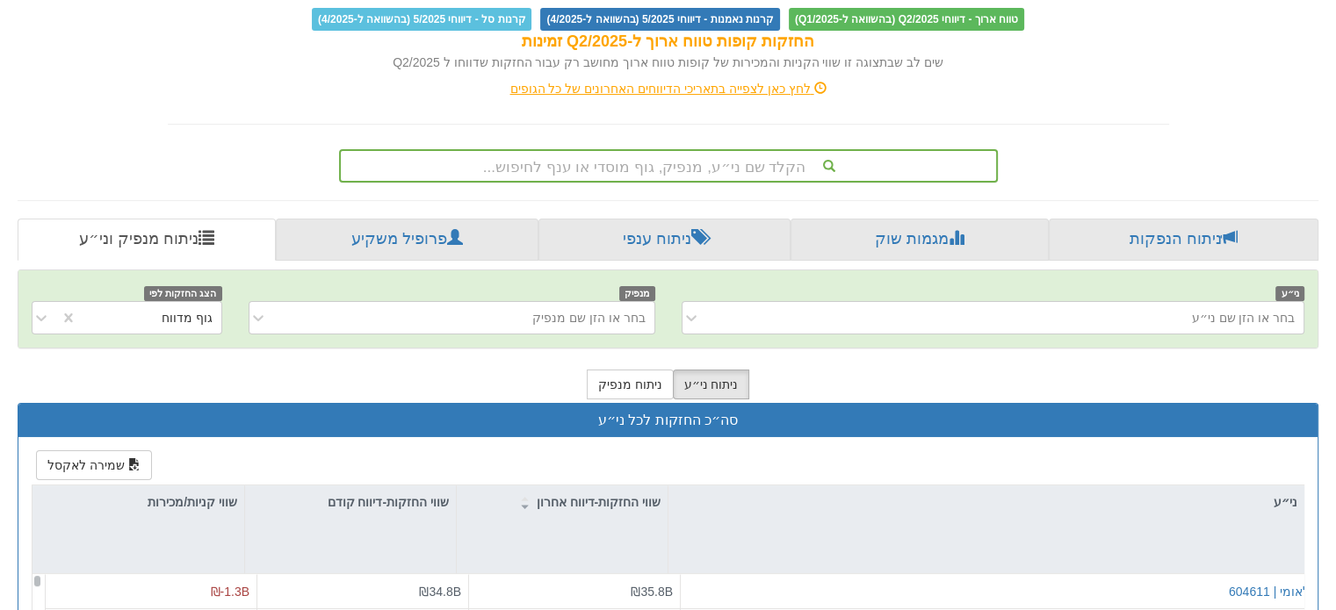
click at [766, 151] on div "הקלד שם ני״ע, מנפיק, גוף מוסדי או ענף לחיפוש..." at bounding box center [668, 166] width 655 height 30
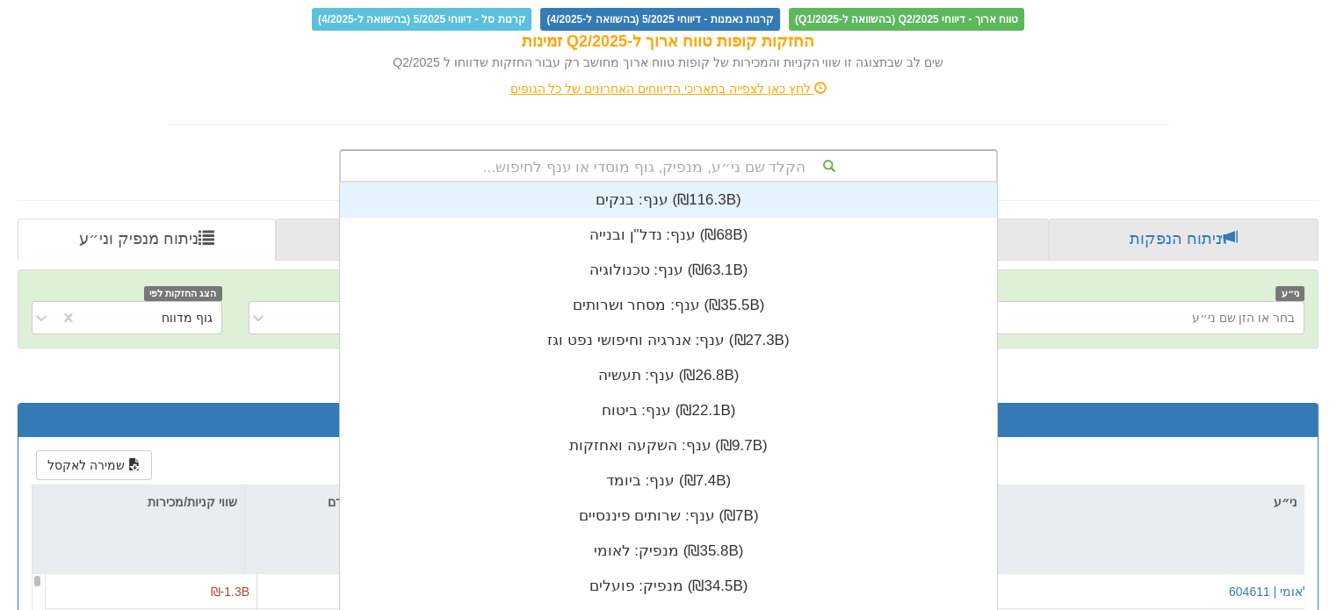
scroll to position [437, 0]
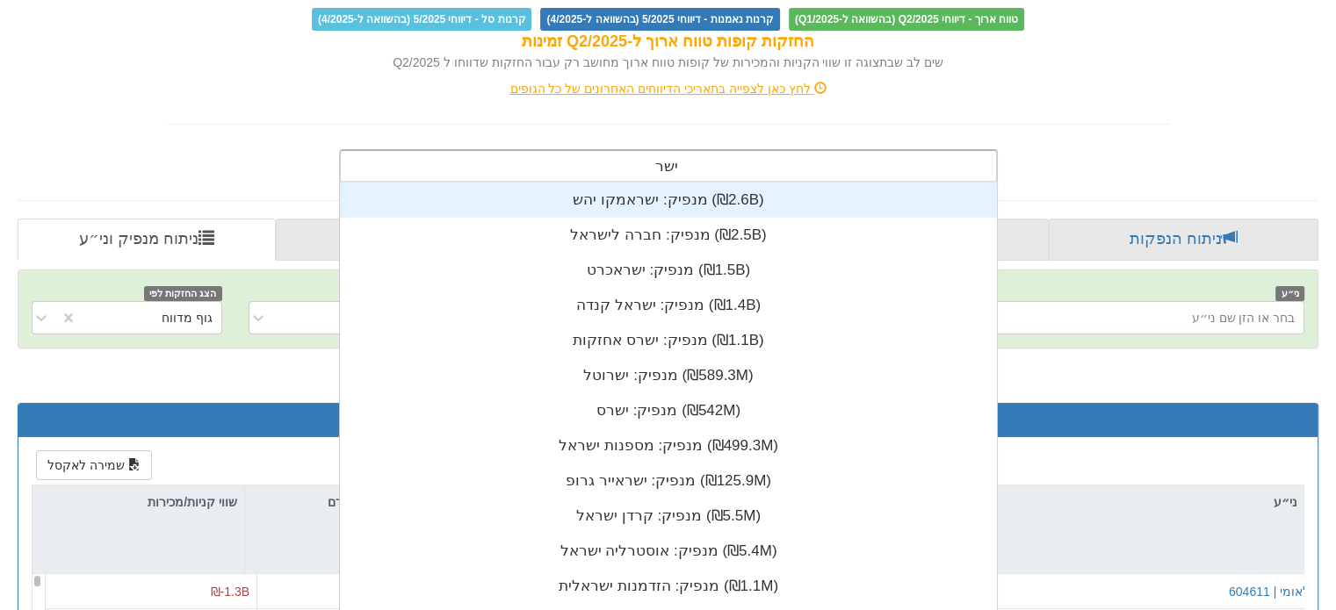
type input "ישרא"
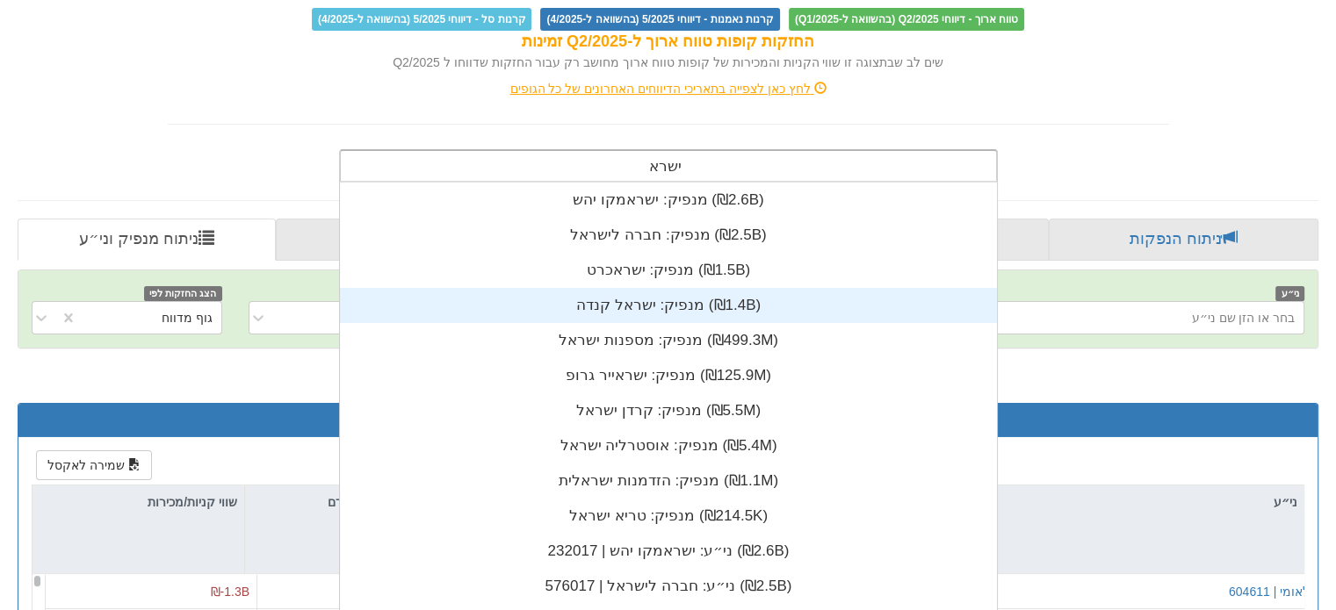
click at [706, 288] on div "מנפיק: ‏ישראל קנדה ‎(₪1.4B)‎" at bounding box center [668, 305] width 657 height 35
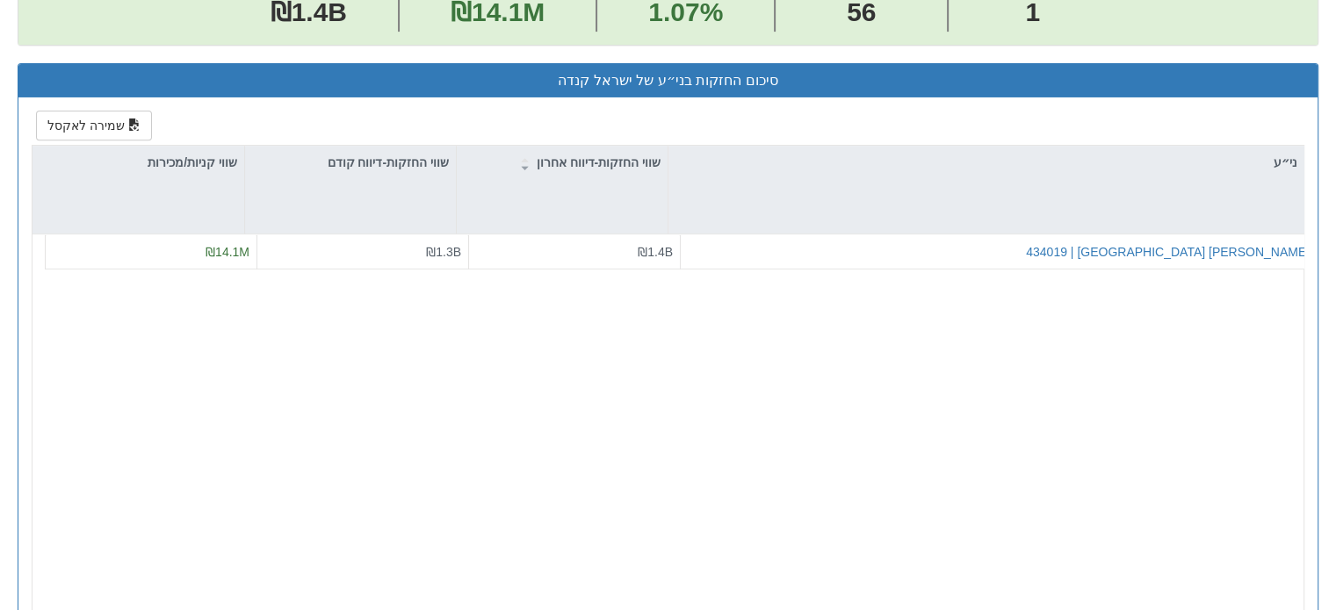
scroll to position [615, 0]
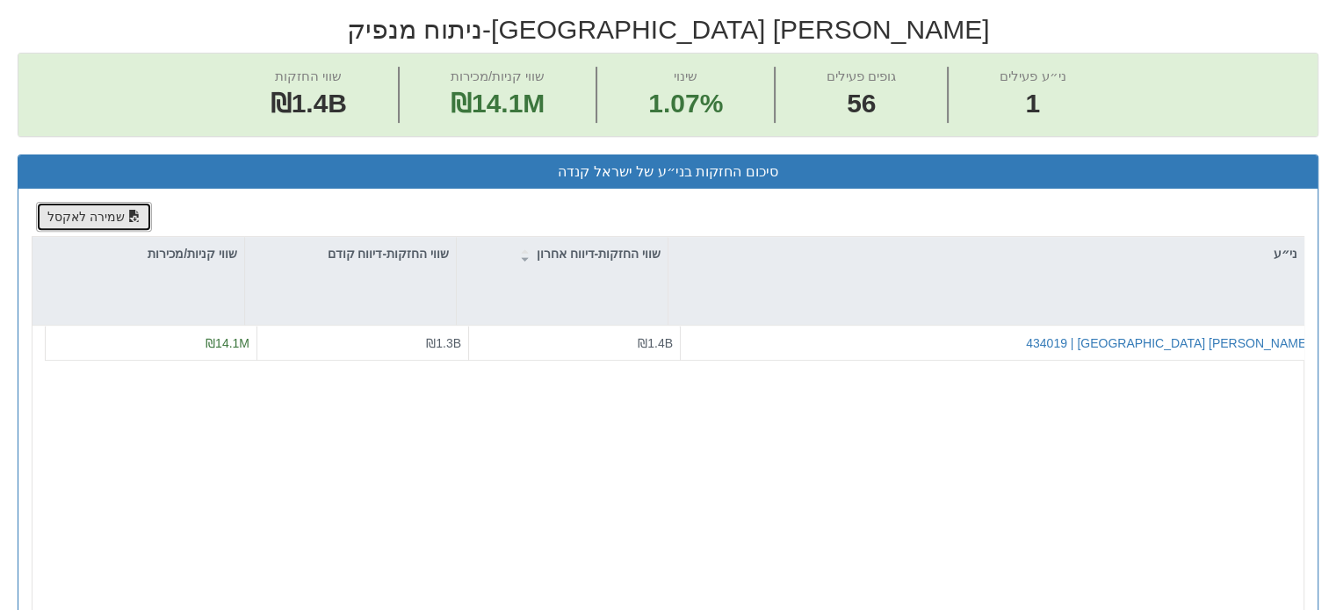
click at [116, 202] on button "שמירה לאקסל" at bounding box center [94, 217] width 116 height 30
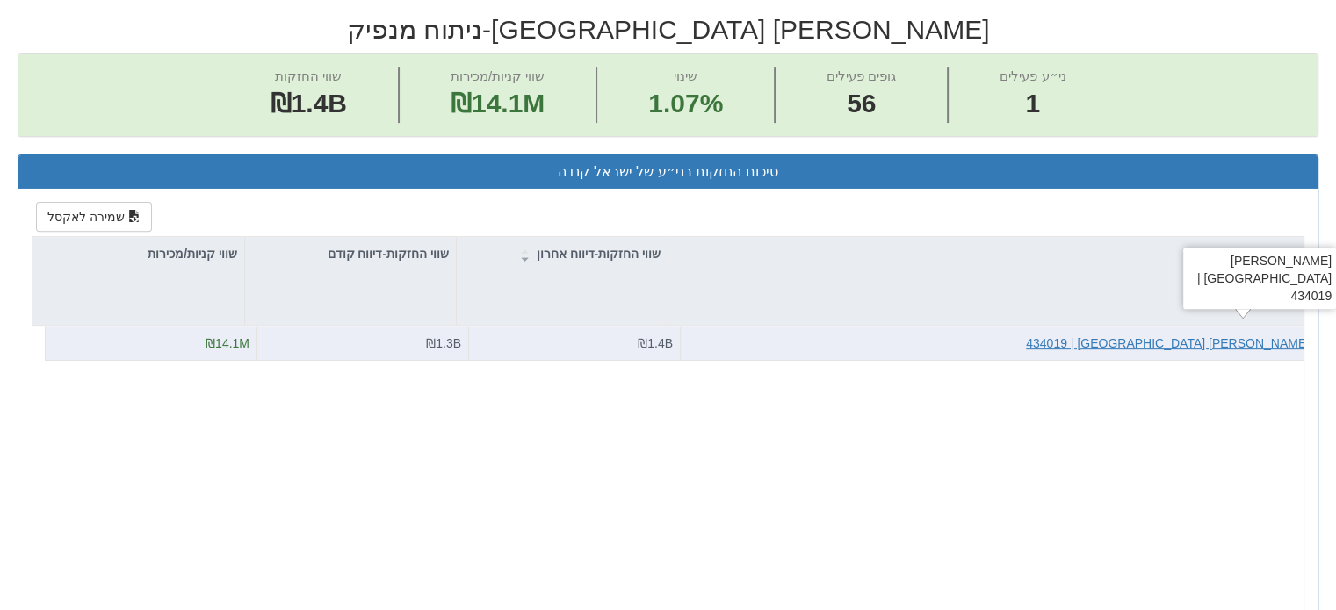
click at [1203, 335] on div "[PERSON_NAME] [GEOGRAPHIC_DATA] | 434019" at bounding box center [1168, 344] width 284 height 18
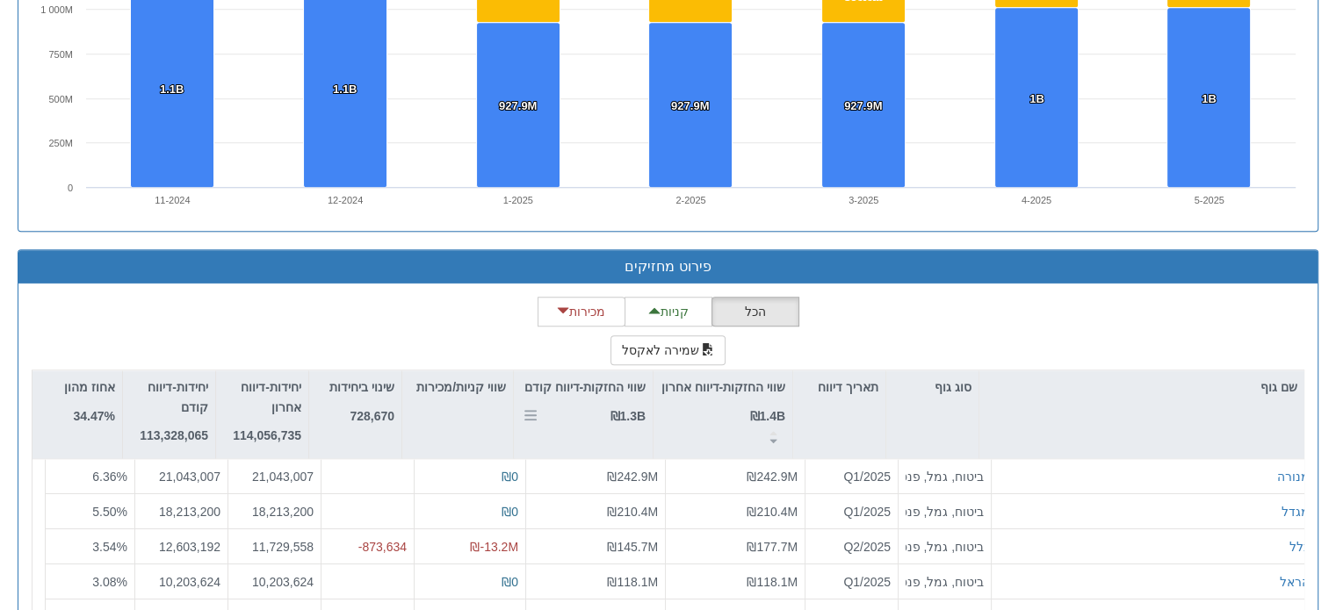
scroll to position [1525, 0]
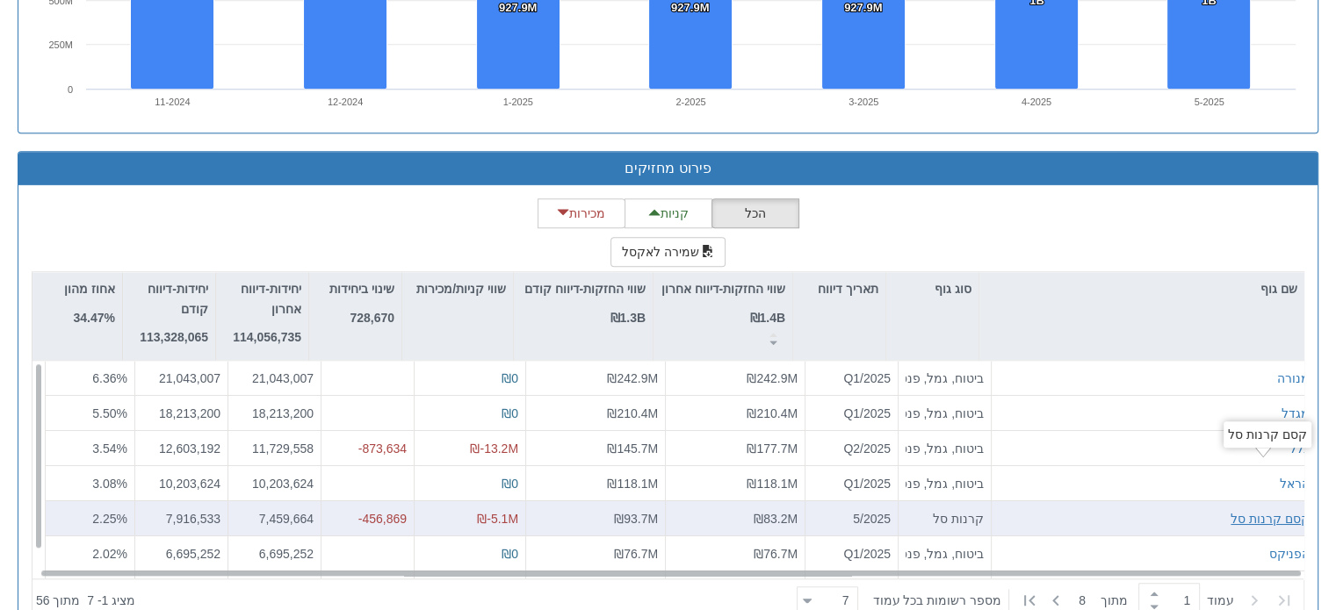
click at [1266, 510] on div "קסם קרנות סל" at bounding box center [1269, 519] width 79 height 18
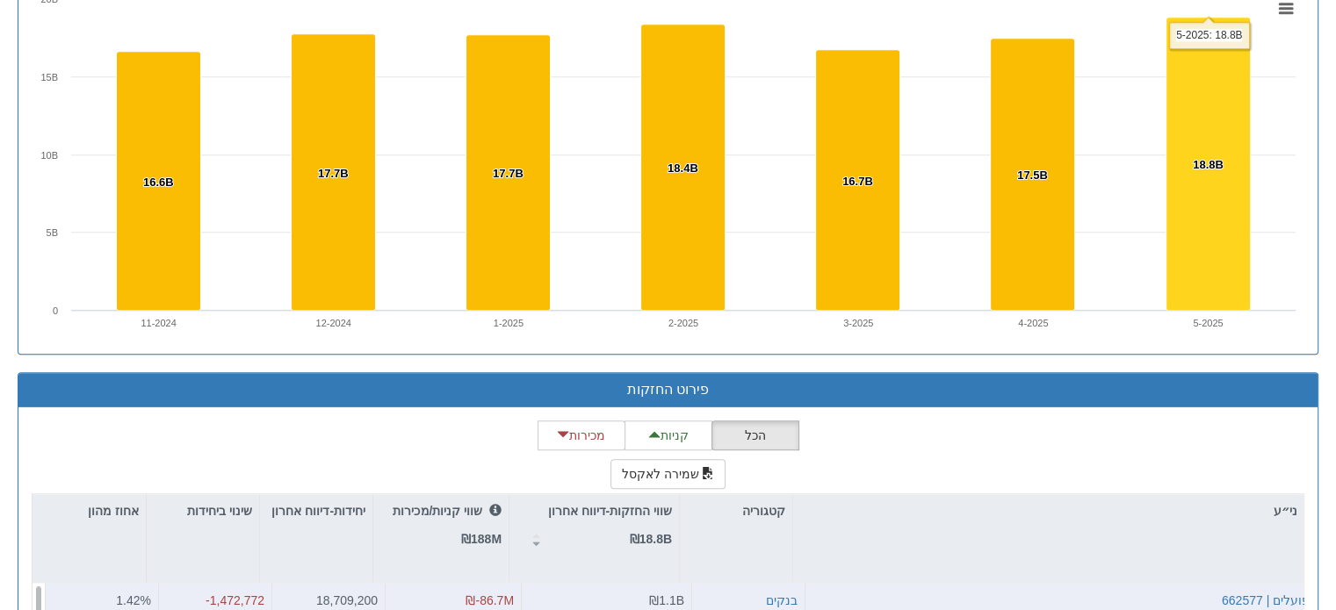
scroll to position [1493, 0]
